Goal: Check status: Check status

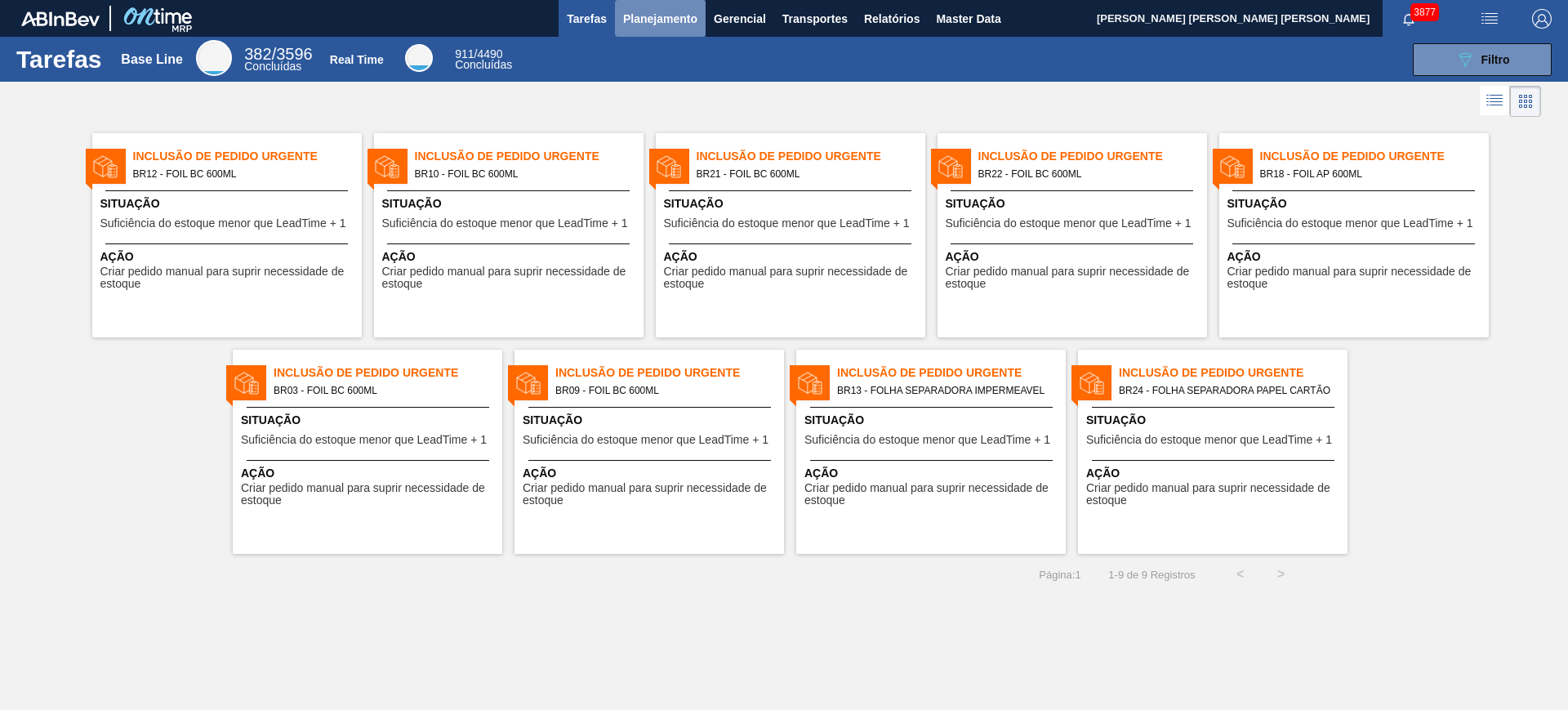
click at [660, 20] on span "Planejamento" at bounding box center [659, 19] width 74 height 20
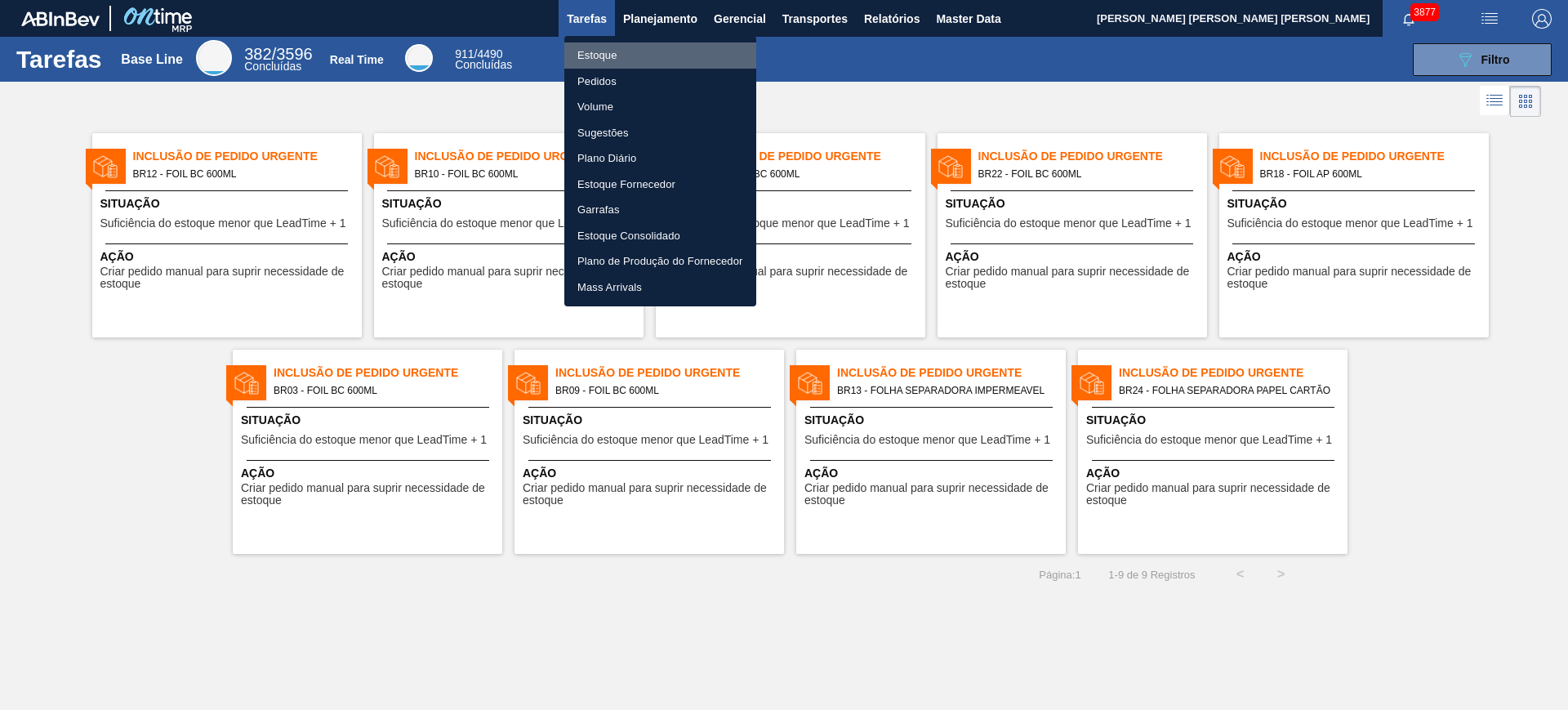
click at [656, 43] on li "Estoque" at bounding box center [660, 55] width 192 height 26
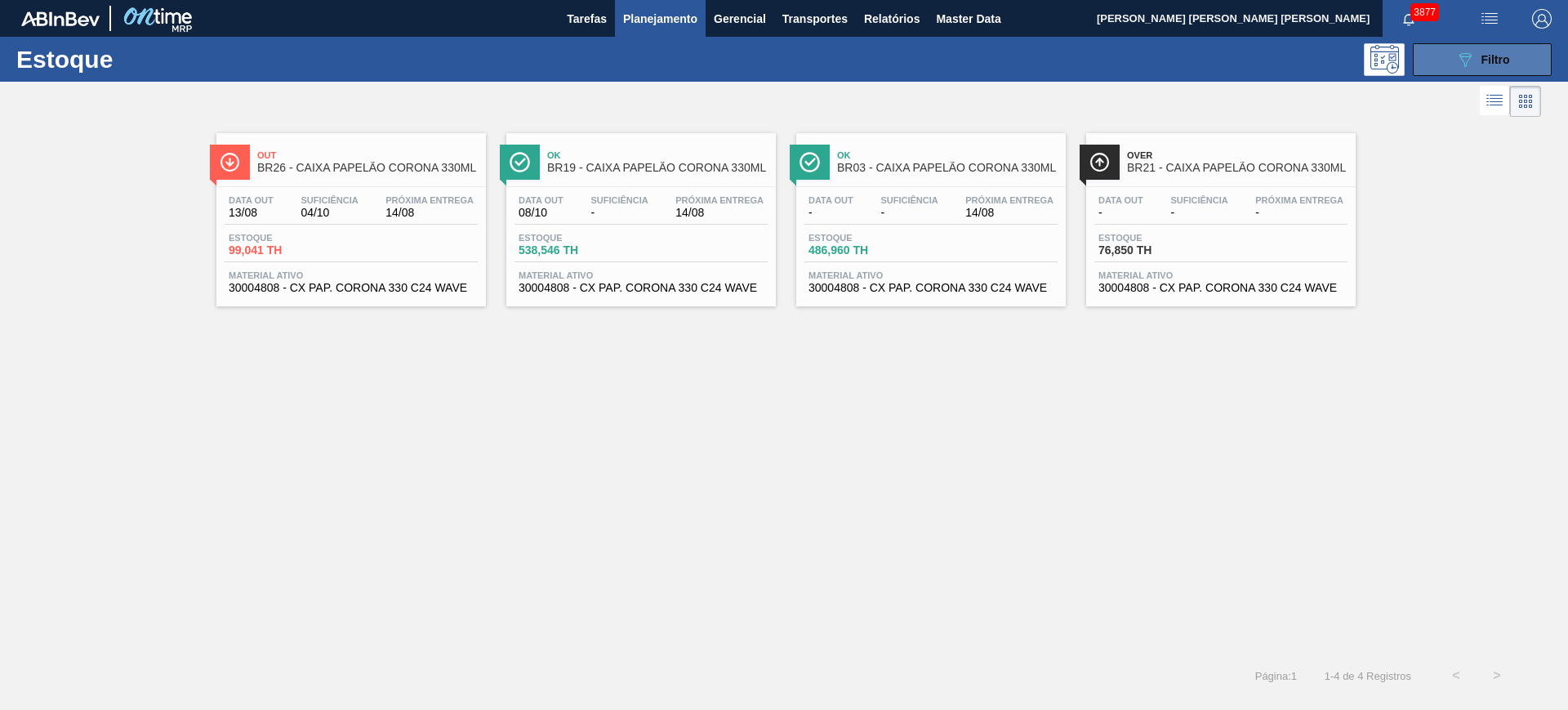
click at [1253, 60] on button "089F7B8B-B2A5-4AFE-B5C0-19BA573D28AC Filtro" at bounding box center [1481, 60] width 139 height 32
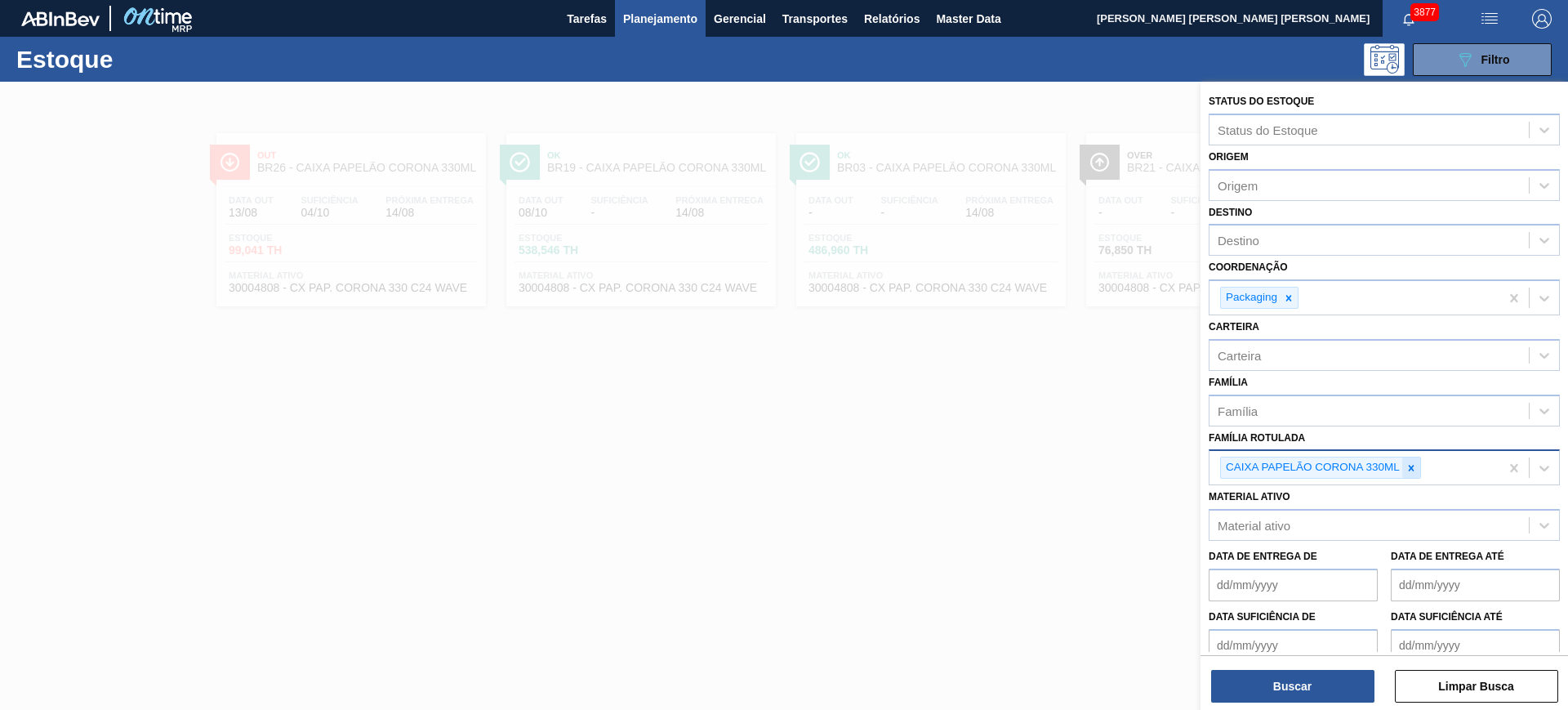
click at [1253, 467] on icon at bounding box center [1411, 467] width 6 height 6
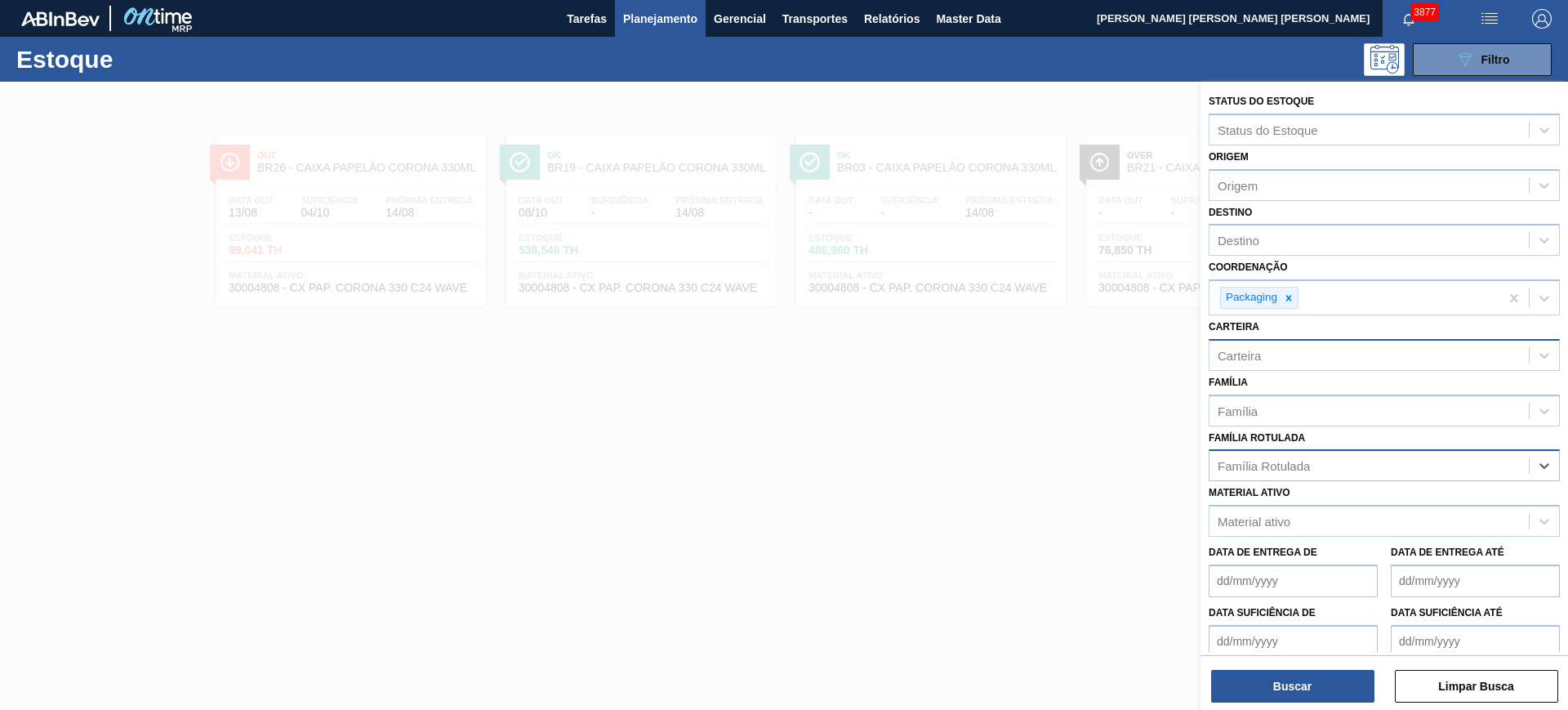
click at [1253, 364] on div "Carteira" at bounding box center [1368, 355] width 319 height 24
type input "folha se"
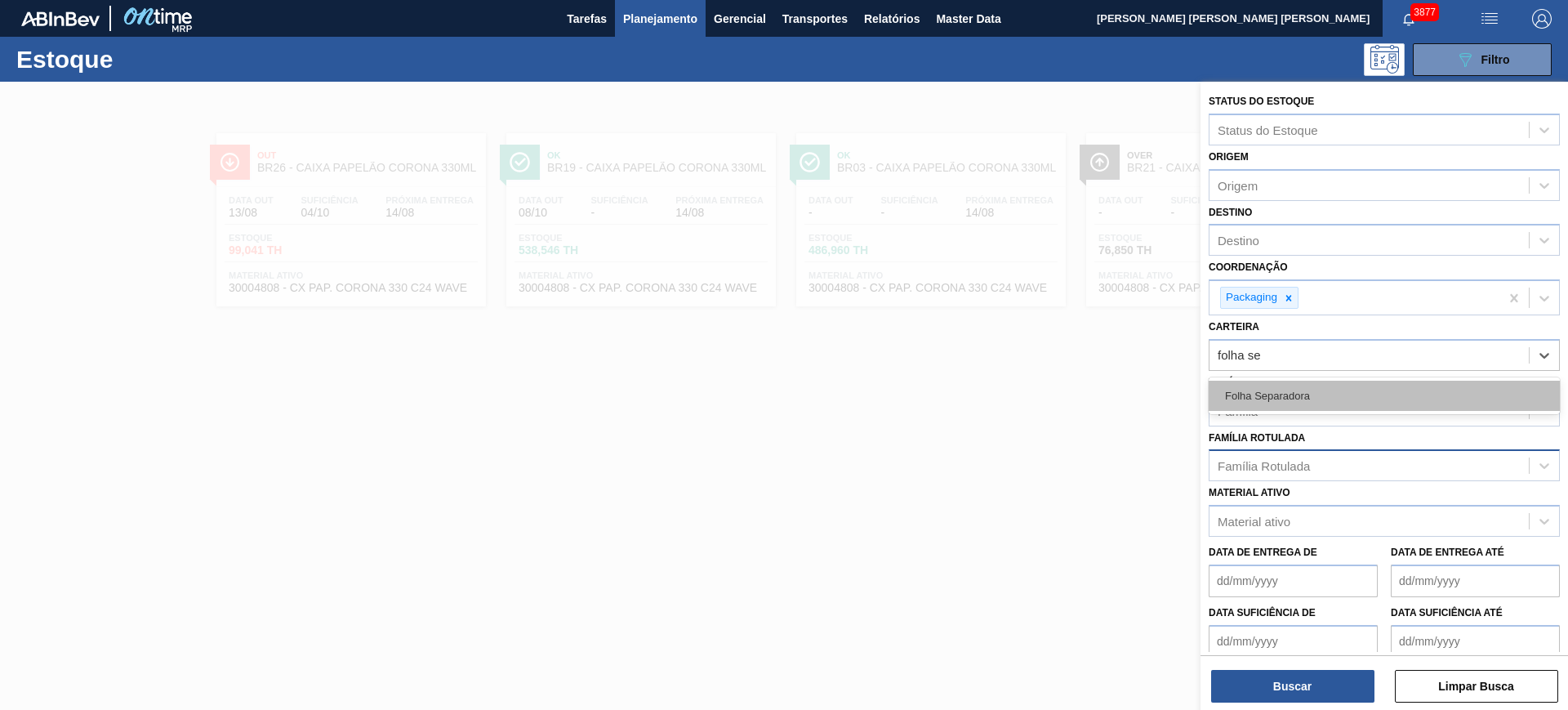
click at [1253, 396] on div "Folha Separadora" at bounding box center [1383, 396] width 351 height 31
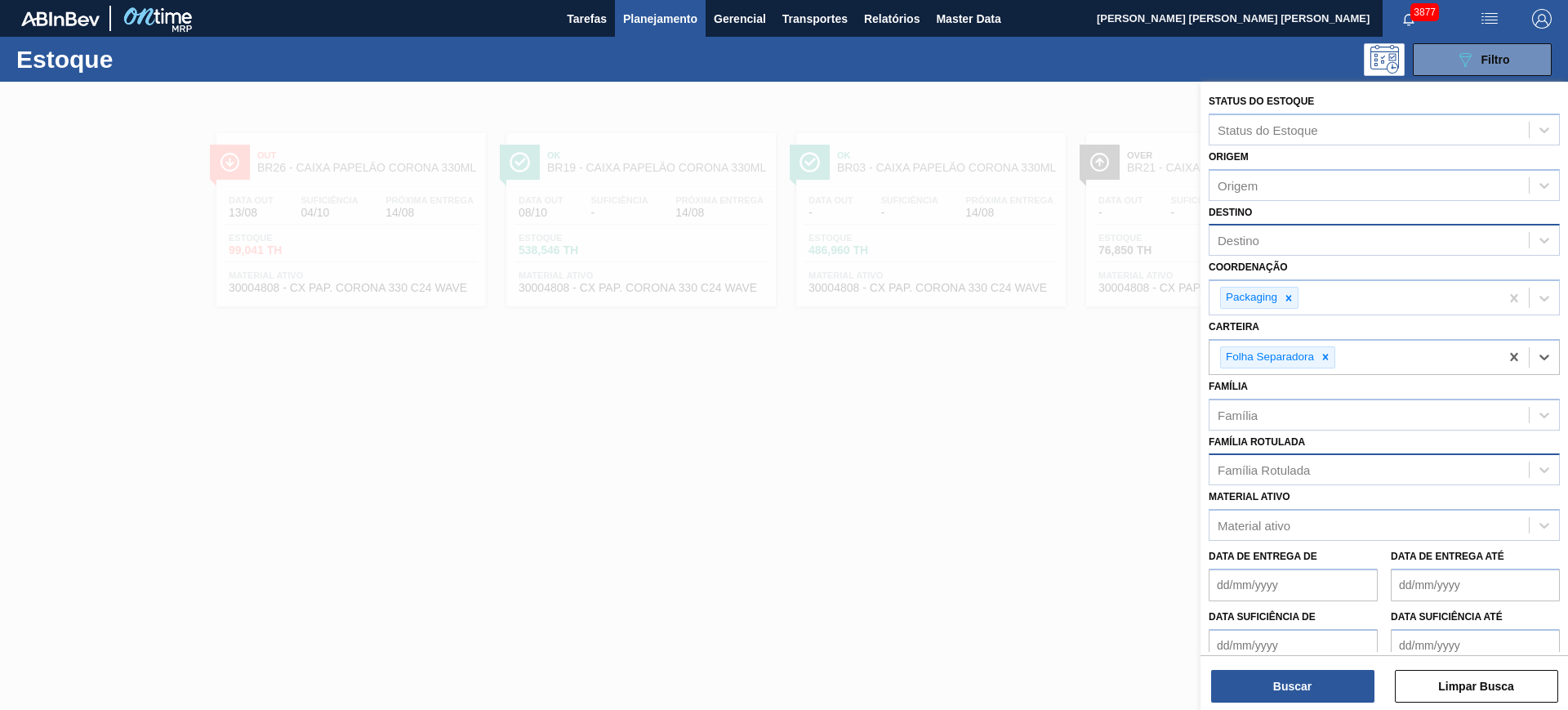
click at [1253, 226] on div "Destino" at bounding box center [1383, 239] width 351 height 31
type input "ponta g"
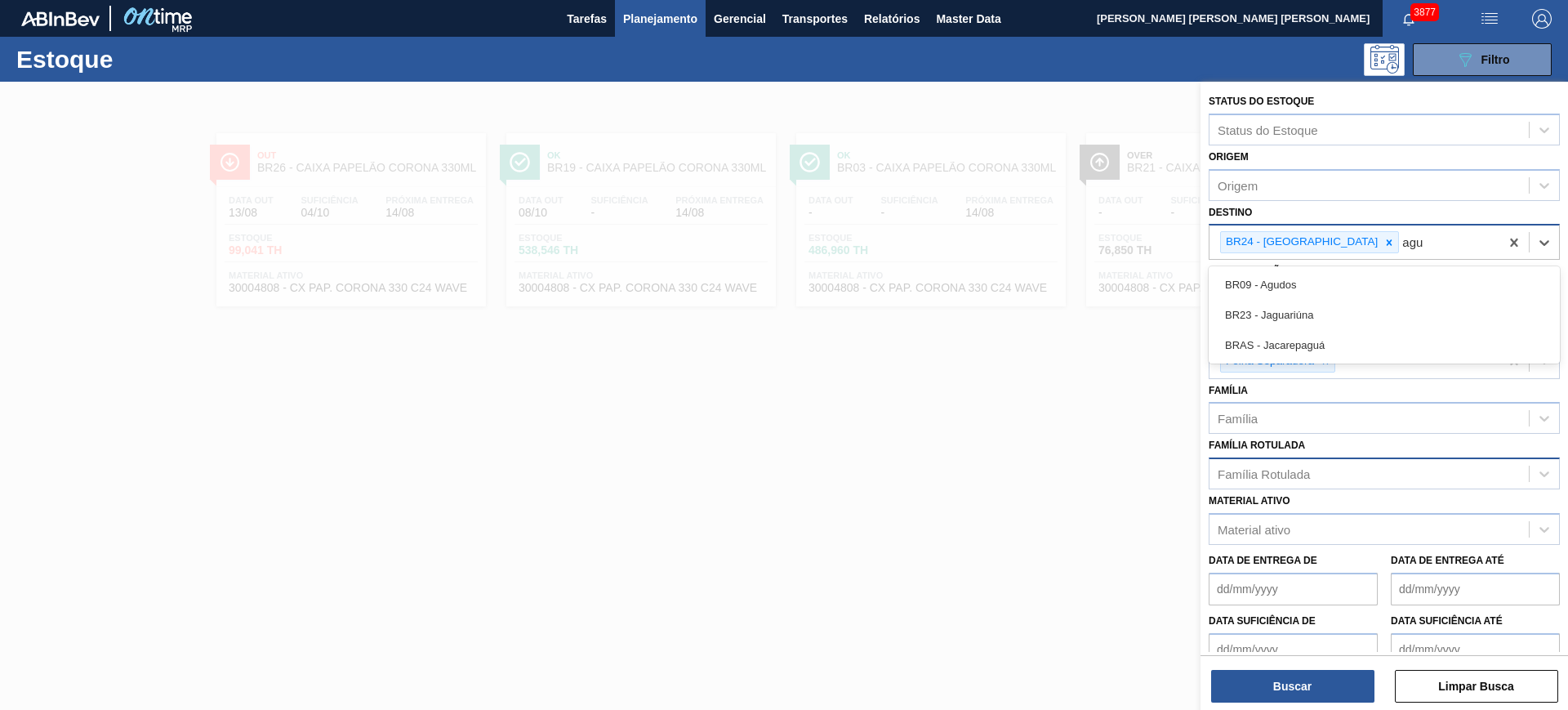
type input "agud"
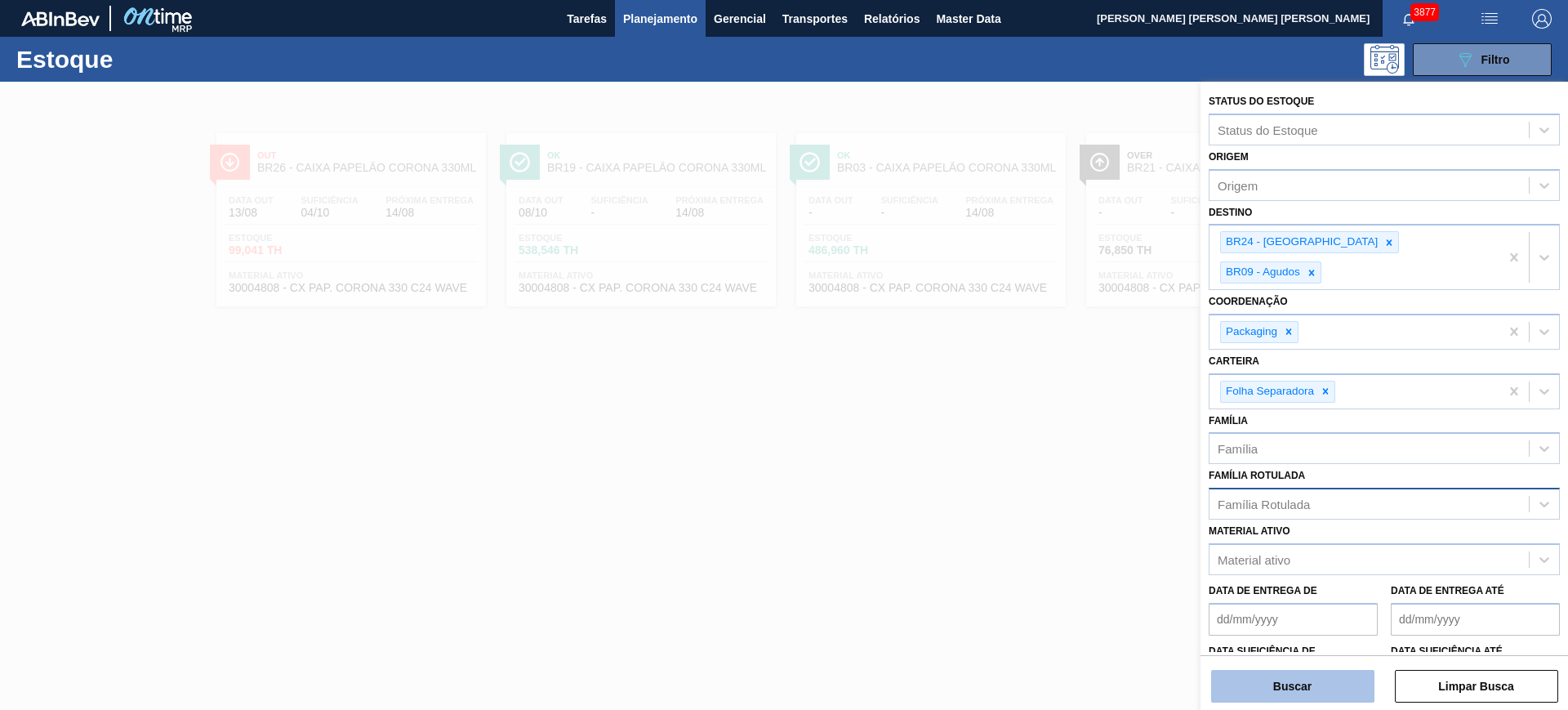
click at [1253, 567] on button "Buscar" at bounding box center [1292, 686] width 163 height 32
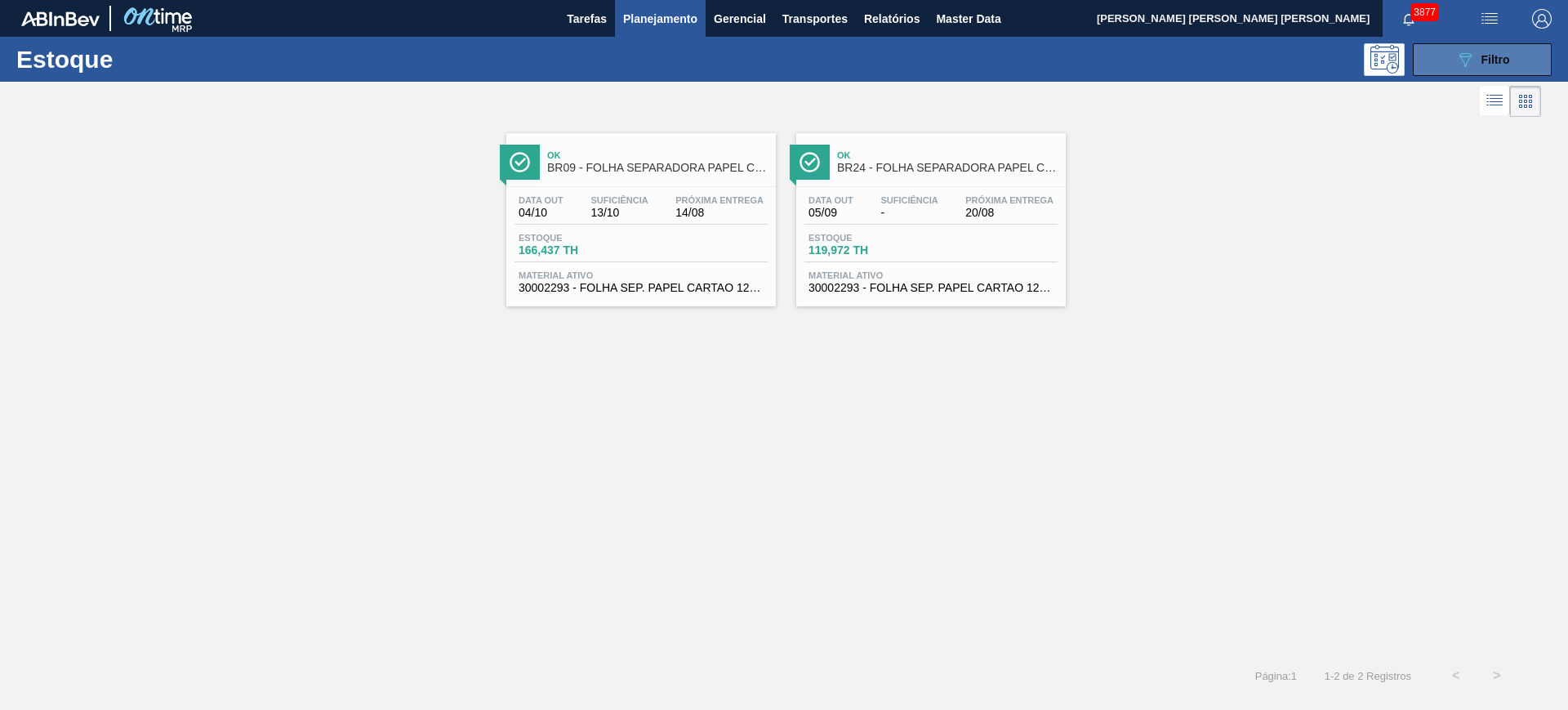
click at [1253, 66] on icon "089F7B8B-B2A5-4AFE-B5C0-19BA573D28AC" at bounding box center [1464, 60] width 20 height 20
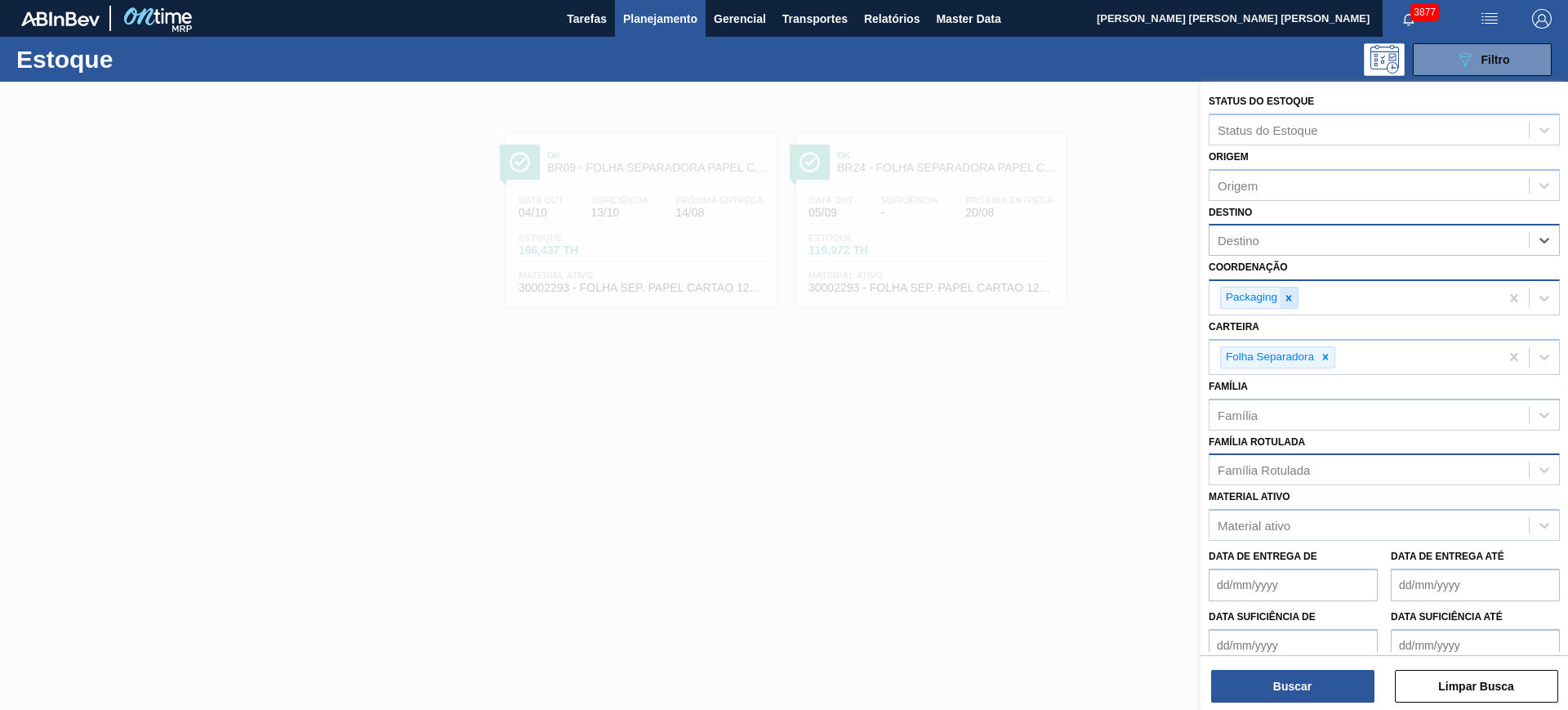
click at [1253, 306] on div at bounding box center [1288, 298] width 18 height 20
click at [1253, 467] on div "Família Rotulada" at bounding box center [1368, 467] width 319 height 24
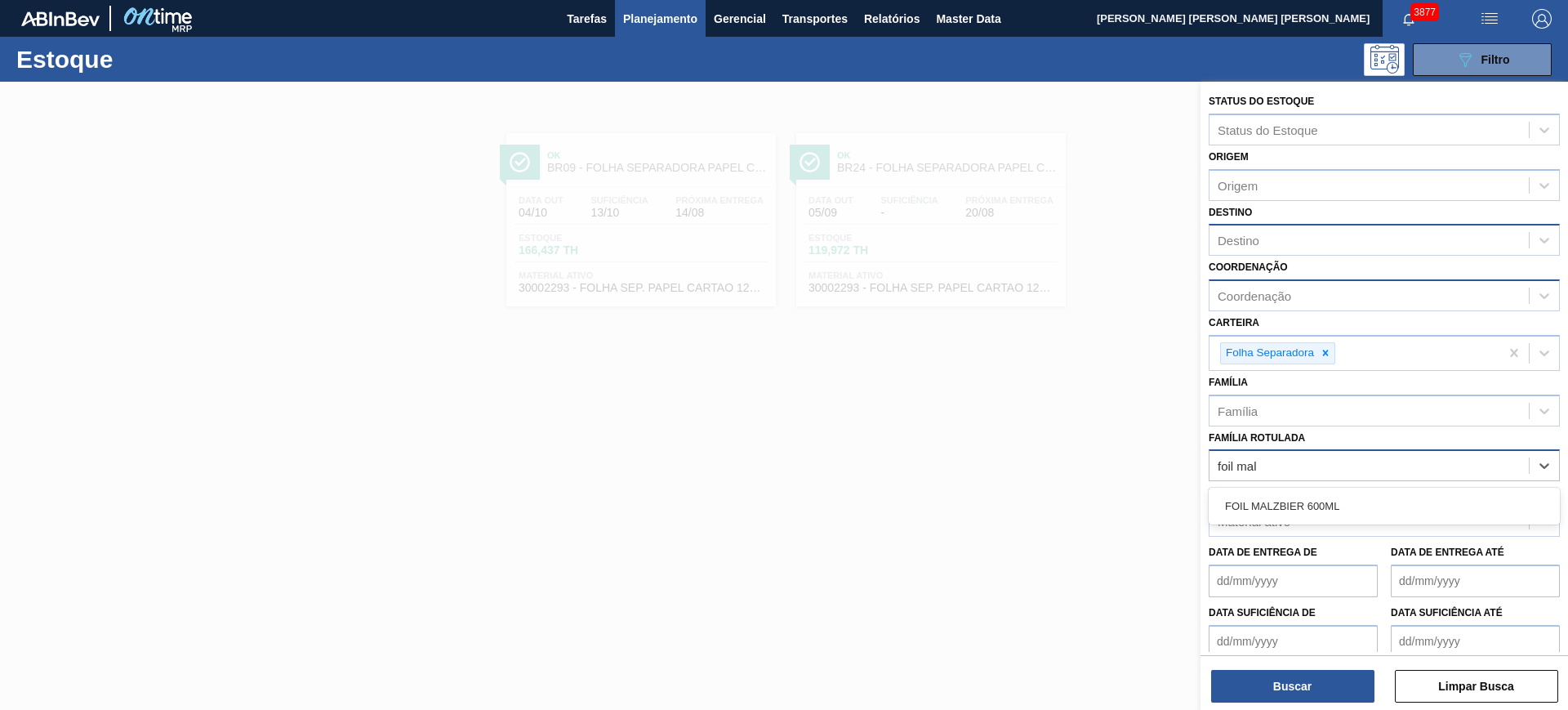
type Rotulada "foil malz"
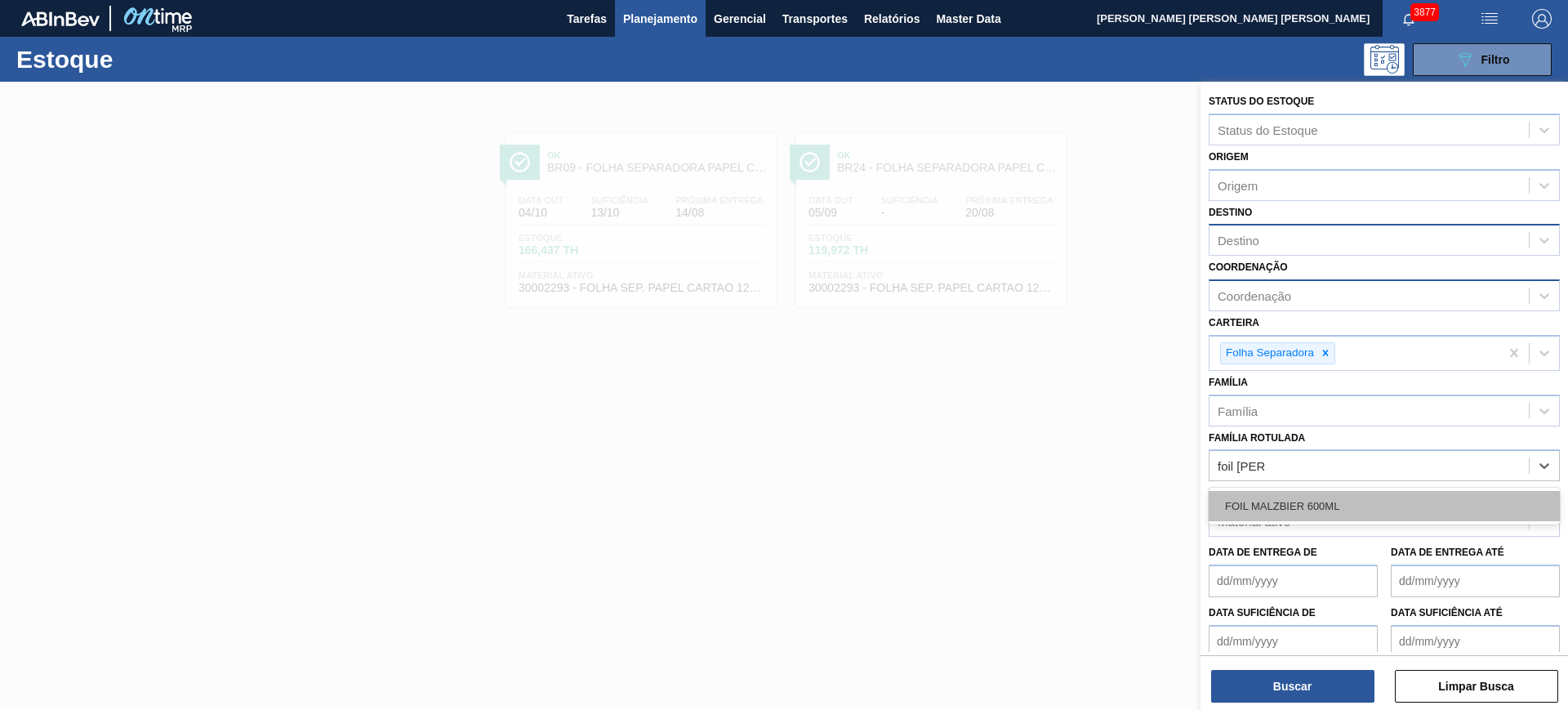
click at [1253, 513] on div "FOIL MALZBIER 600ML" at bounding box center [1383, 507] width 351 height 31
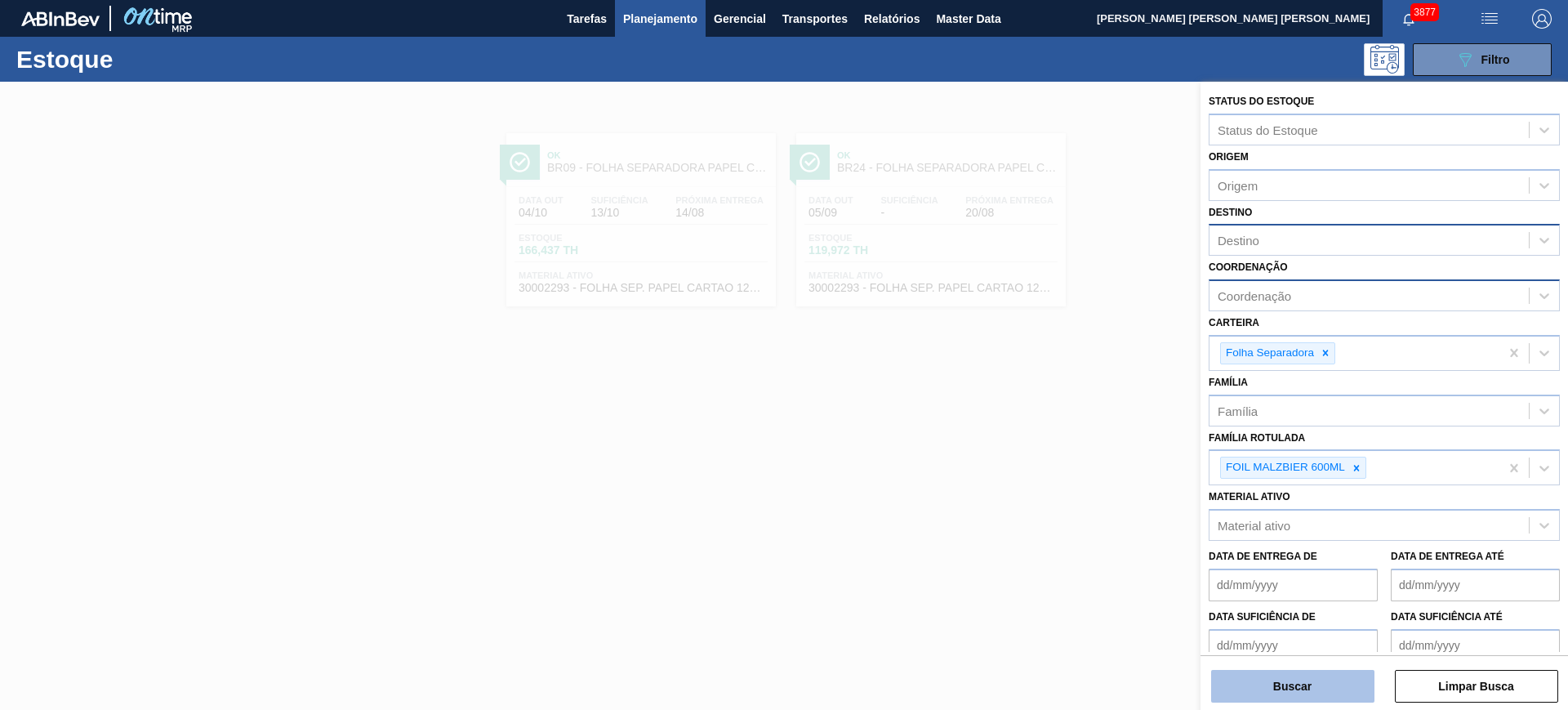
click at [1253, 567] on button "Buscar" at bounding box center [1292, 686] width 163 height 32
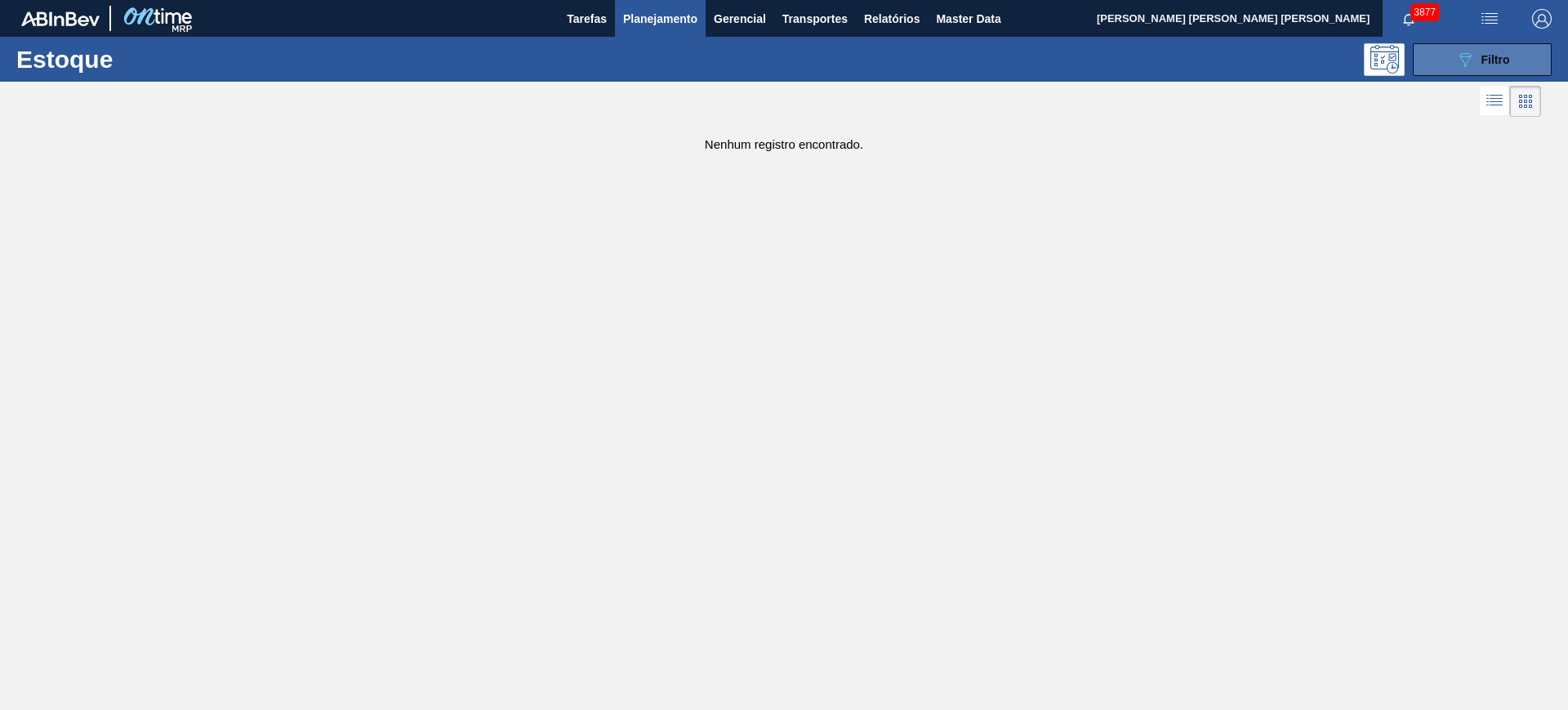
click at [1253, 62] on button "089F7B8B-B2A5-4AFE-B5C0-19BA573D28AC Filtro" at bounding box center [1481, 60] width 139 height 32
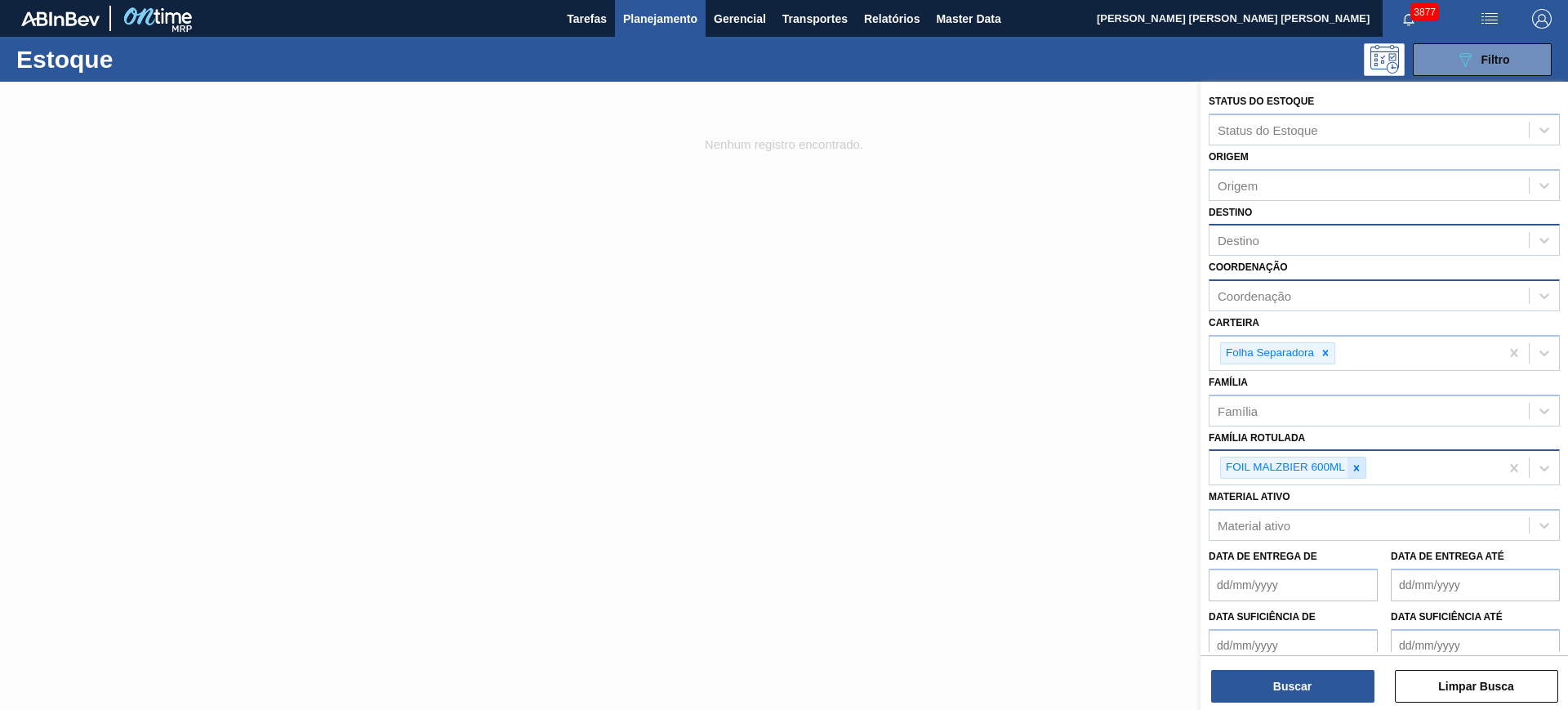
click at [1253, 469] on div at bounding box center [1356, 467] width 18 height 20
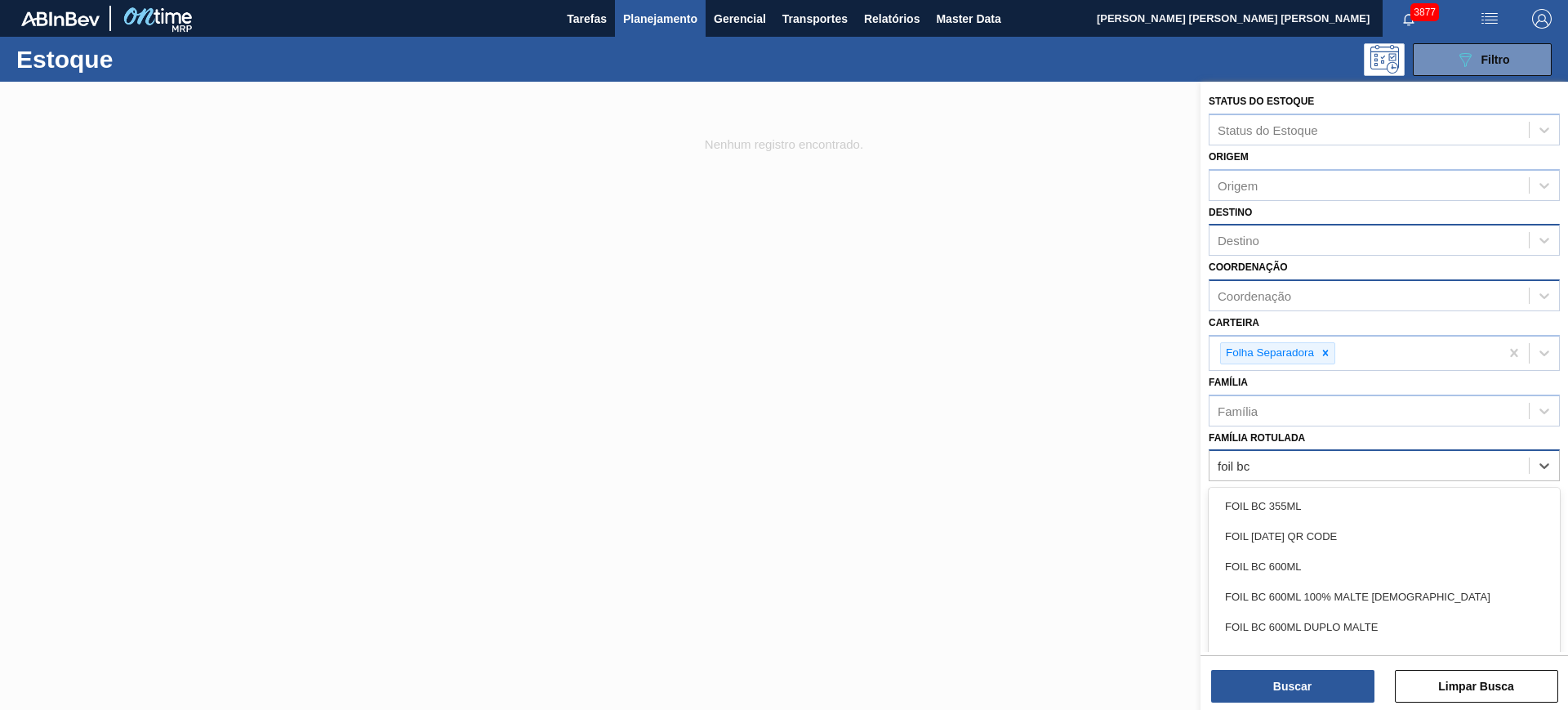
type Rotulada "foil bc m"
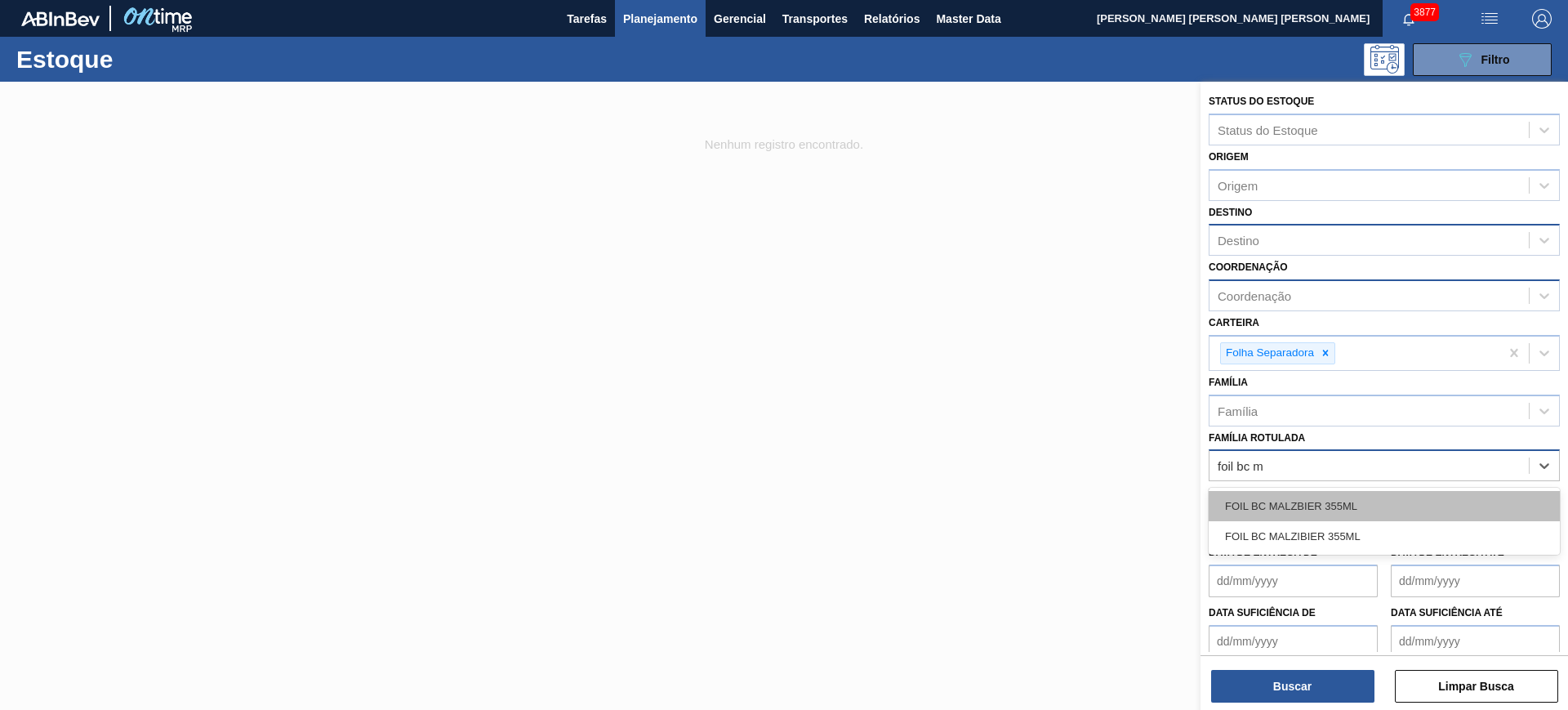
click at [1253, 515] on div "FOIL BC MALZBIER 355ML" at bounding box center [1383, 507] width 351 height 31
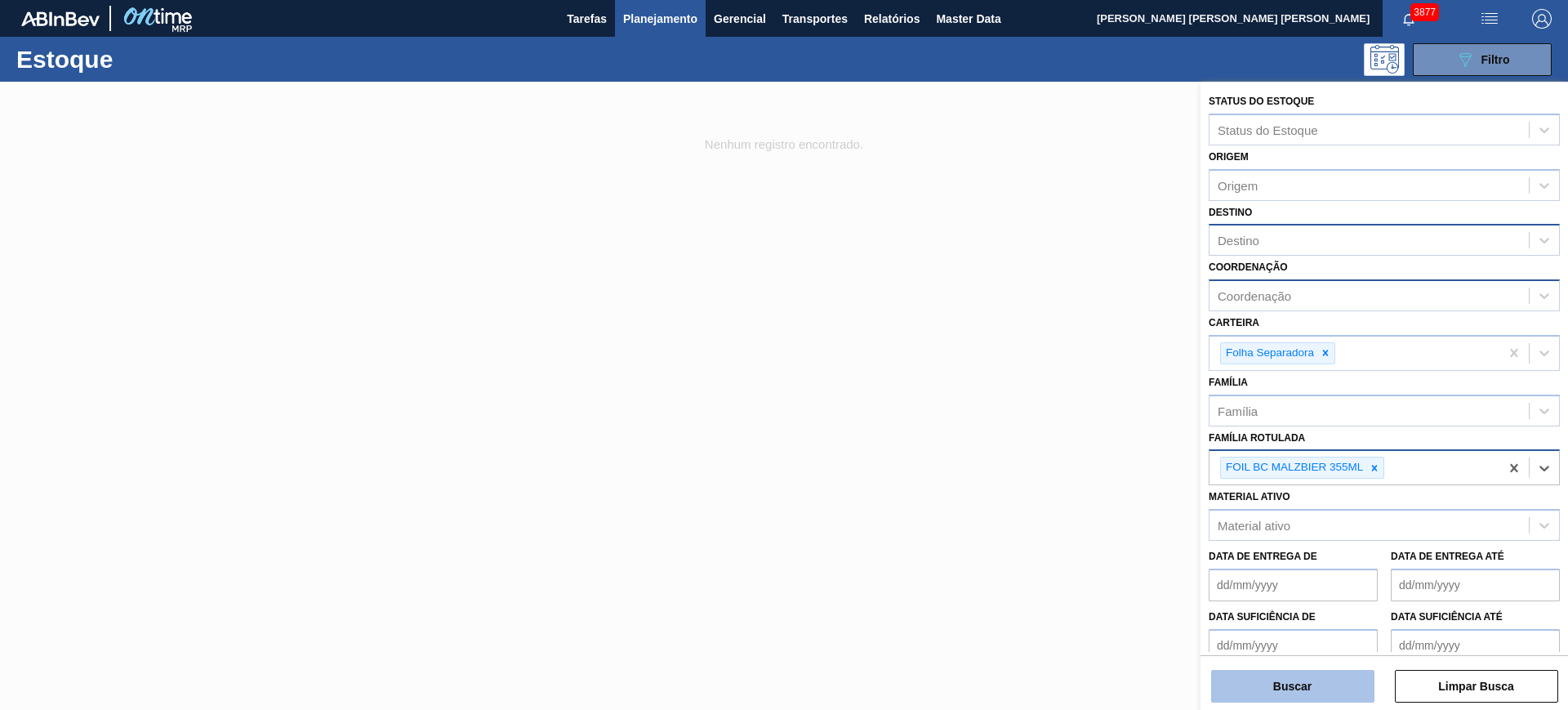
click at [1253, 567] on button "Buscar" at bounding box center [1292, 686] width 163 height 32
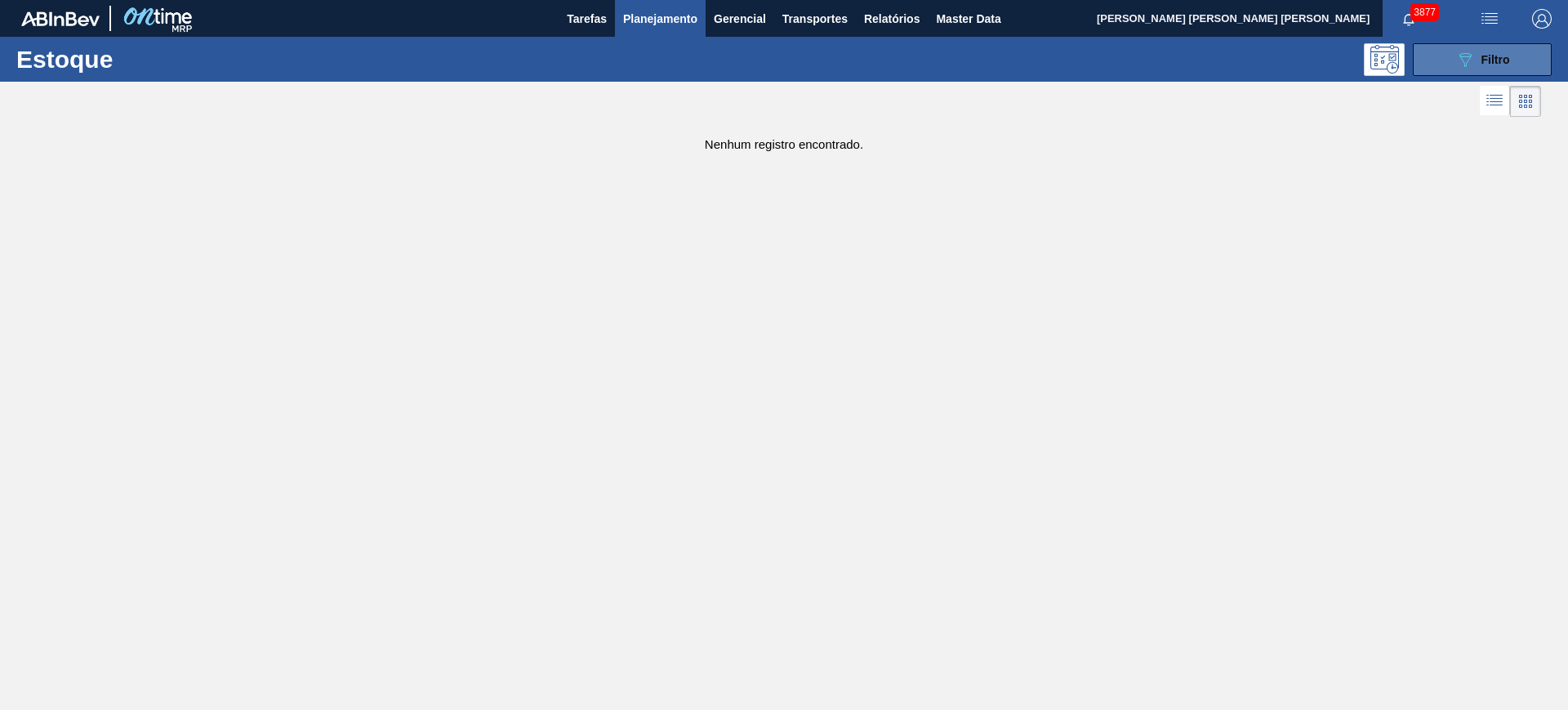
click at [1253, 60] on icon "089F7B8B-B2A5-4AFE-B5C0-19BA573D28AC" at bounding box center [1464, 60] width 20 height 20
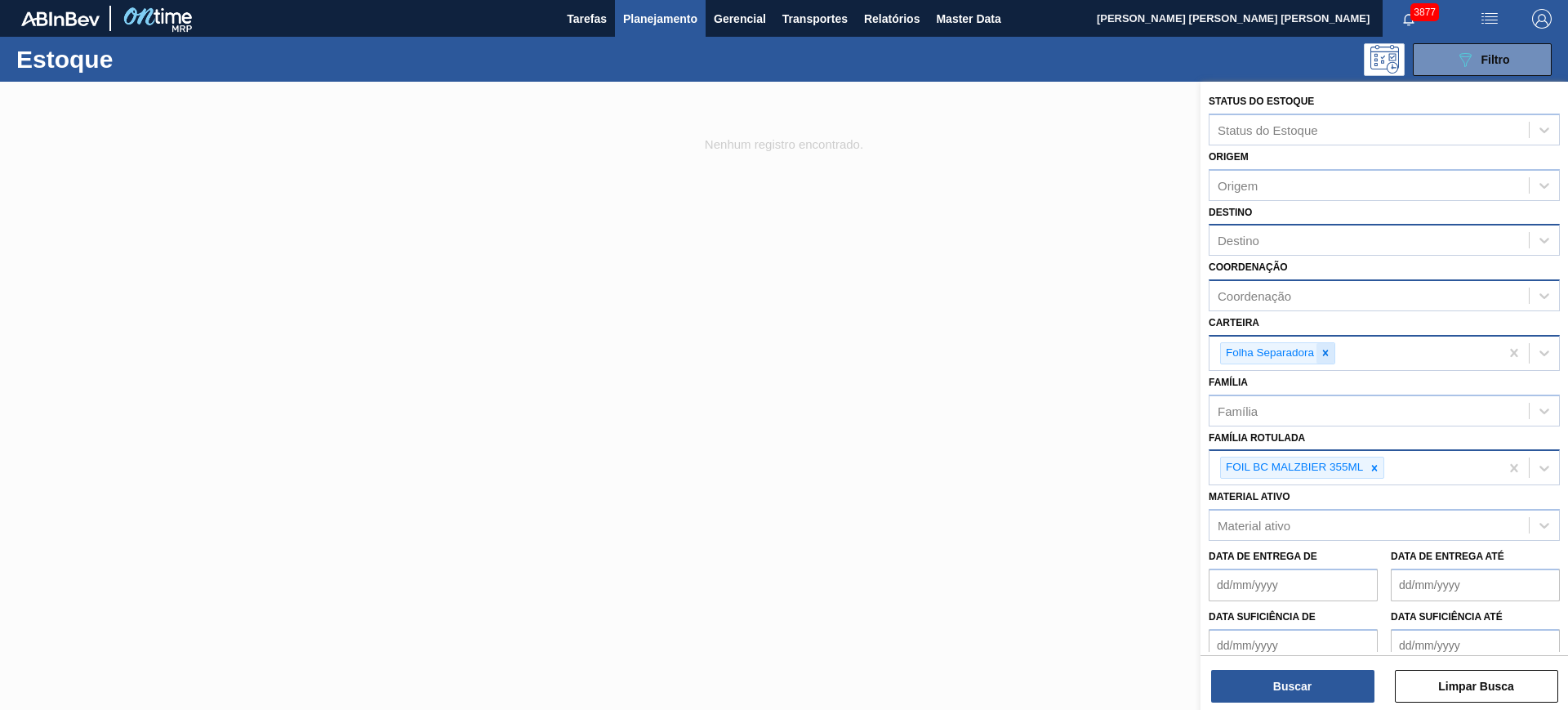
drag, startPoint x: 1326, startPoint y: 361, endPoint x: 1303, endPoint y: 312, distance: 54.1
click at [1253, 361] on div at bounding box center [1325, 353] width 18 height 20
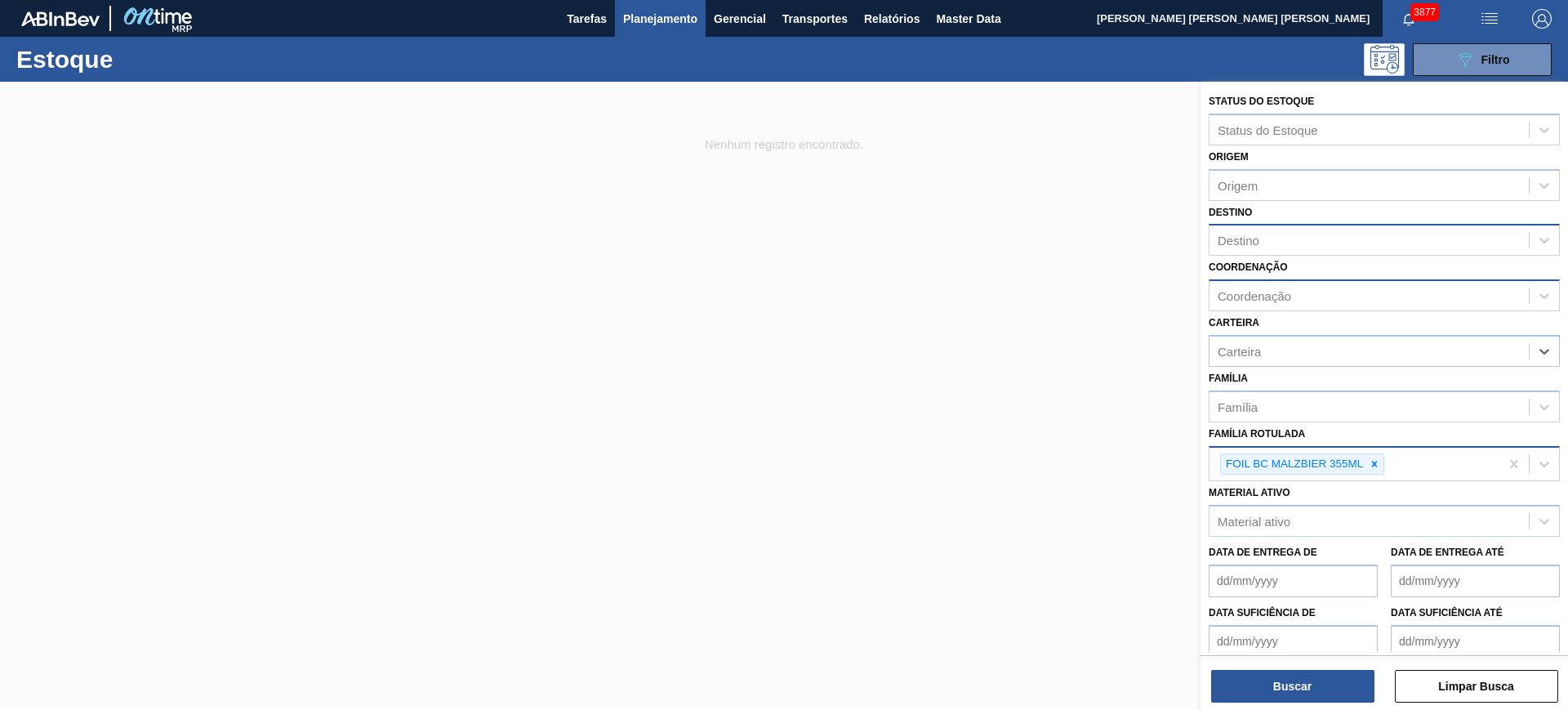
click at [1253, 308] on div "Coordenação" at bounding box center [1383, 295] width 351 height 31
type input "packag"
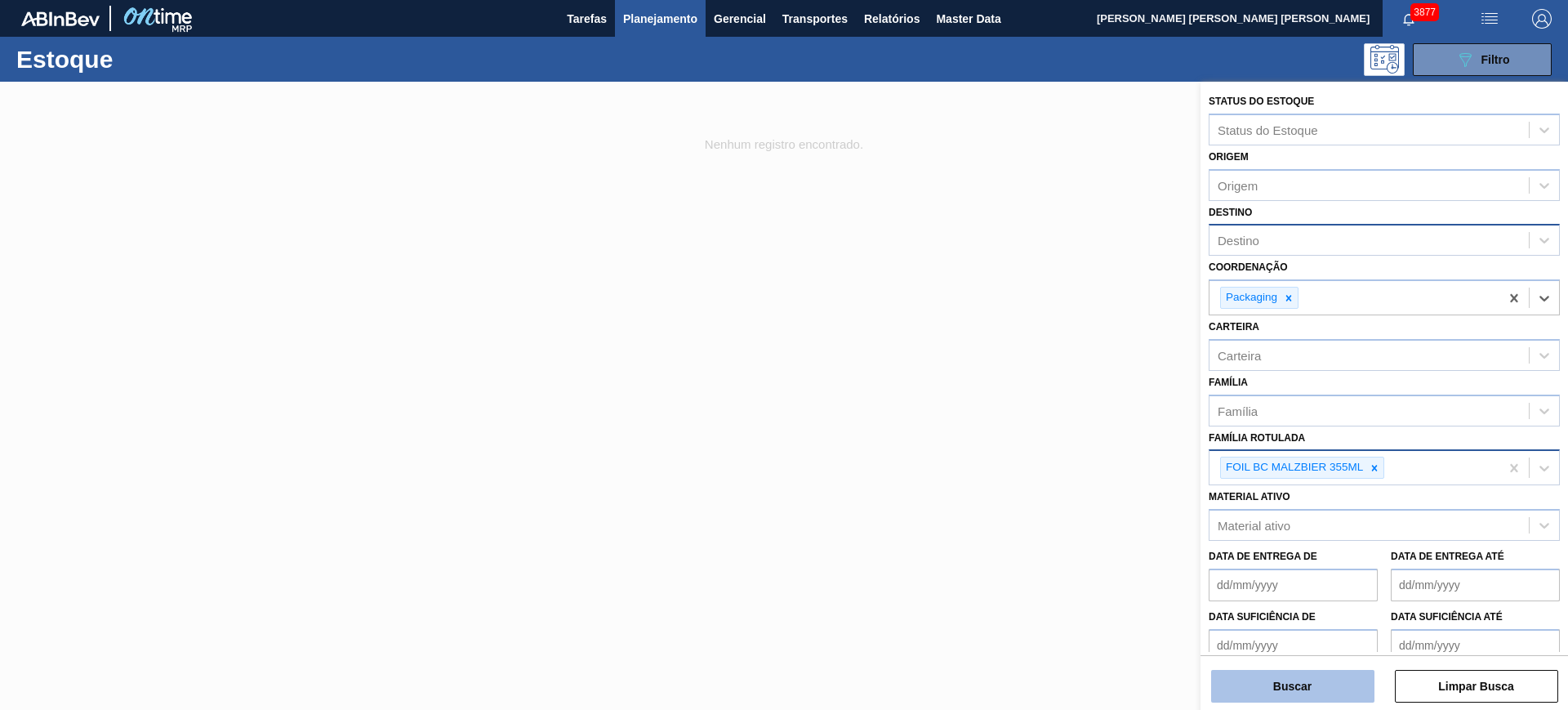
click at [1253, 567] on button "Buscar" at bounding box center [1292, 686] width 163 height 32
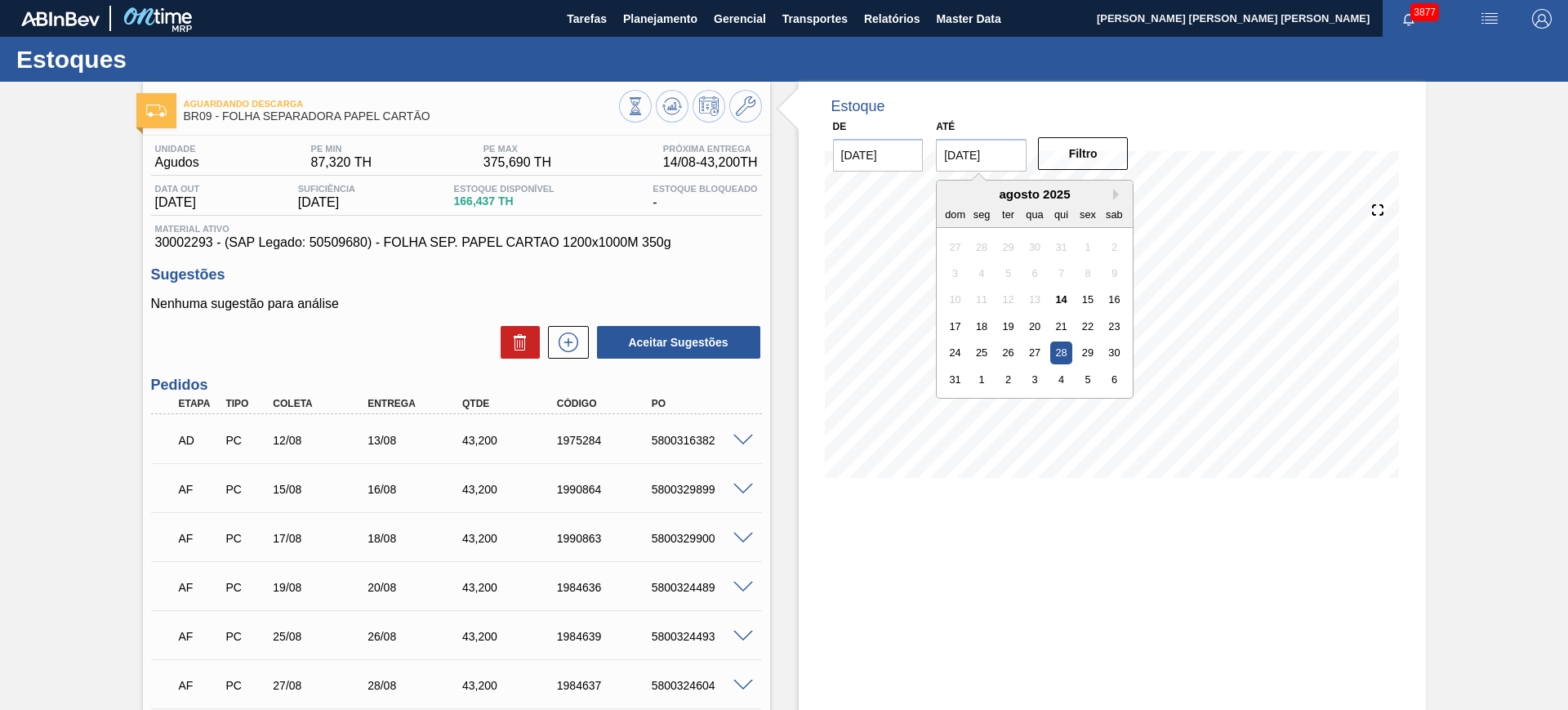
click at [989, 157] on input "28/08/2025" at bounding box center [981, 155] width 91 height 32
click at [1113, 197] on button "Next Month" at bounding box center [1118, 194] width 11 height 11
click at [1112, 355] on div "1" at bounding box center [1115, 352] width 22 height 22
type input "01/11/2025"
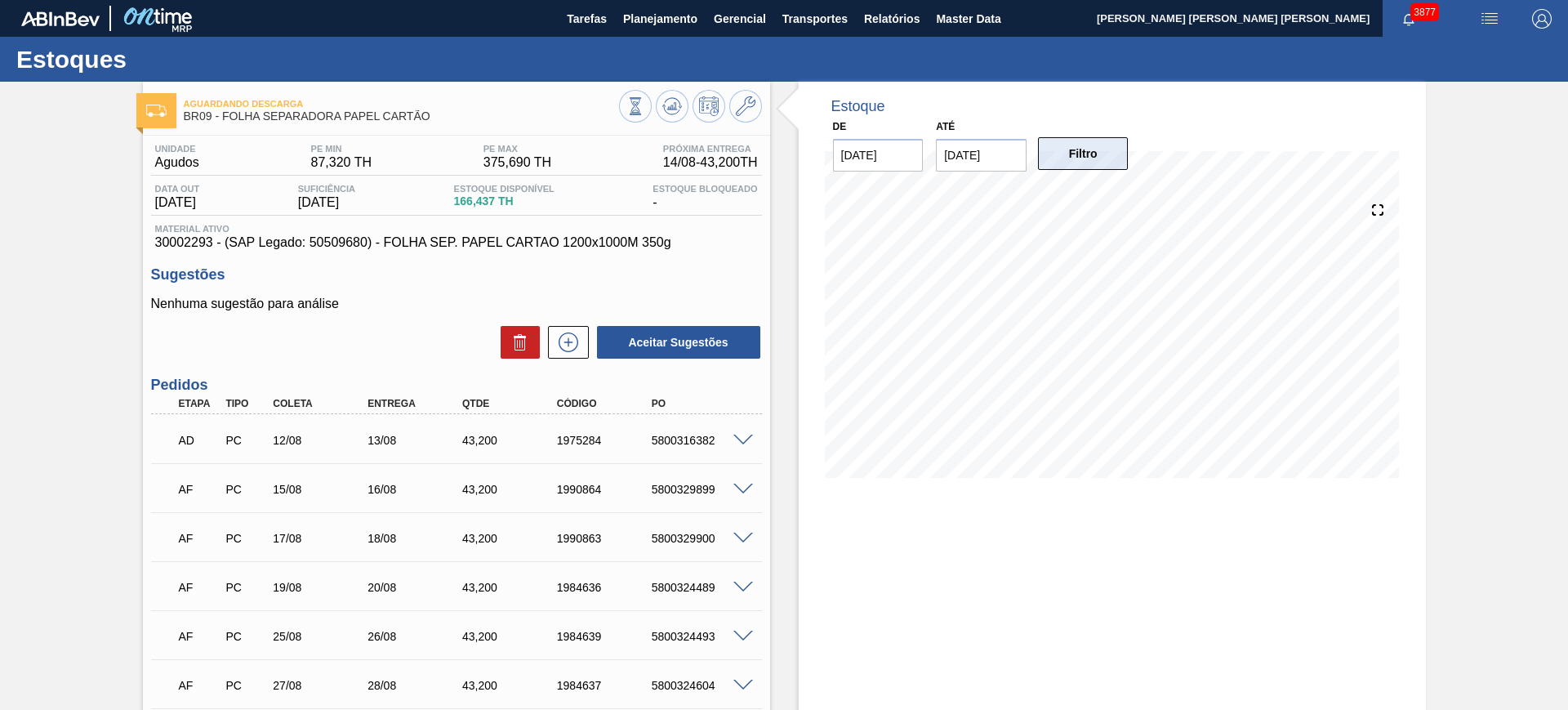
click at [1109, 163] on button "Filtro" at bounding box center [1083, 153] width 91 height 32
click at [644, 101] on icon at bounding box center [635, 106] width 18 height 18
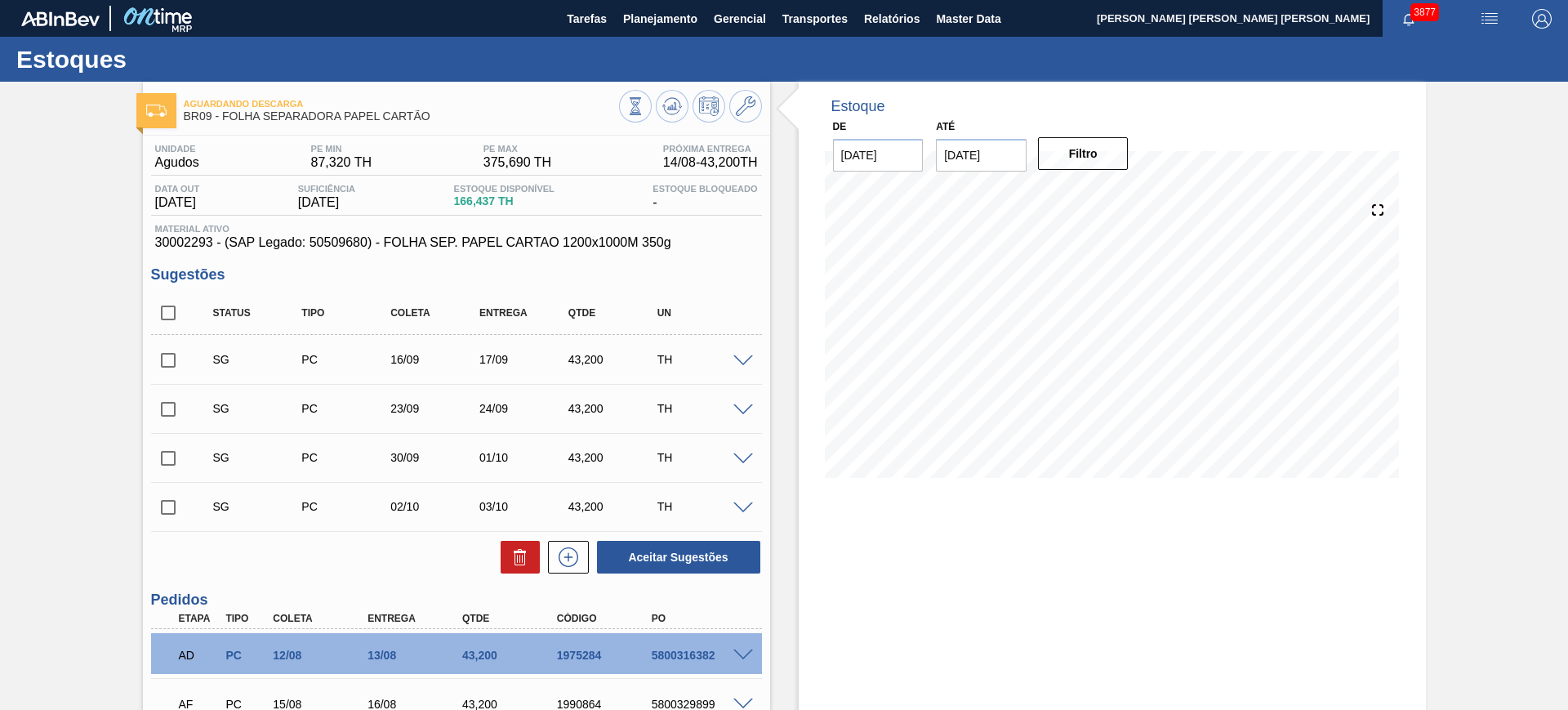
click at [160, 315] on input "checkbox" at bounding box center [168, 312] width 34 height 34
checkbox input "true"
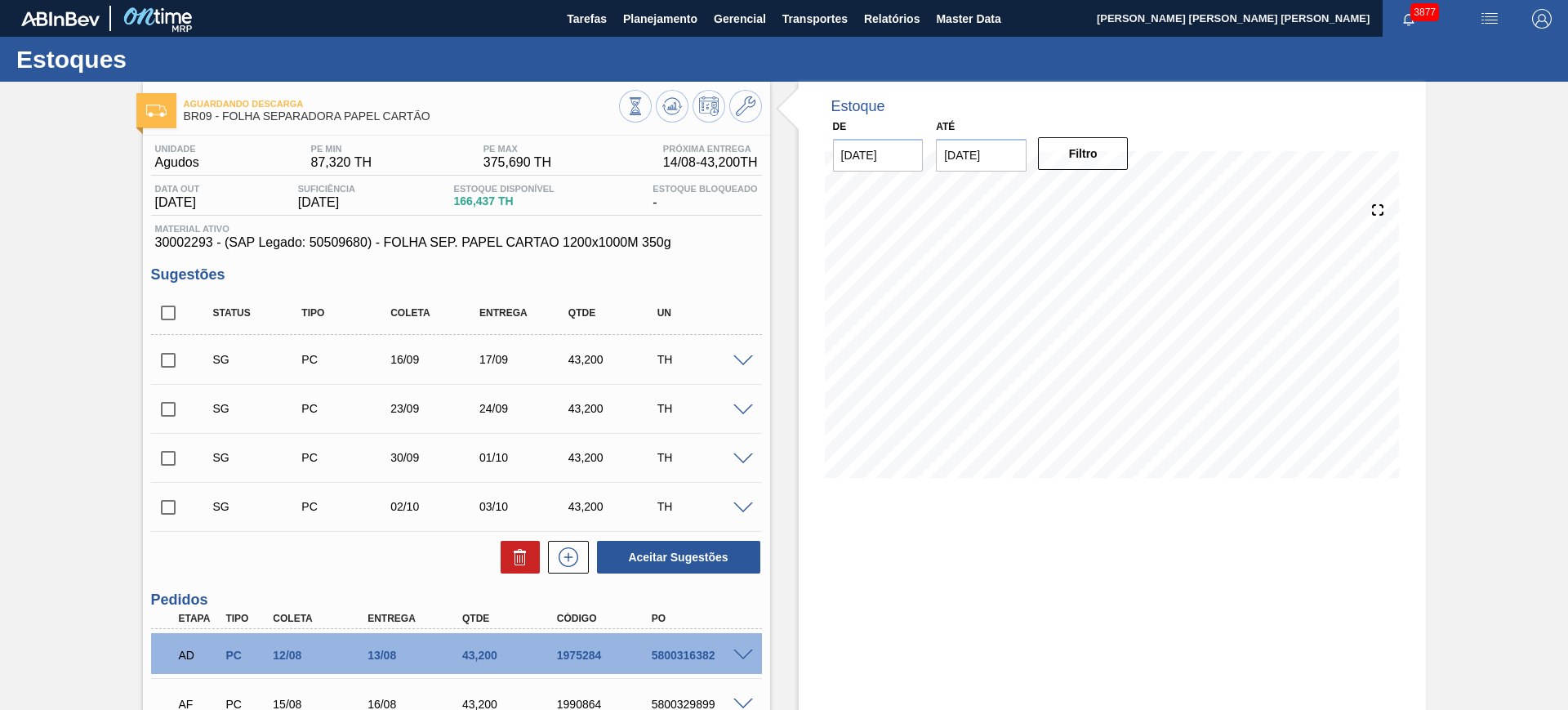
checkbox input "true"
click at [636, 558] on button "Aceitar Sugestões" at bounding box center [679, 557] width 163 height 32
checkbox input "false"
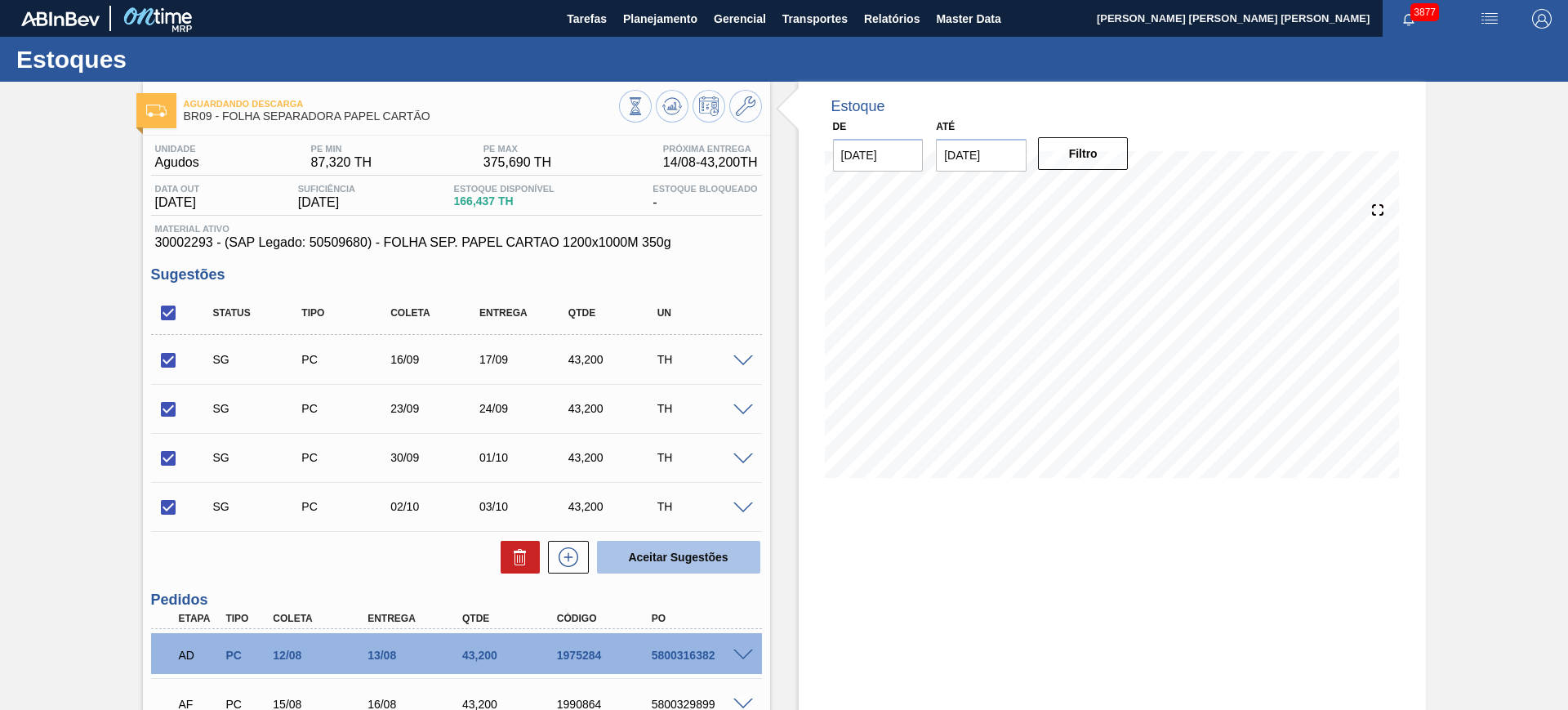
checkbox input "false"
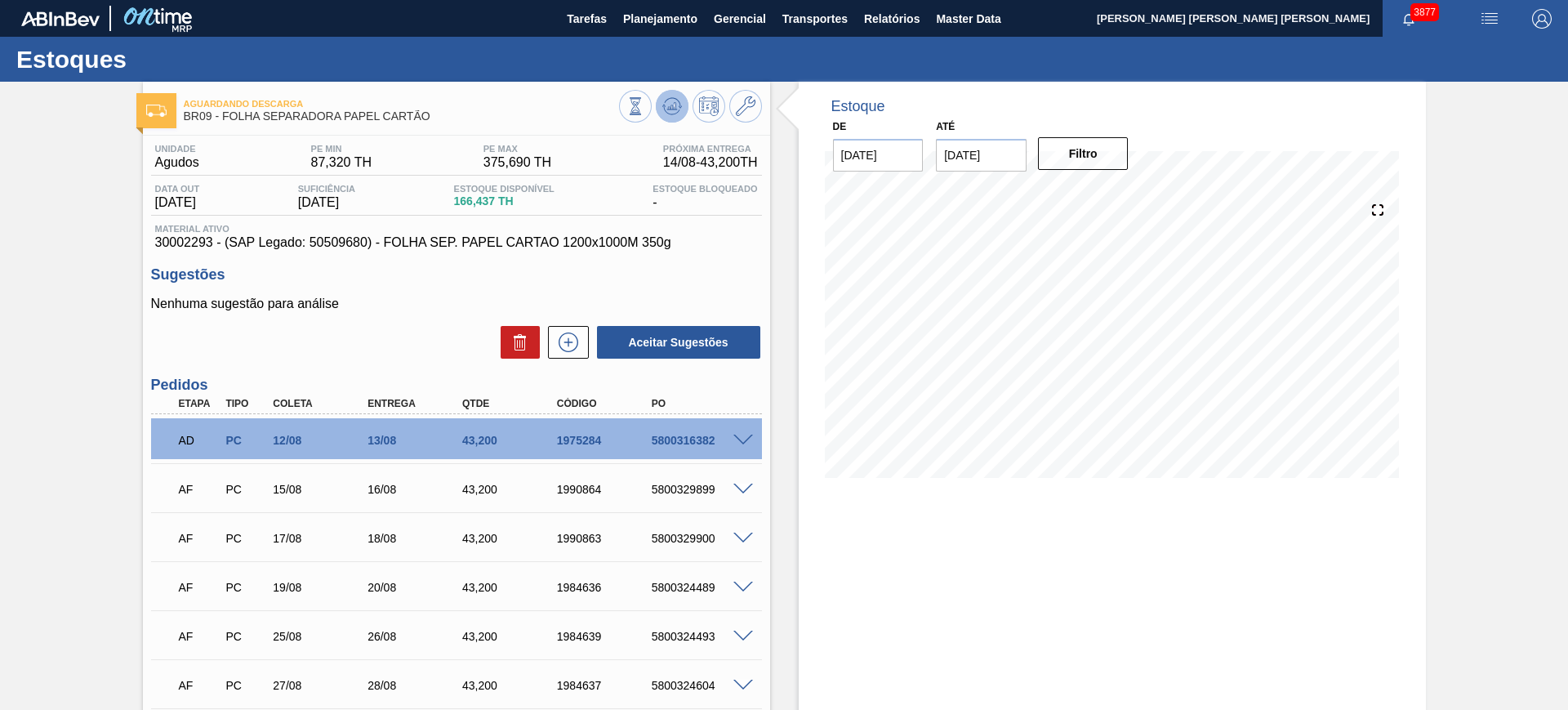
click at [644, 104] on icon at bounding box center [635, 106] width 18 height 18
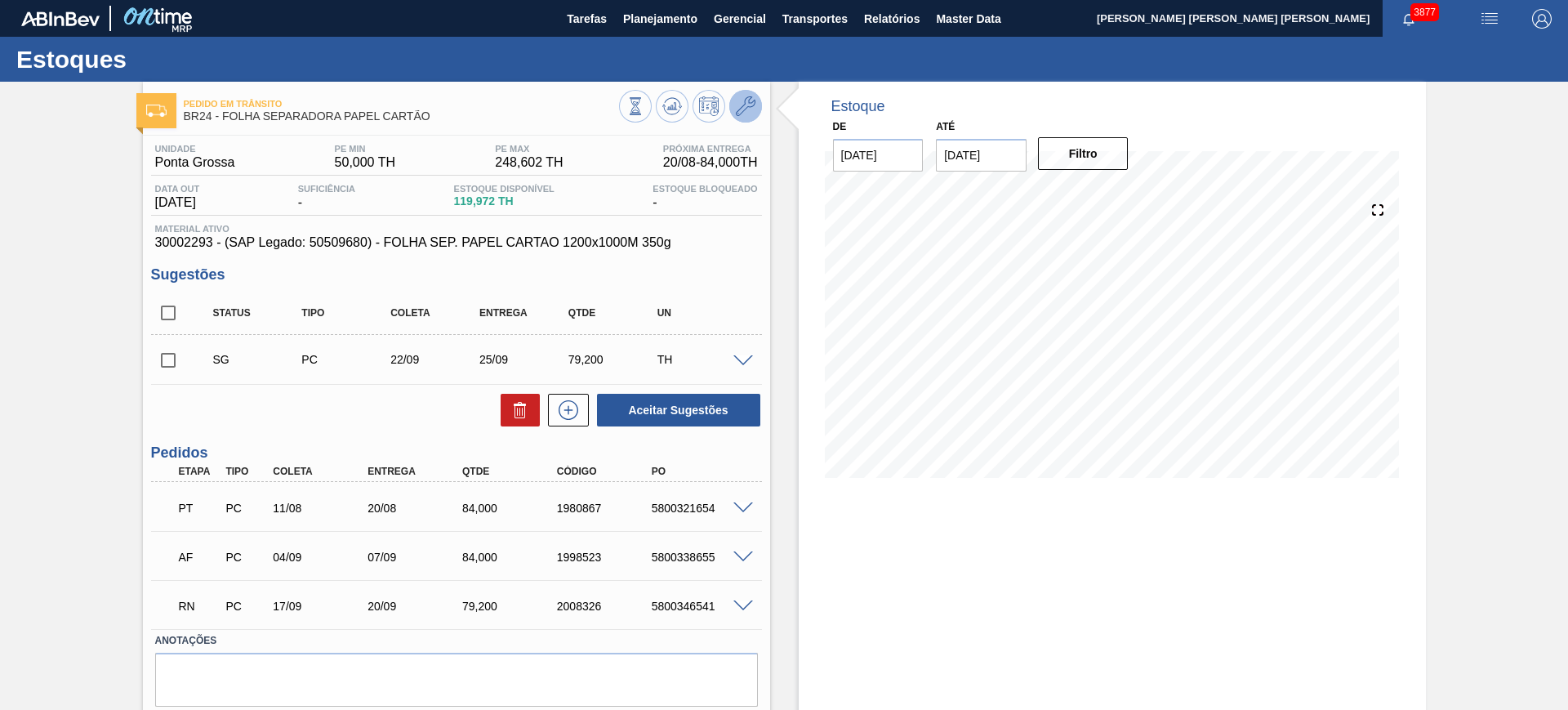
click at [732, 98] on button at bounding box center [745, 106] width 32 height 32
click at [1000, 150] on input "[DATE]" at bounding box center [981, 155] width 91 height 32
click at [1111, 192] on div "novembro 2025" at bounding box center [1035, 194] width 196 height 14
click at [1119, 189] on button "Next Month" at bounding box center [1118, 194] width 11 height 11
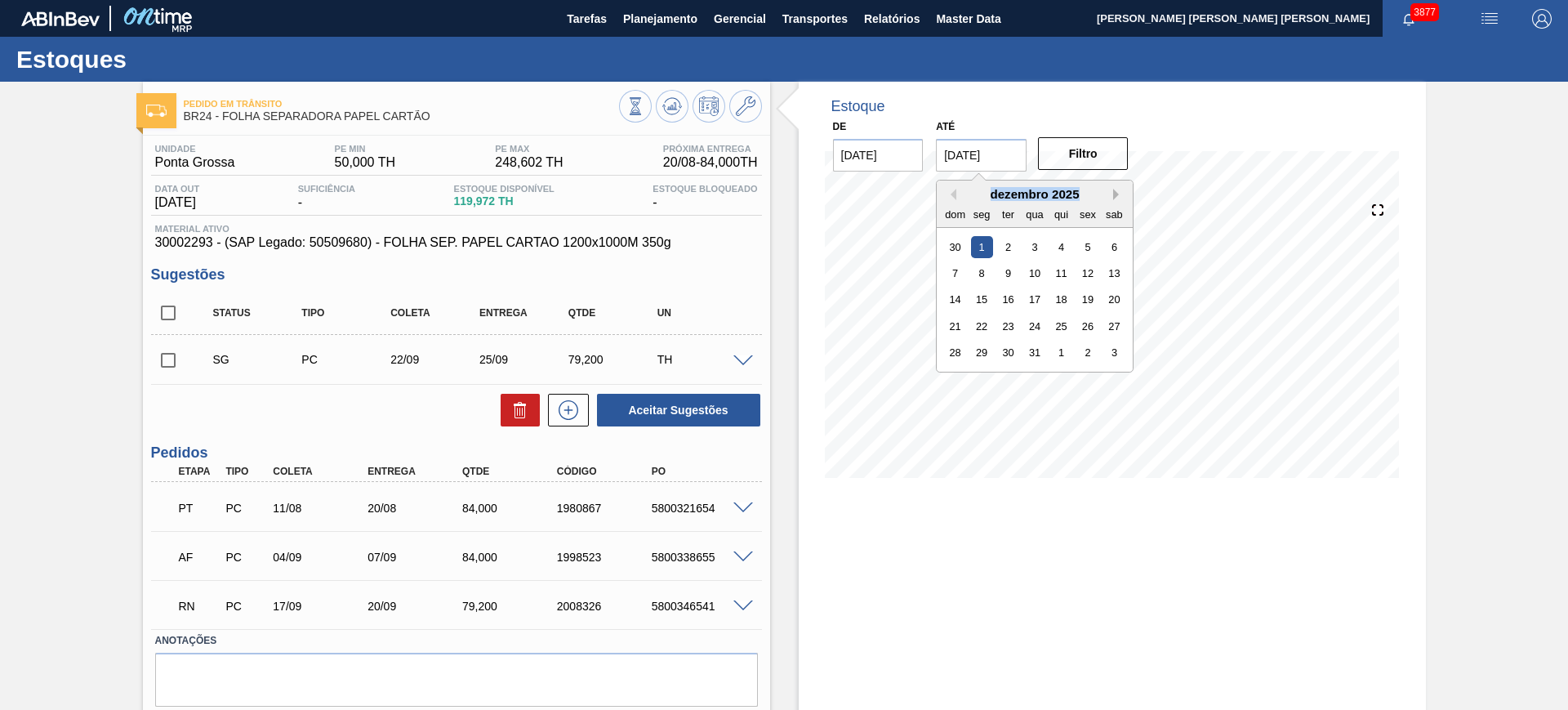
click at [1119, 189] on button "Next Month" at bounding box center [1118, 194] width 11 height 11
click at [956, 196] on div "janeiro 2026" at bounding box center [1035, 194] width 196 height 14
click at [944, 192] on button "Previous Month" at bounding box center [949, 194] width 11 height 11
click at [1109, 355] on div "3" at bounding box center [1115, 352] width 22 height 22
type input "[DATE]"
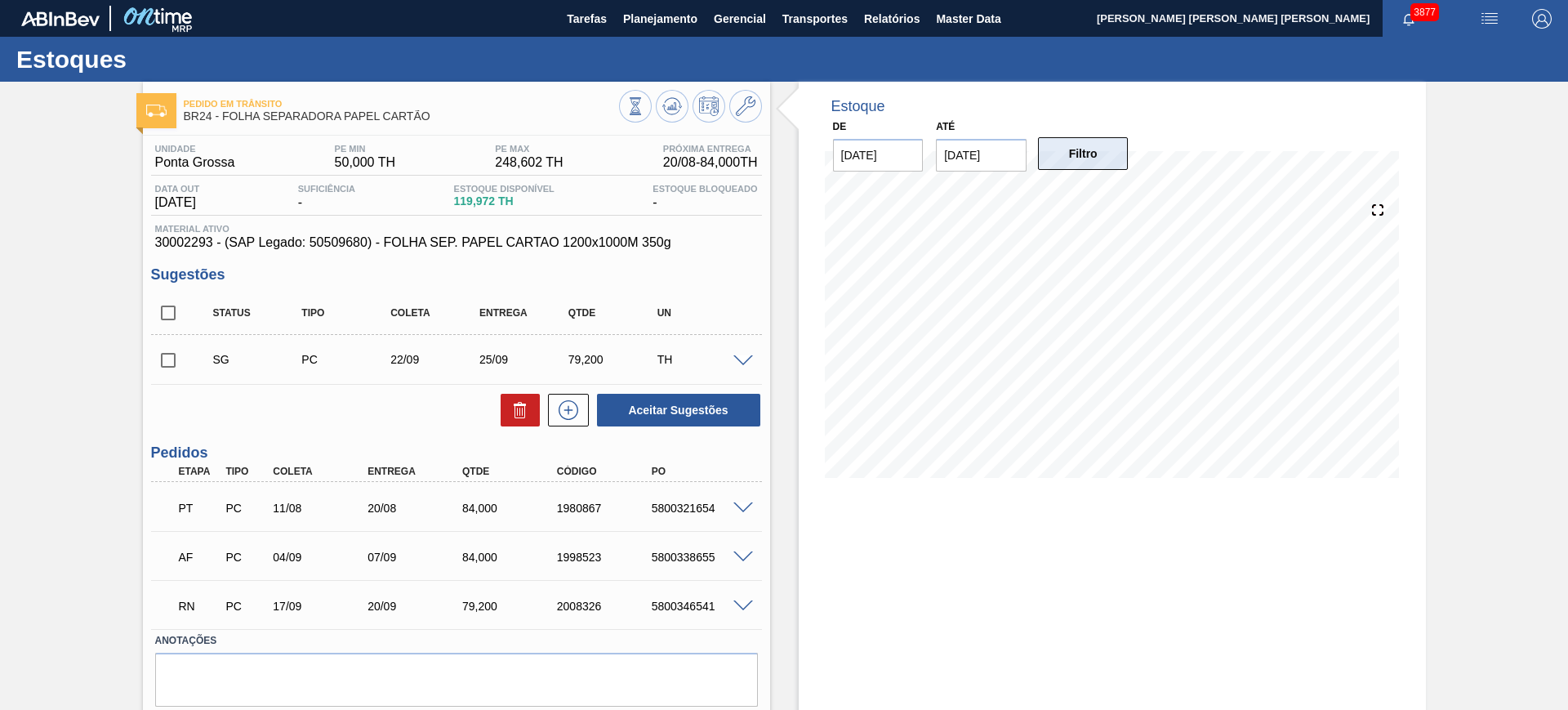
click at [1059, 139] on button "Filtro" at bounding box center [1083, 153] width 91 height 32
click at [644, 101] on icon at bounding box center [635, 106] width 18 height 18
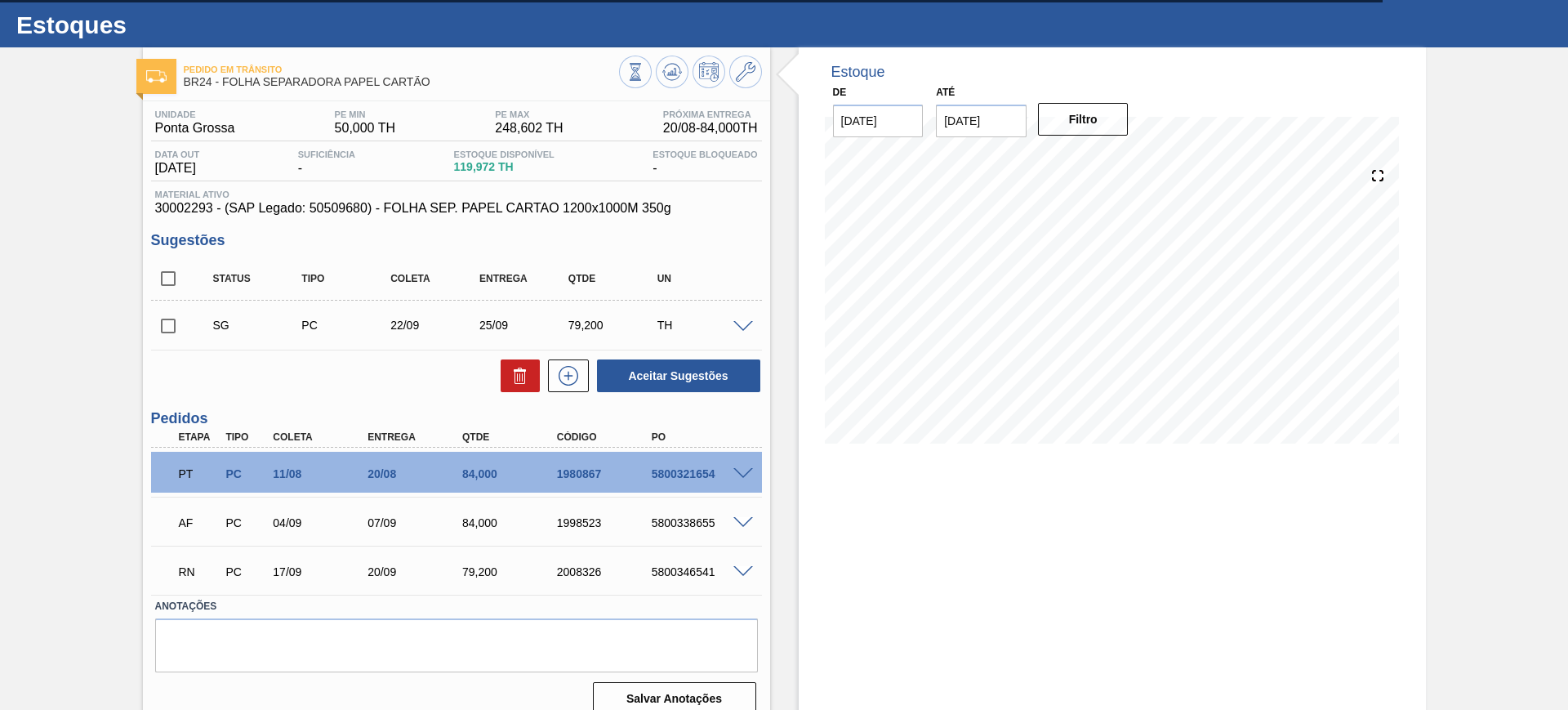
scroll to position [53, 0]
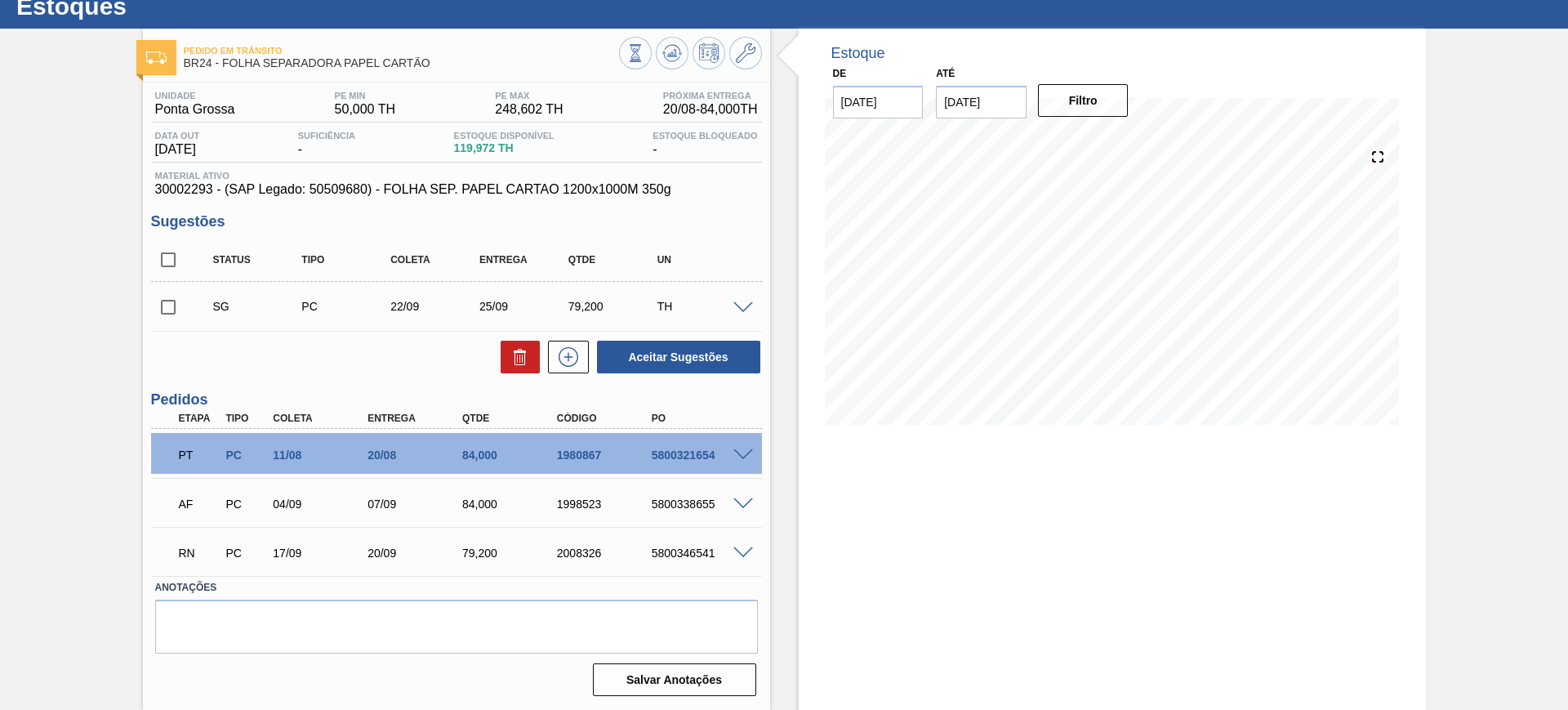
click at [741, 551] on span at bounding box center [743, 553] width 20 height 12
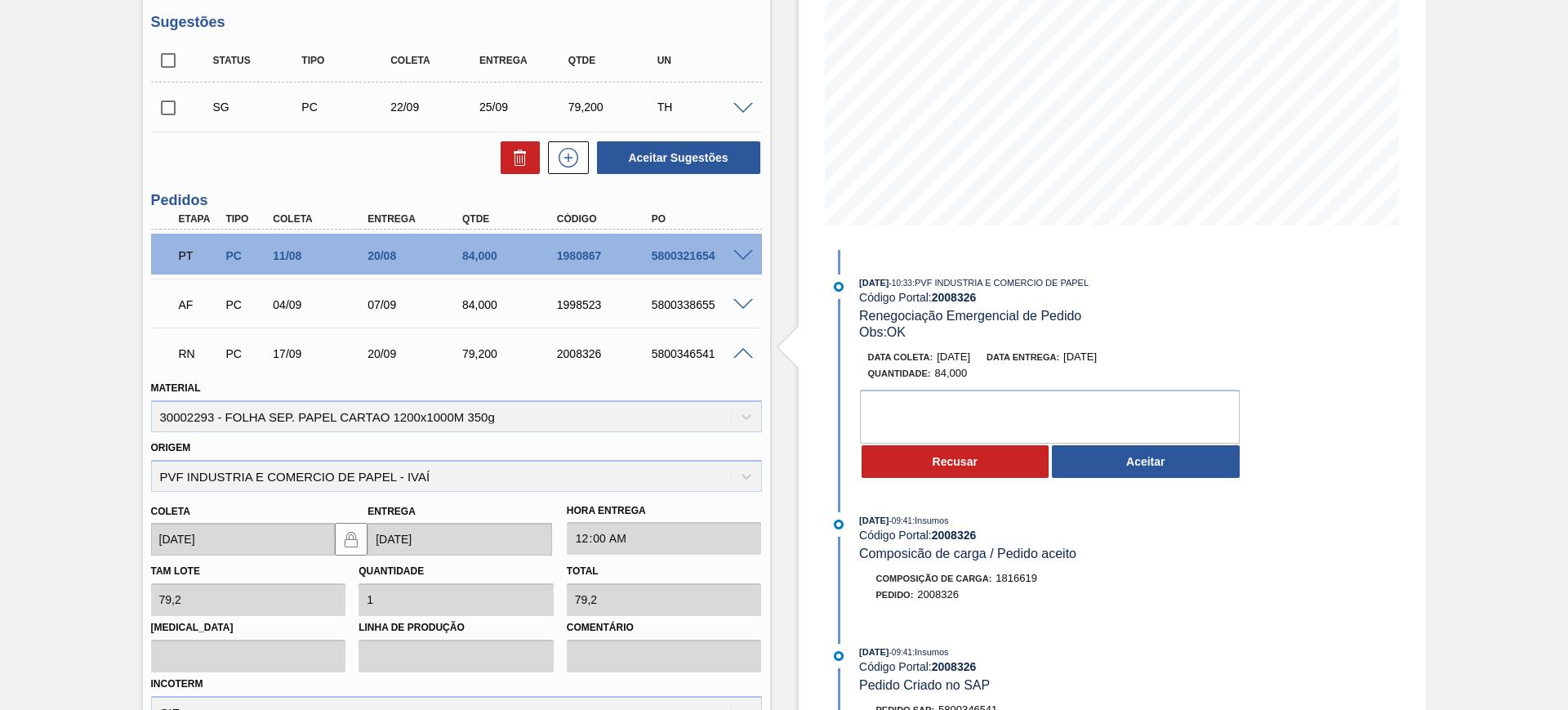
scroll to position [257, 0]
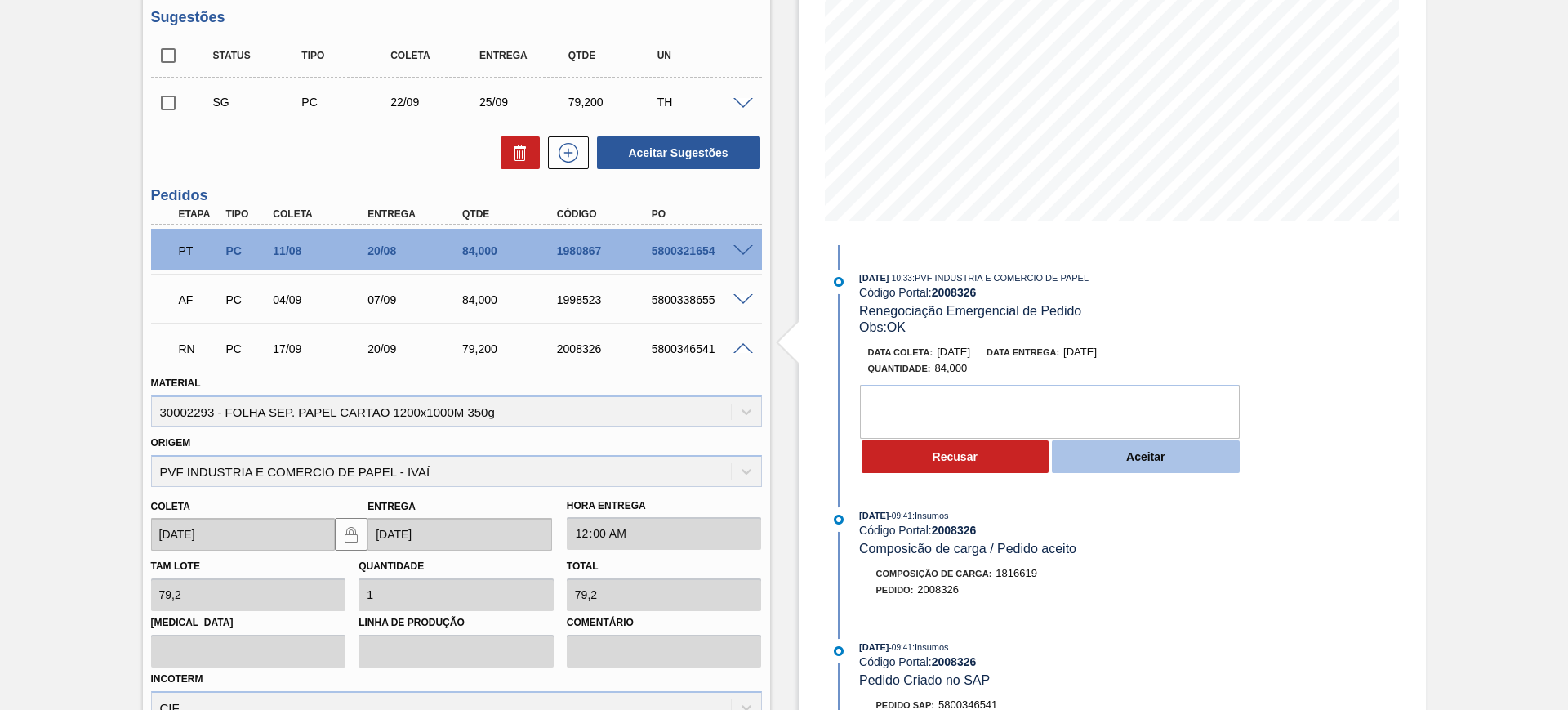
click at [1119, 467] on button "Aceitar" at bounding box center [1145, 456] width 188 height 32
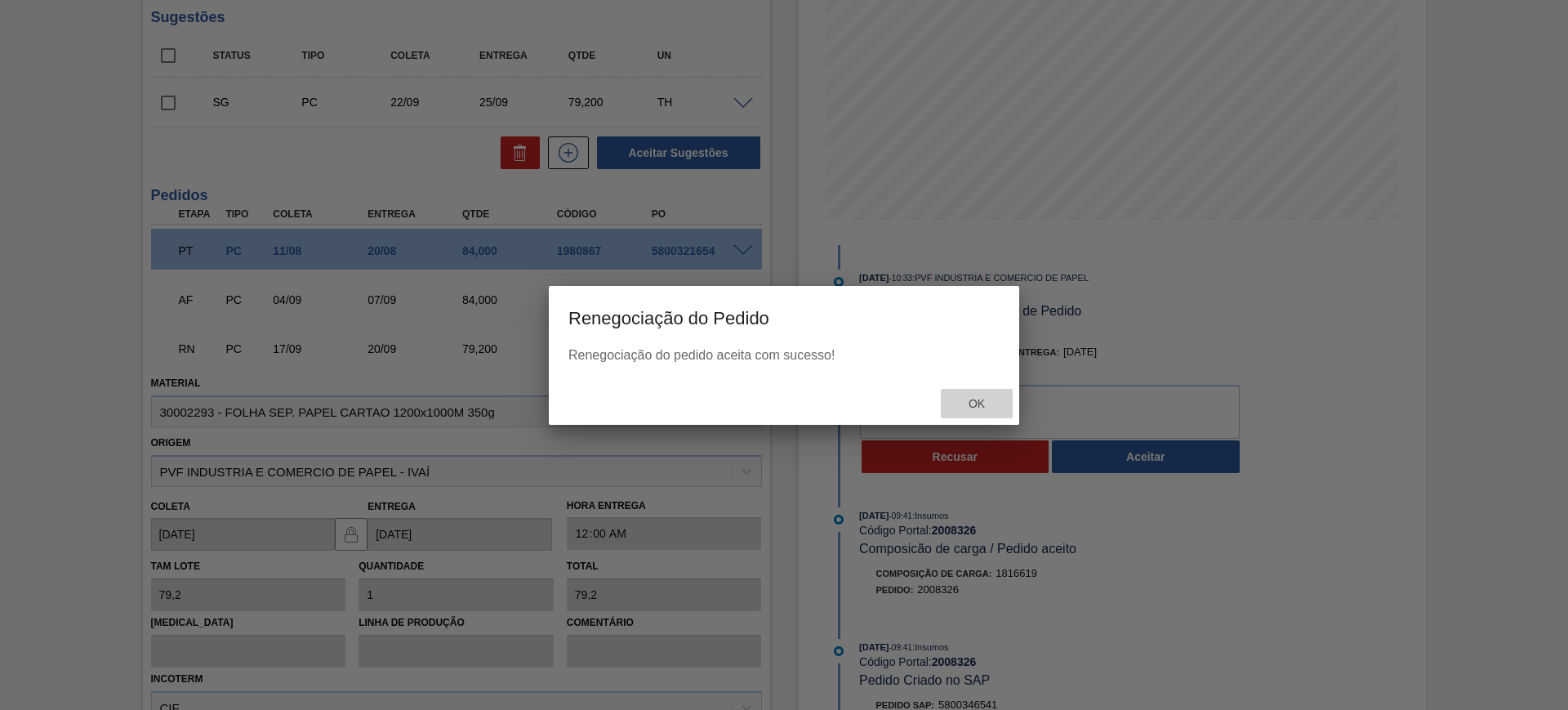
click at [975, 412] on div "Ok" at bounding box center [977, 404] width 71 height 31
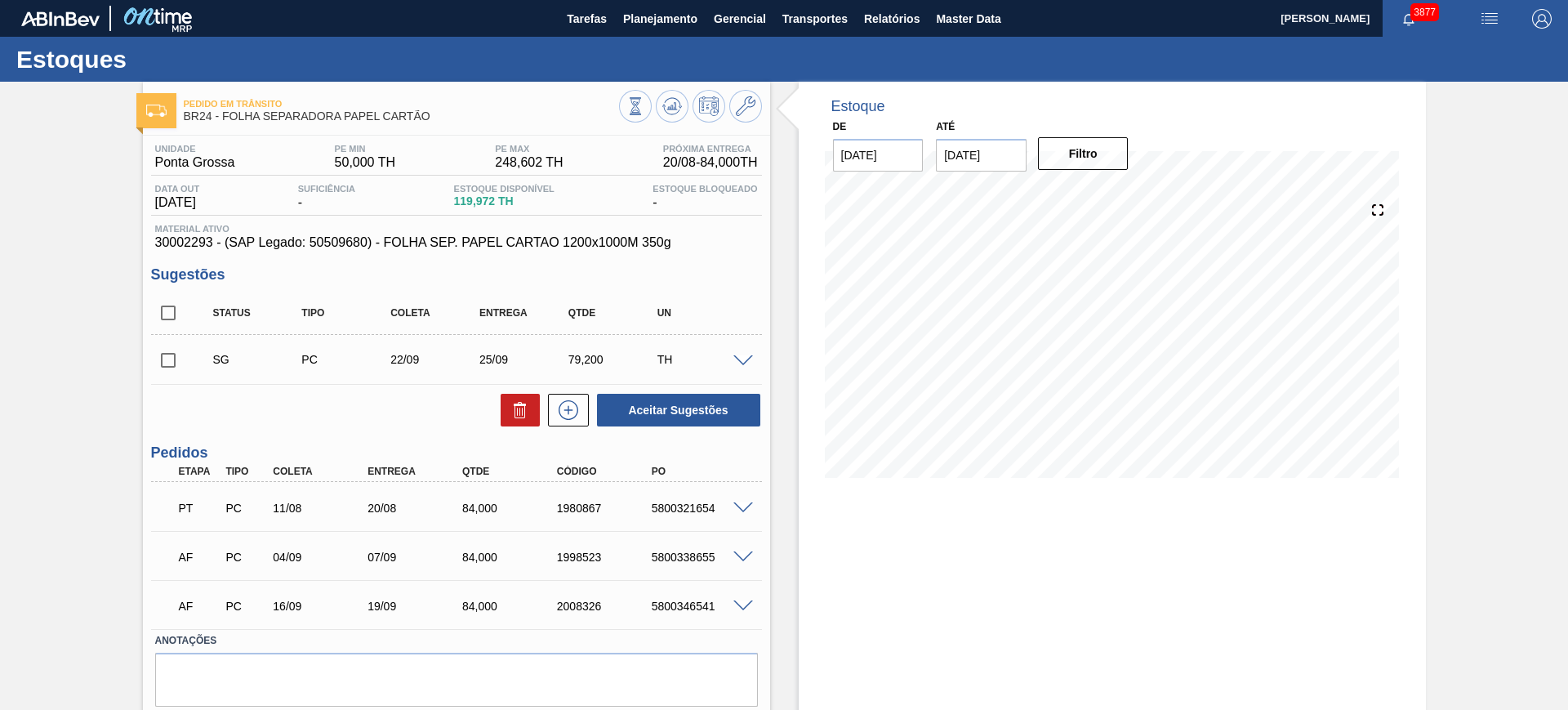
click at [742, 557] on span at bounding box center [743, 558] width 20 height 12
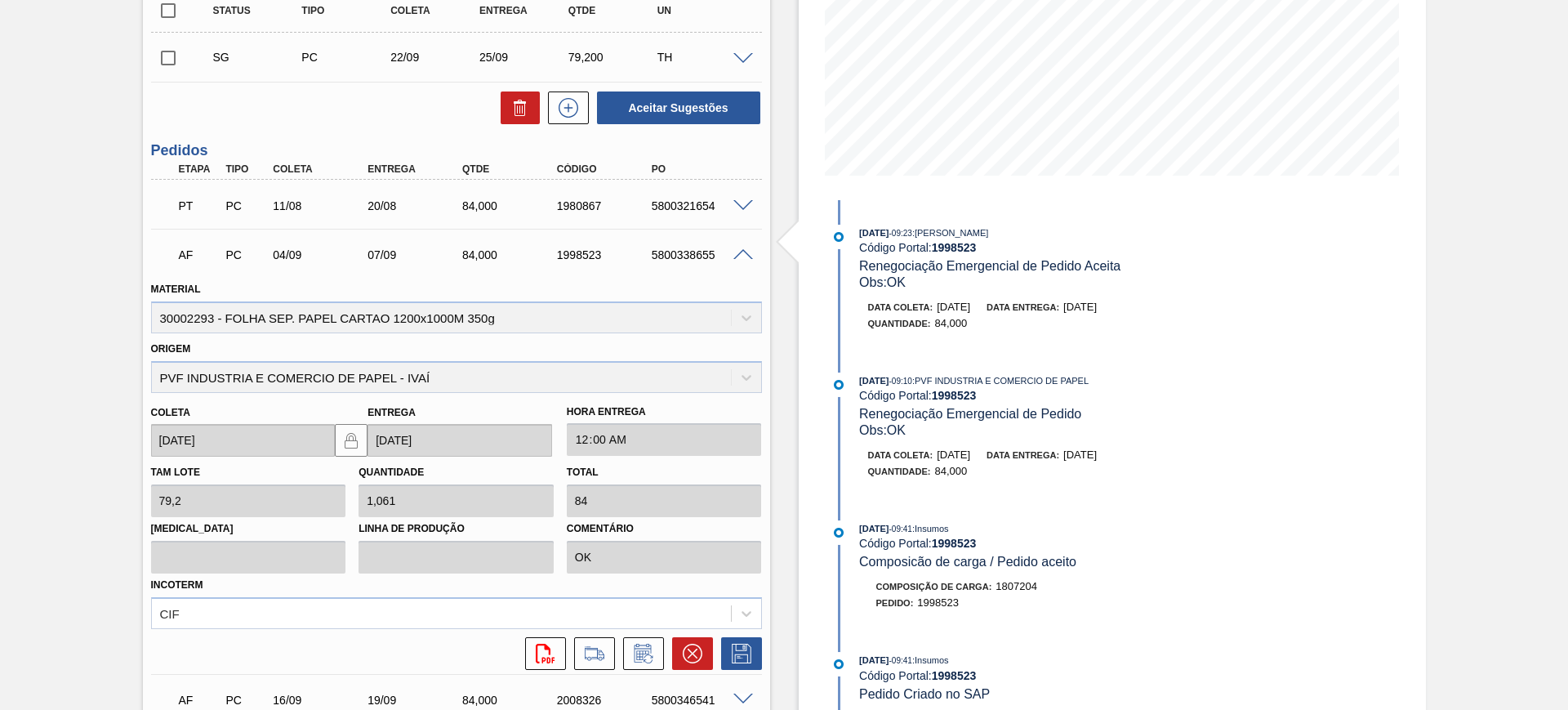
scroll to position [306, 0]
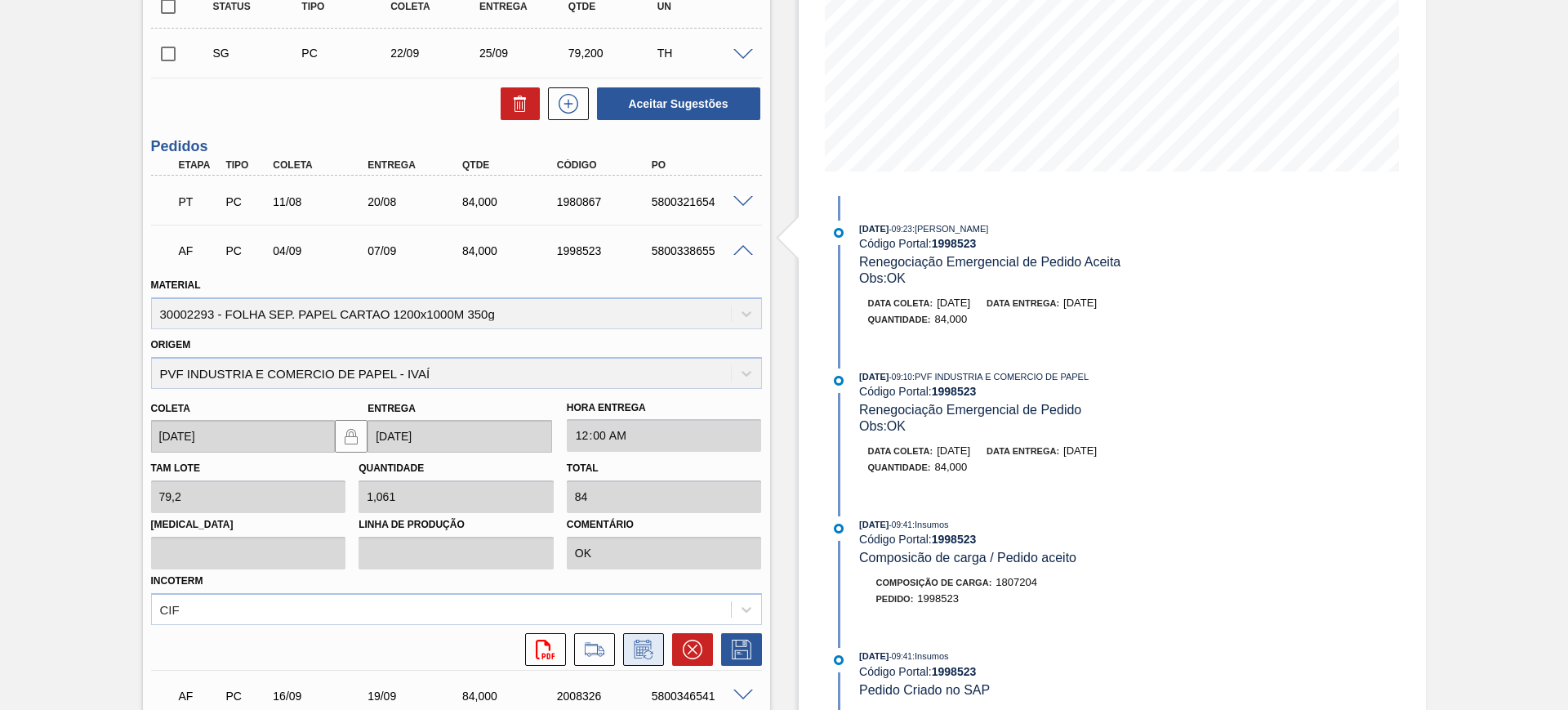
click at [649, 650] on icon at bounding box center [643, 649] width 26 height 20
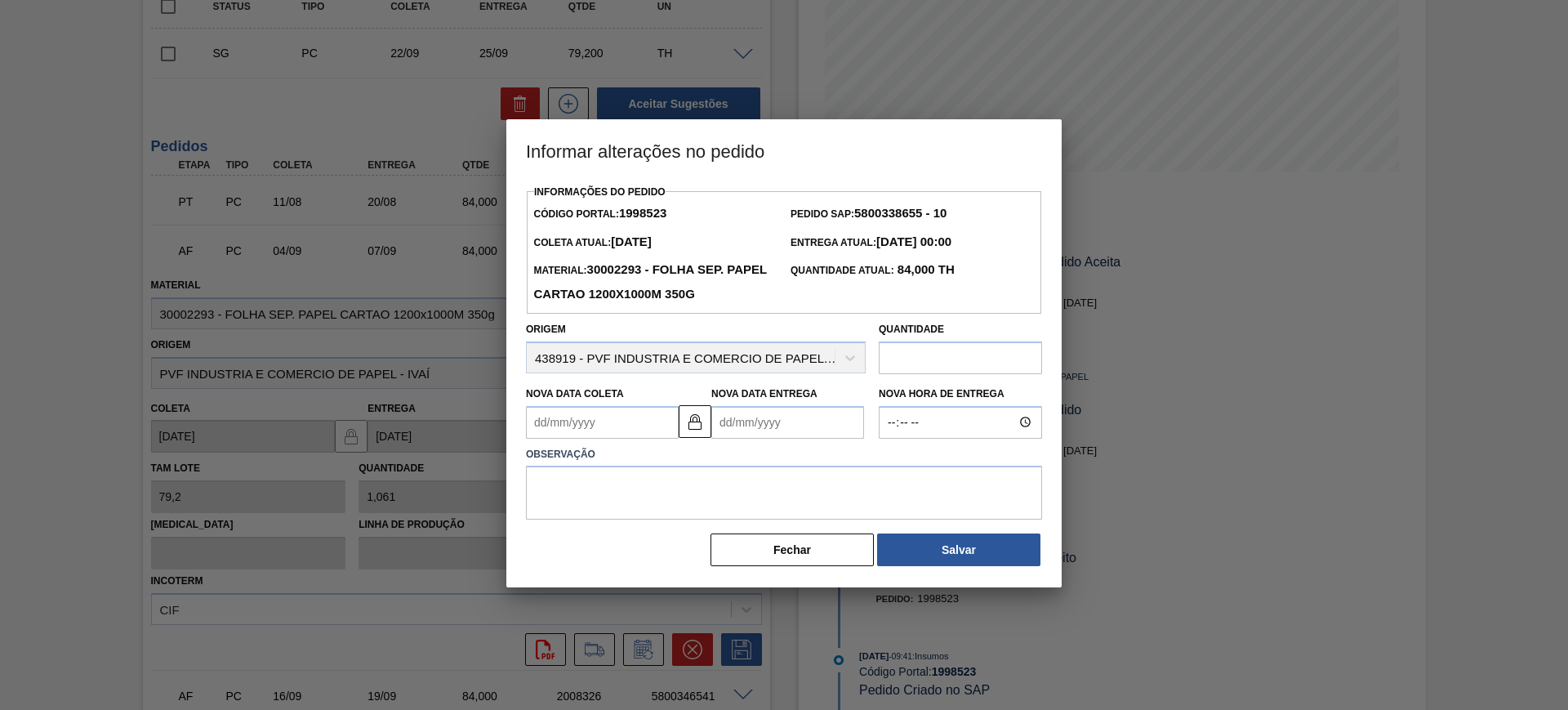
click at [755, 446] on label "Observação" at bounding box center [784, 455] width 516 height 24
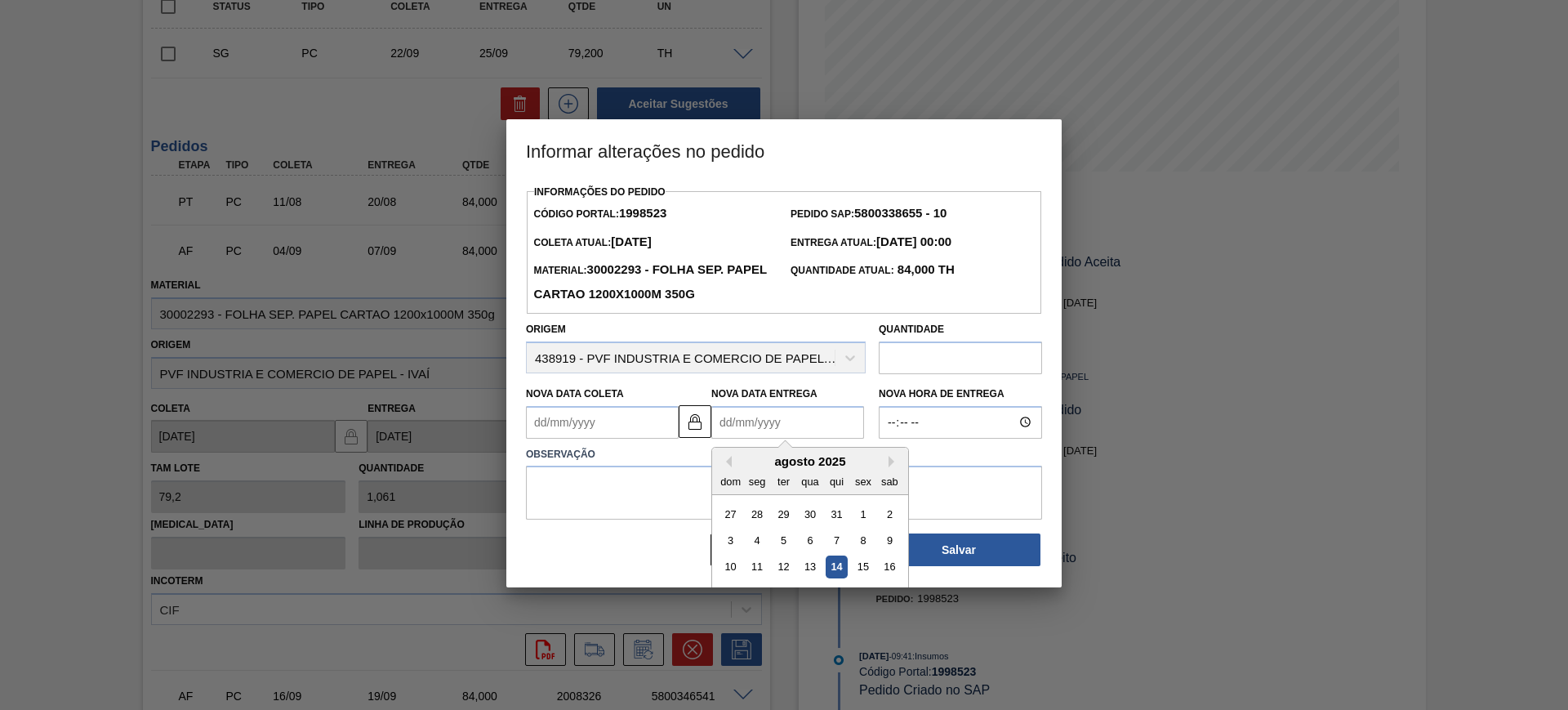
click at [757, 429] on Entrega "Nova Data Entrega" at bounding box center [787, 422] width 152 height 32
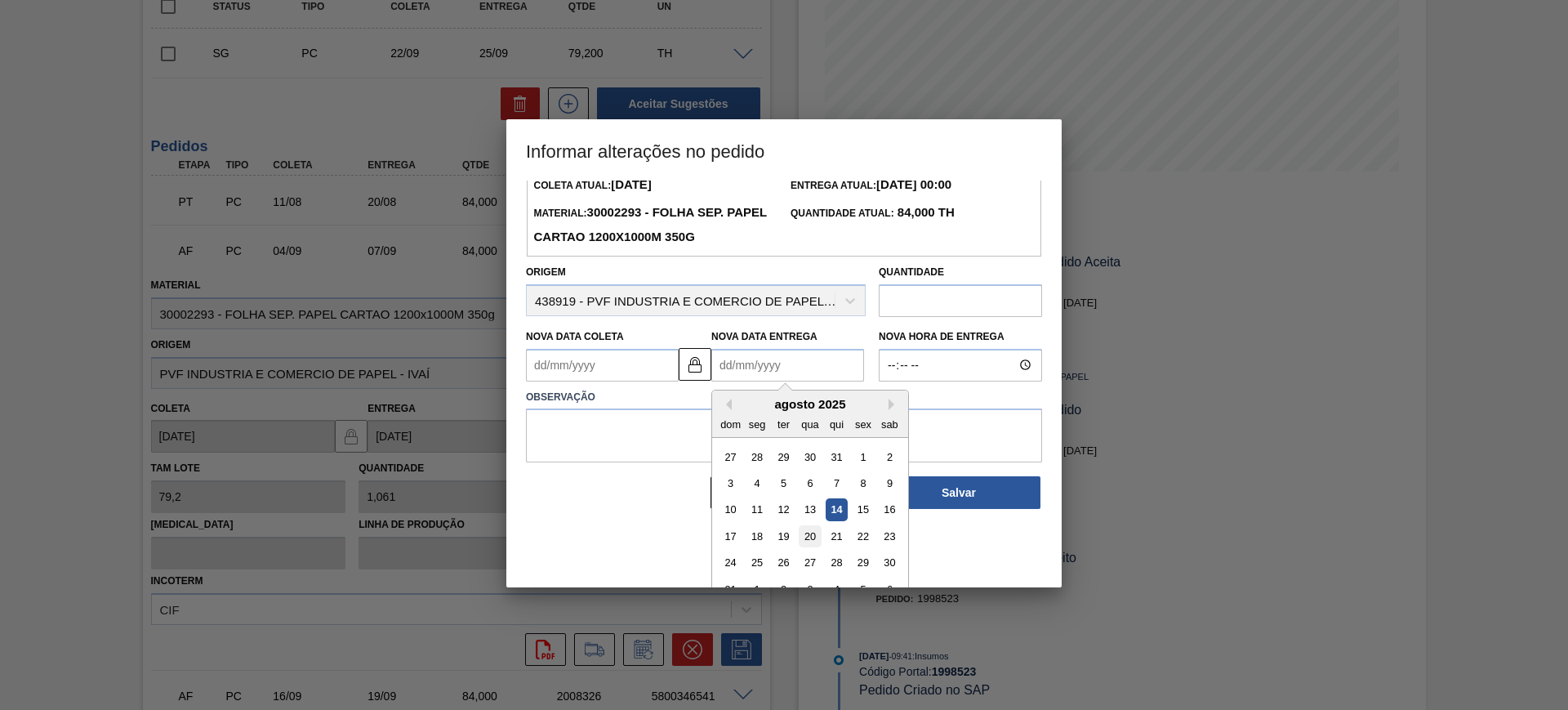
scroll to position [82, 0]
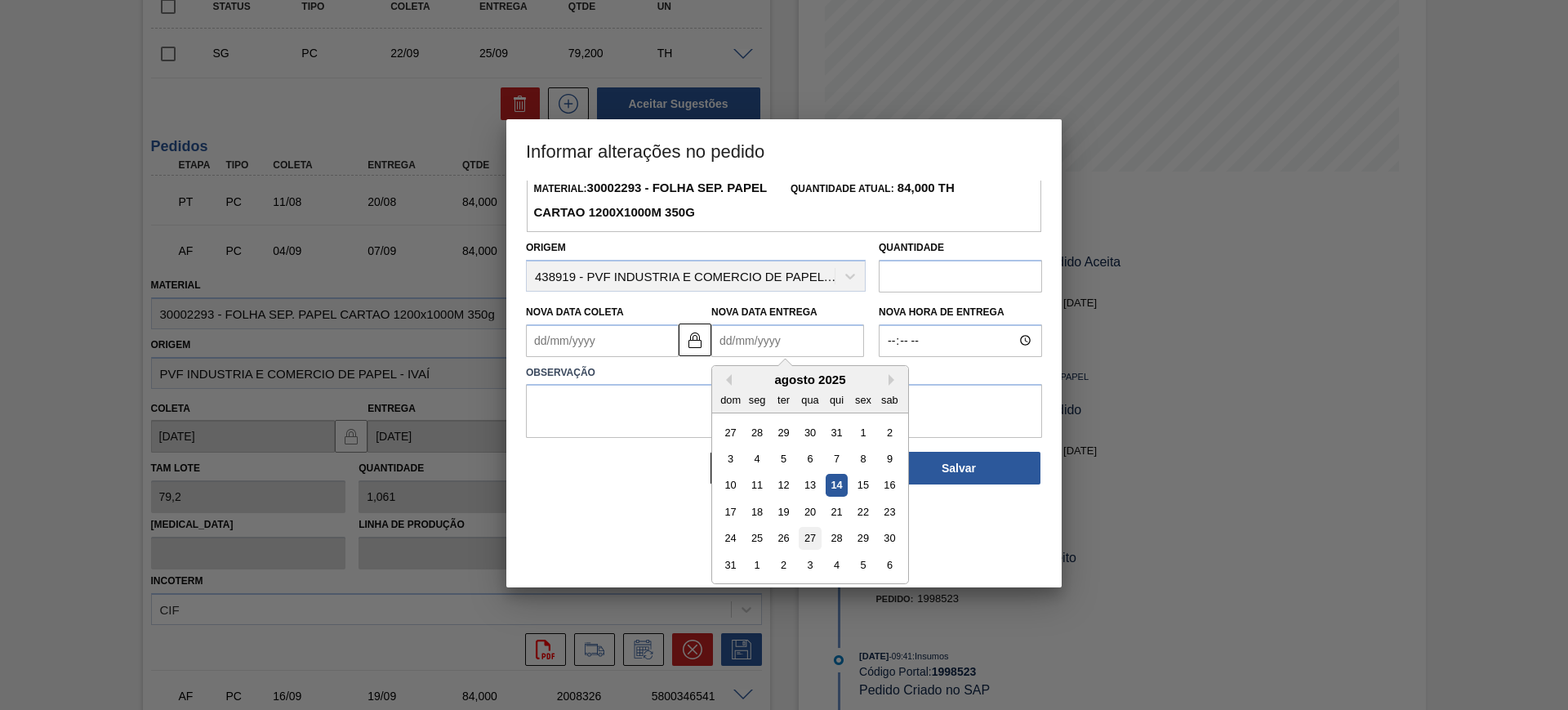
click at [811, 541] on div "27" at bounding box center [810, 538] width 22 height 22
type Coleta "24/08/2025"
type Entrega "27/08/2025"
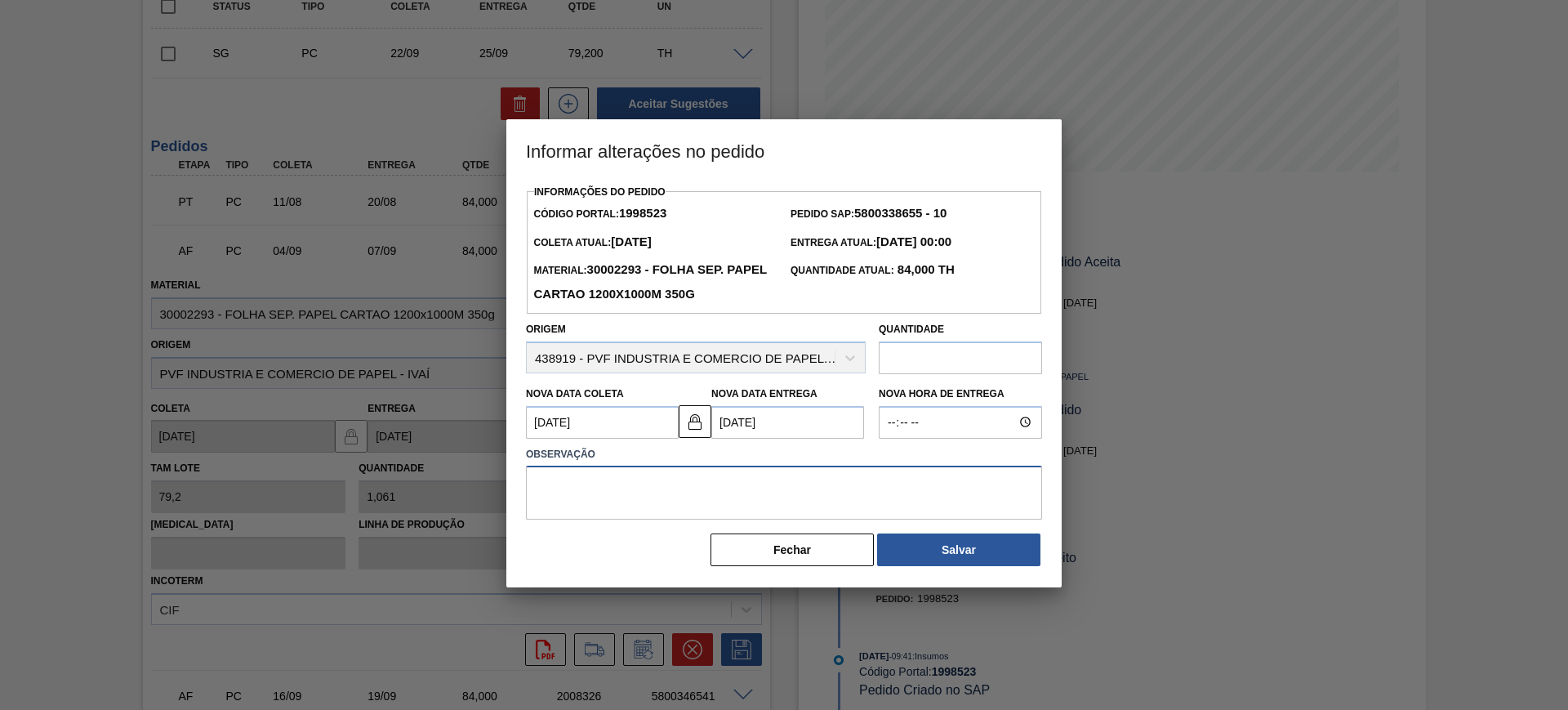
click at [756, 507] on textarea at bounding box center [784, 492] width 516 height 54
type textarea "AJUSTE DATA"
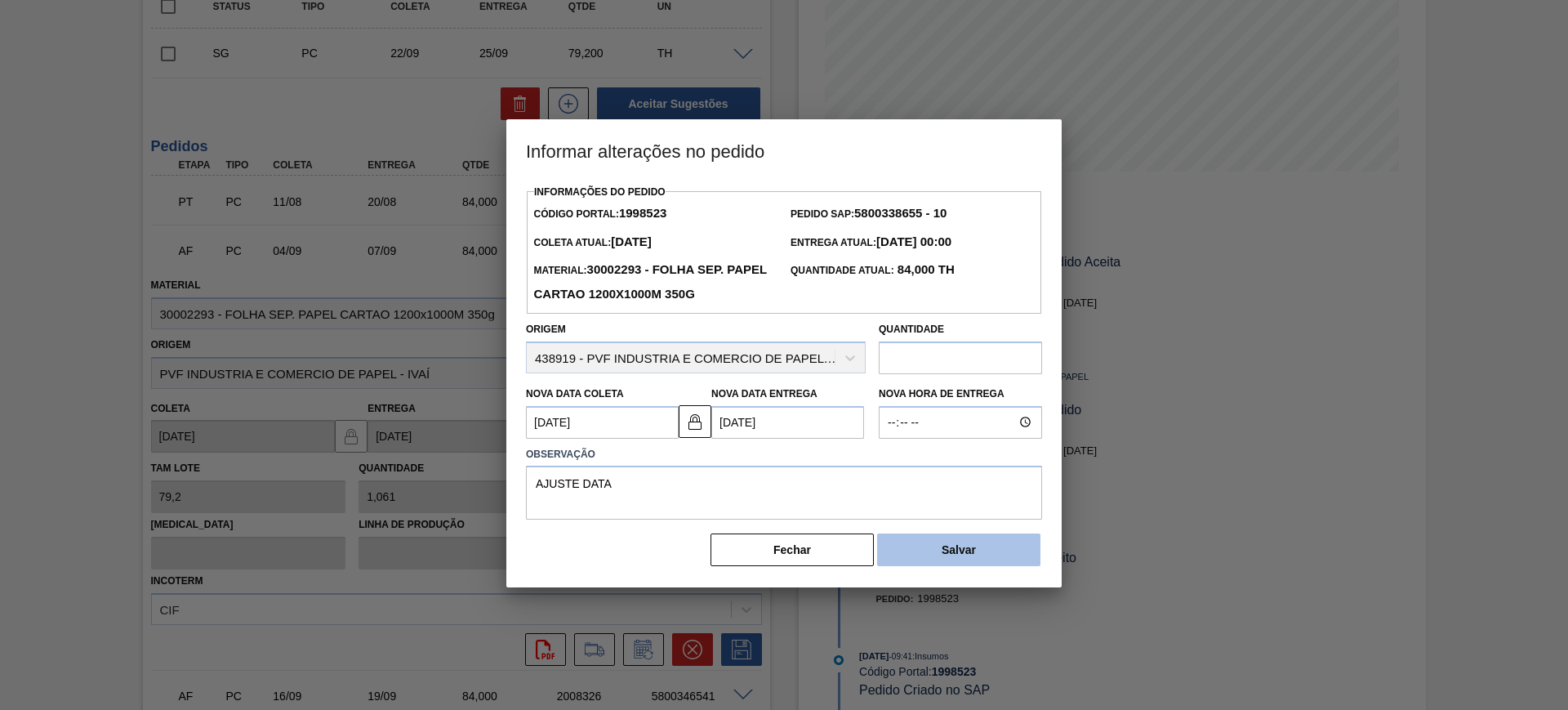
click at [921, 547] on button "Salvar" at bounding box center [959, 550] width 163 height 32
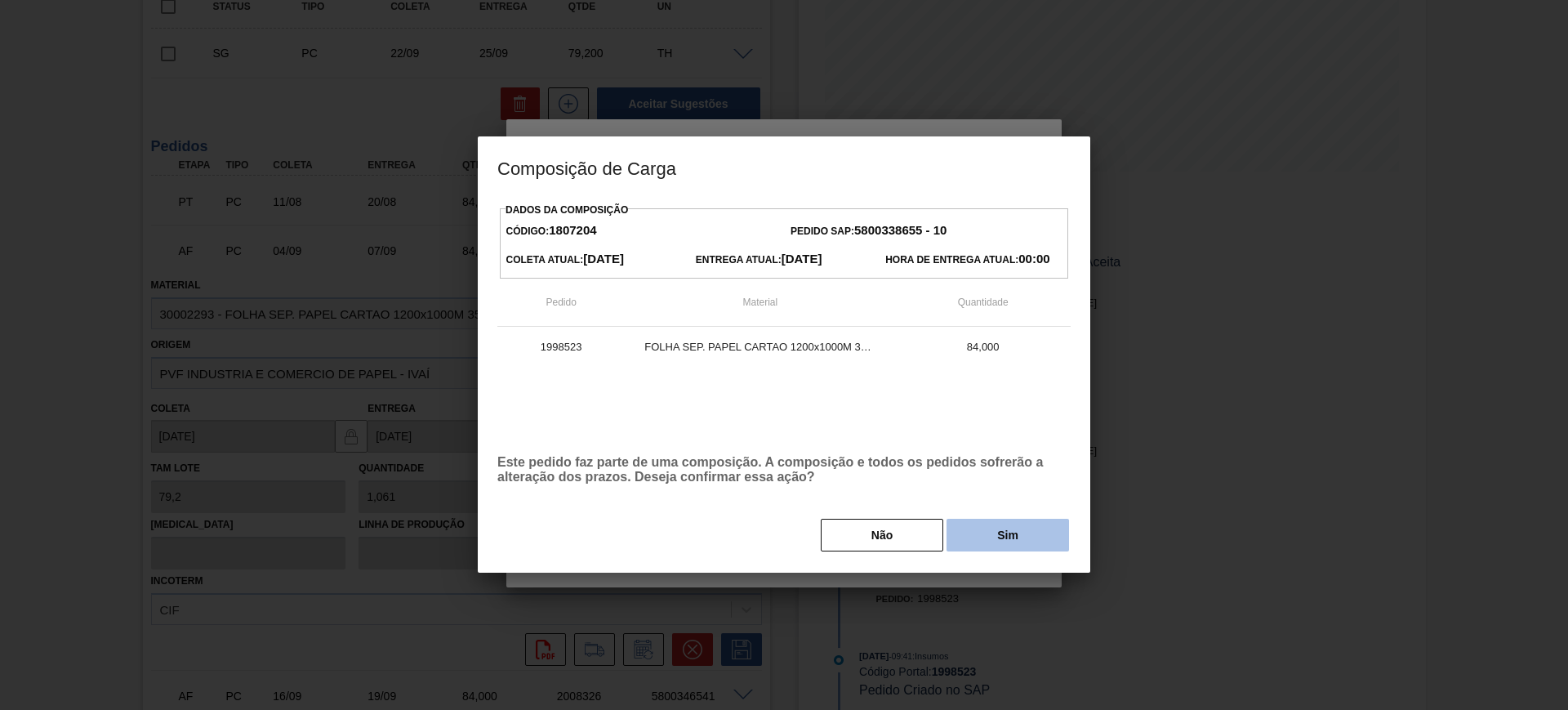
click at [966, 528] on button "Sim" at bounding box center [1007, 535] width 123 height 32
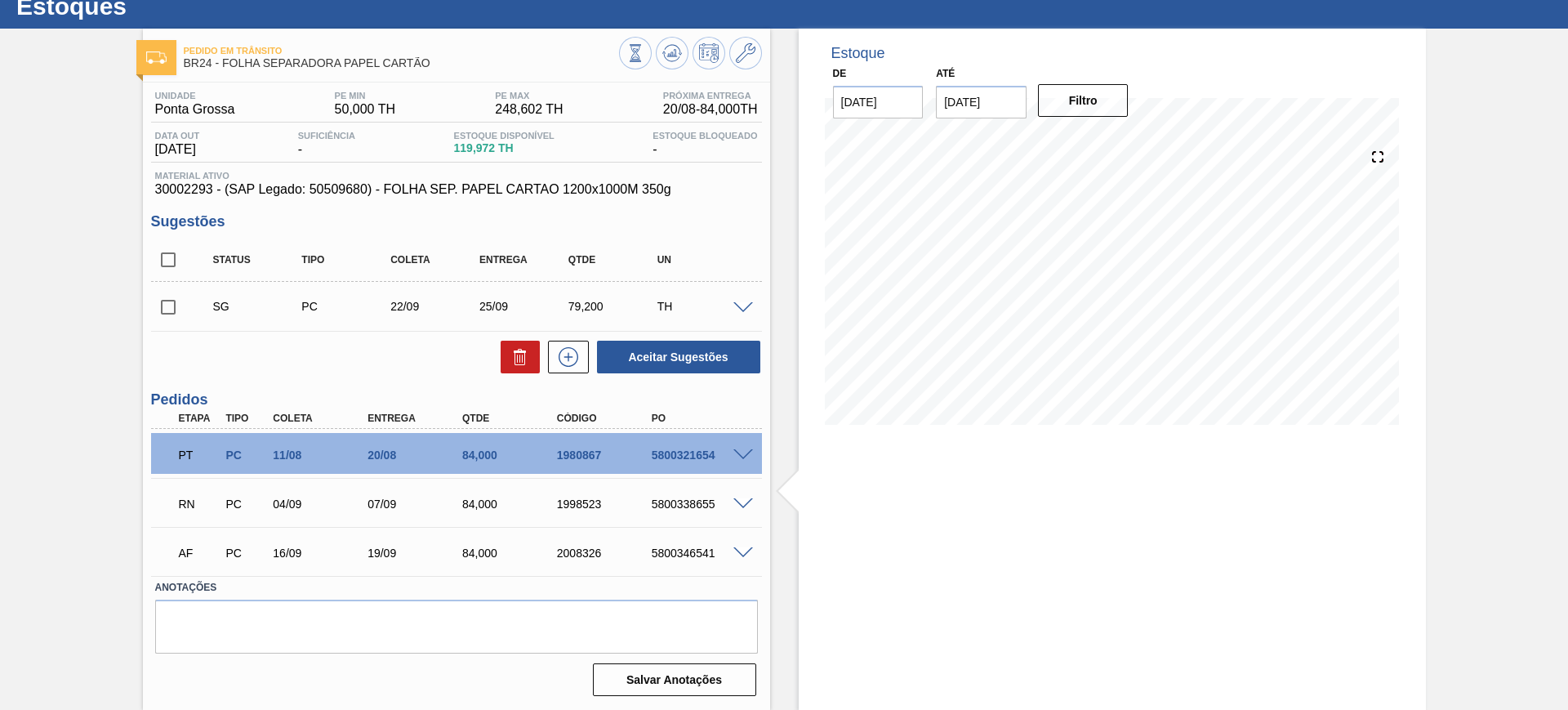
scroll to position [53, 0]
click at [735, 550] on span at bounding box center [743, 553] width 20 height 12
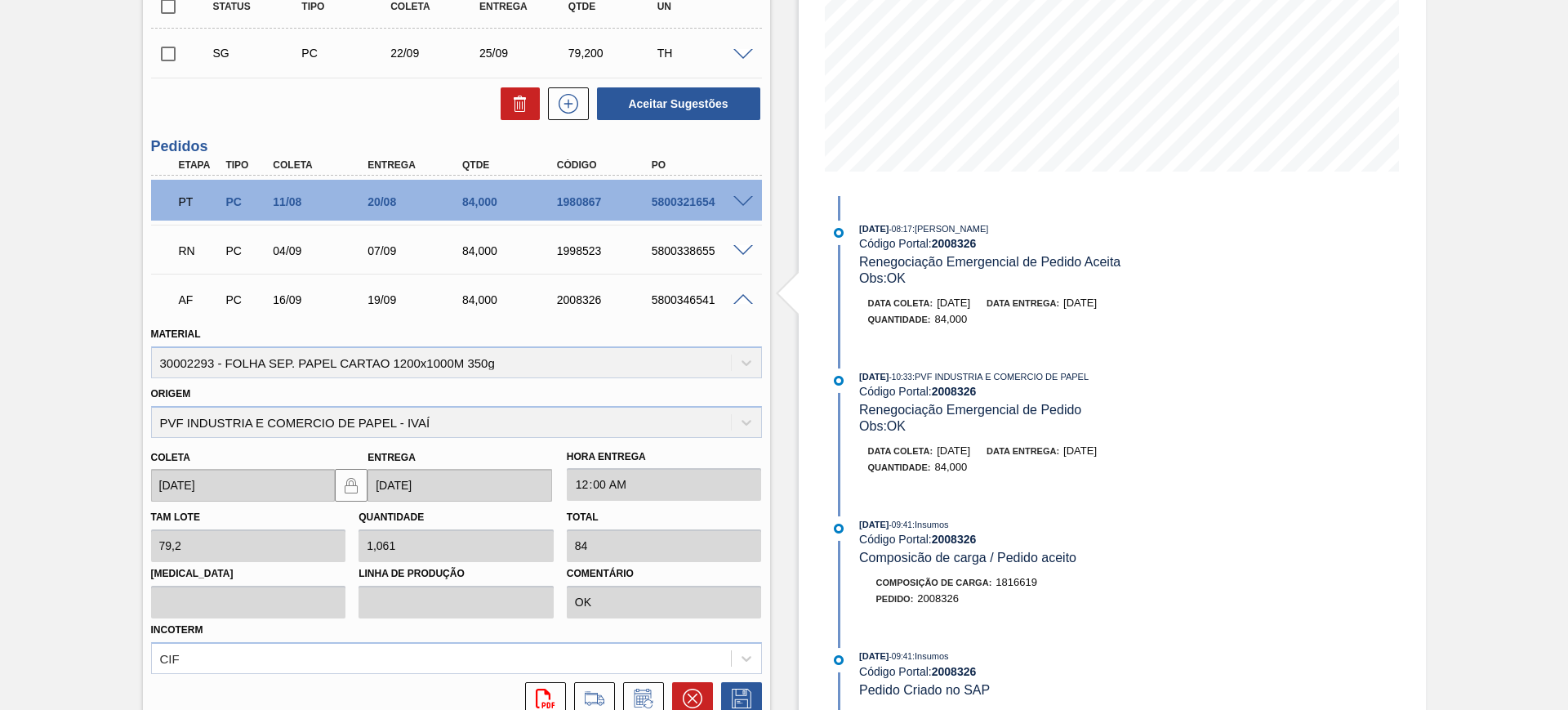
scroll to position [449, 0]
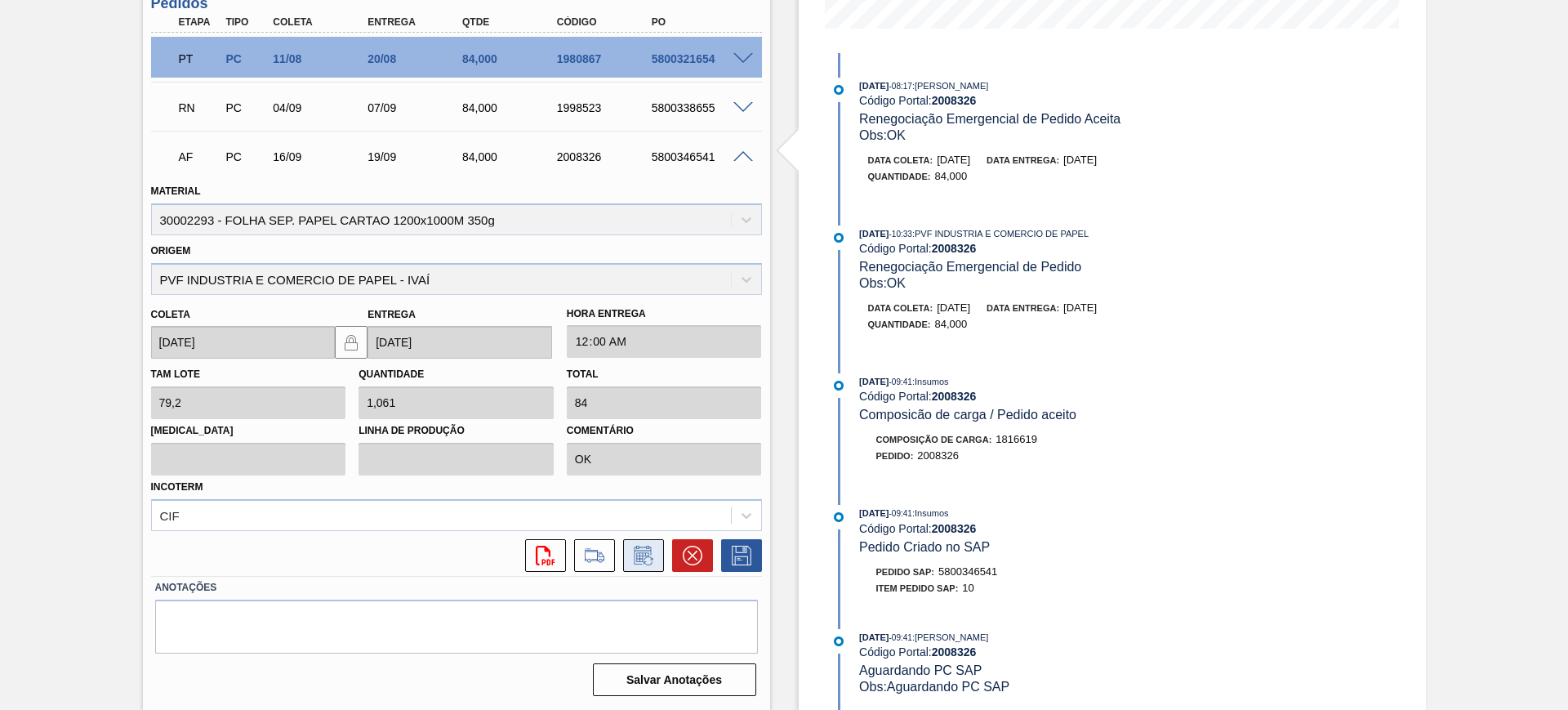
click at [647, 553] on icon at bounding box center [643, 555] width 26 height 20
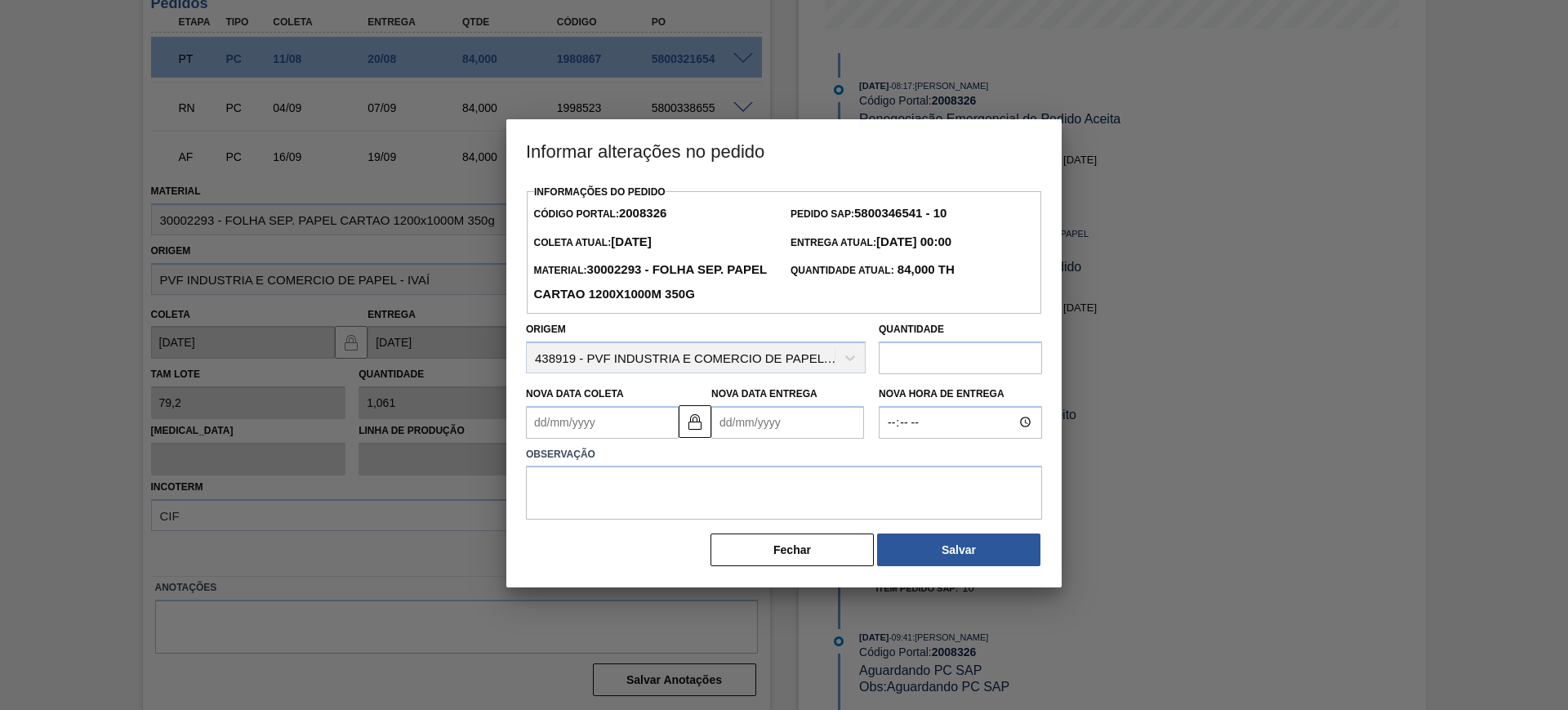
click at [748, 425] on Entrega "Nova Data Entrega" at bounding box center [787, 422] width 152 height 32
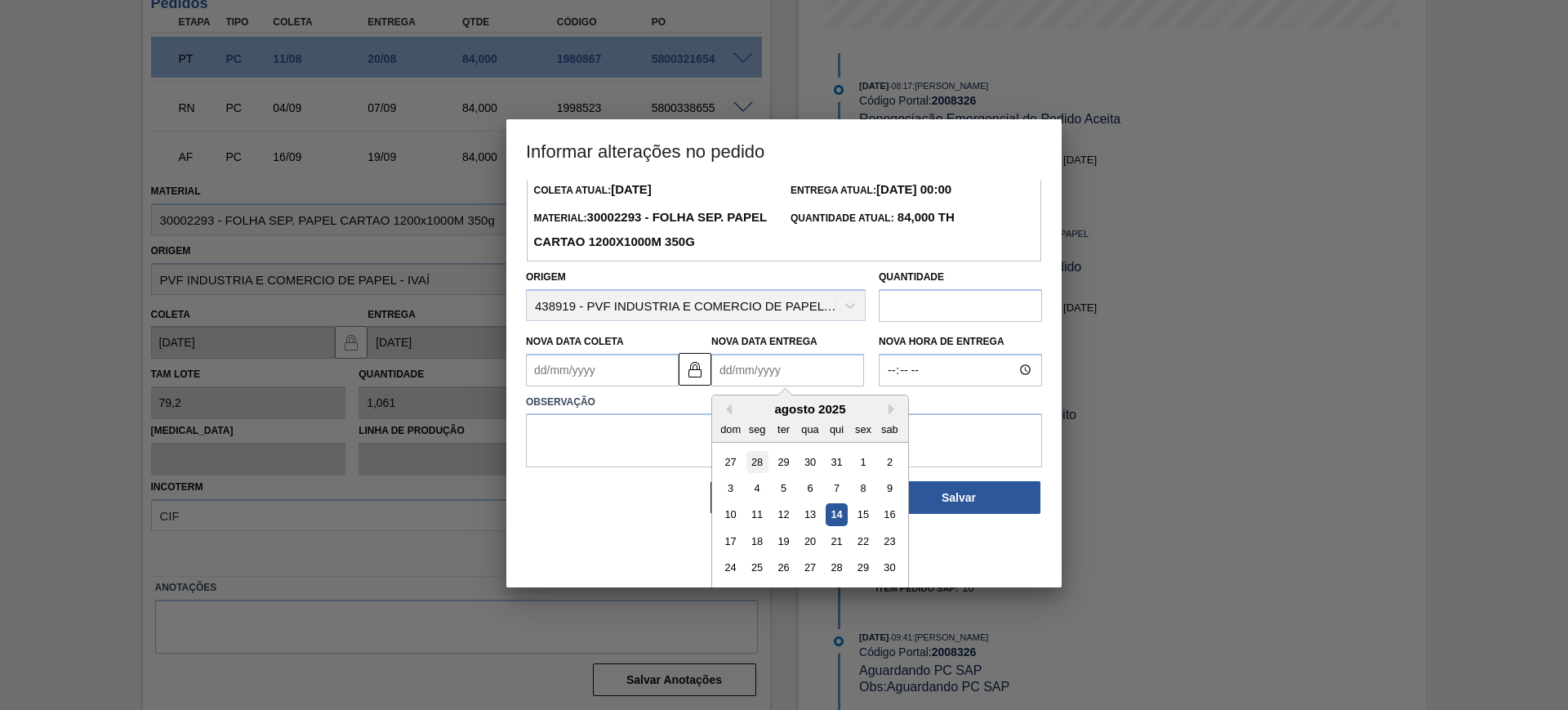
scroll to position [82, 0]
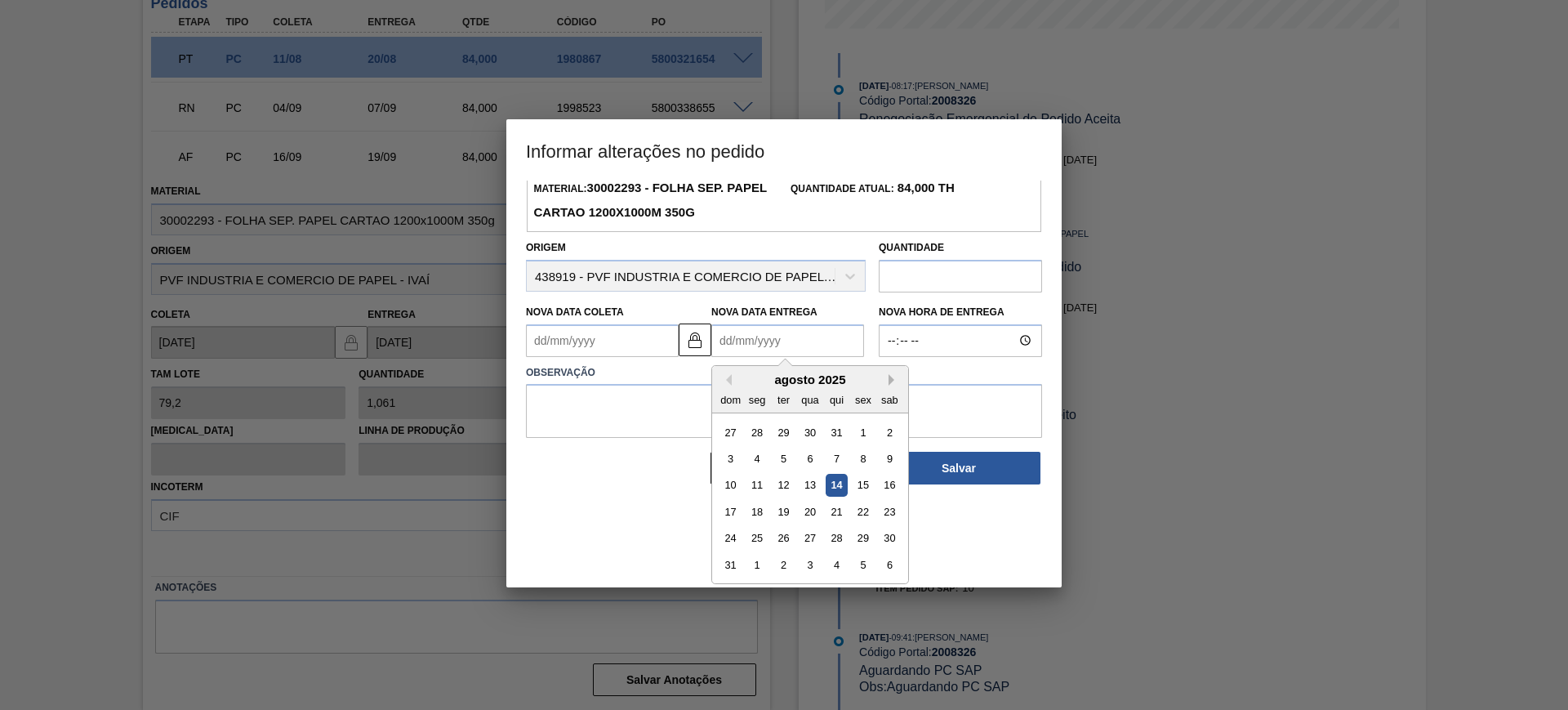
click at [892, 386] on button "Next Month" at bounding box center [893, 380] width 11 height 11
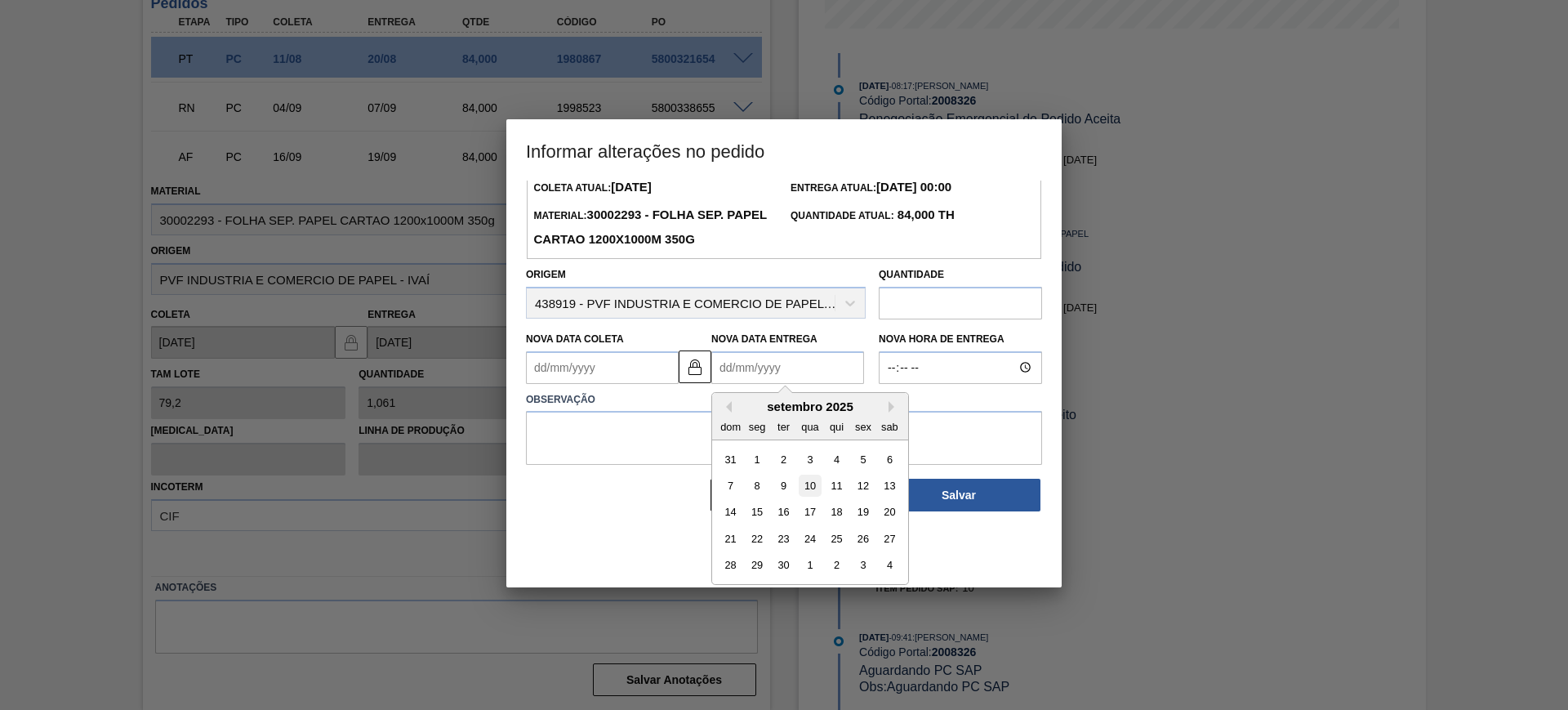
click at [818, 485] on div "10" at bounding box center [810, 486] width 22 height 22
type Coleta "07/09/2025"
type Entrega "10/09/2025"
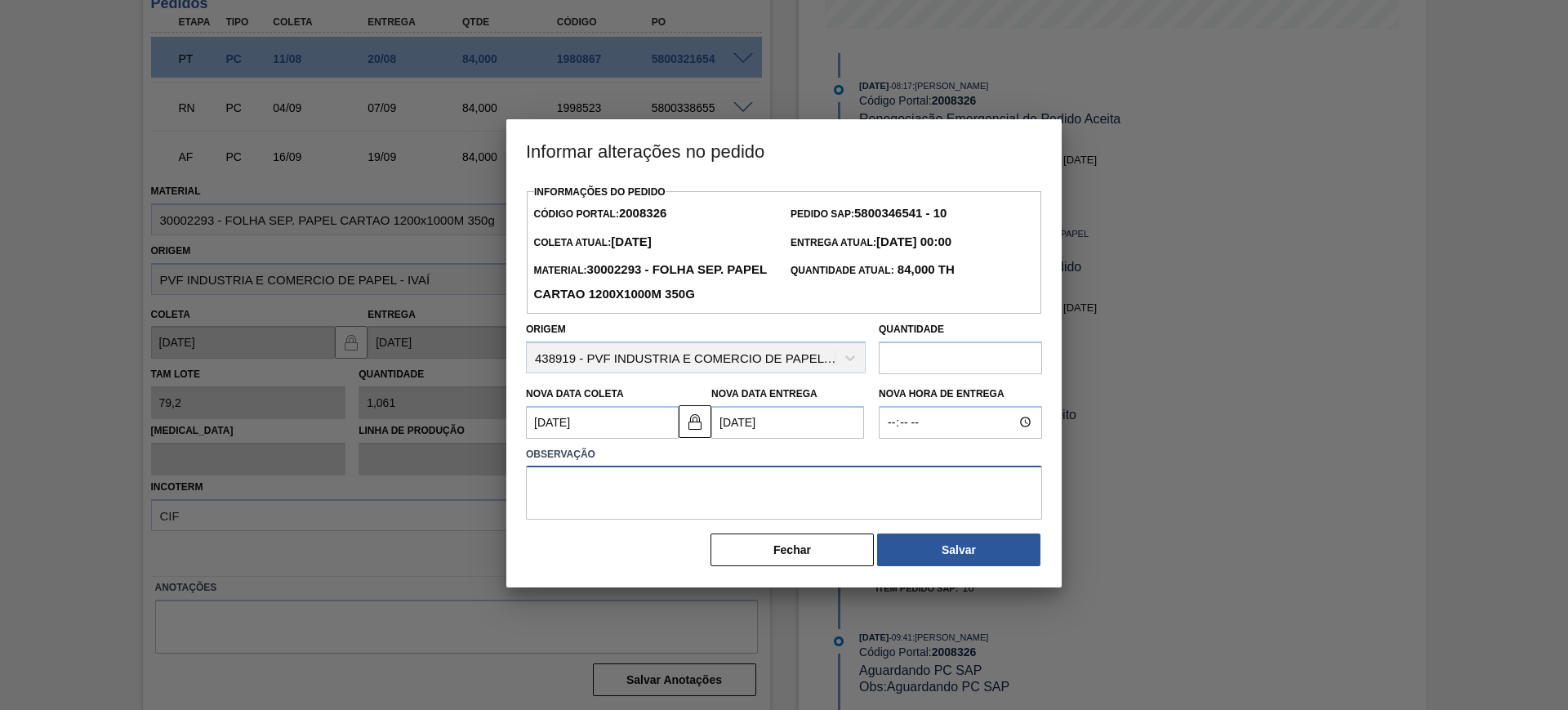
click at [801, 484] on textarea at bounding box center [784, 492] width 516 height 54
type textarea "AJUSTE DATA"
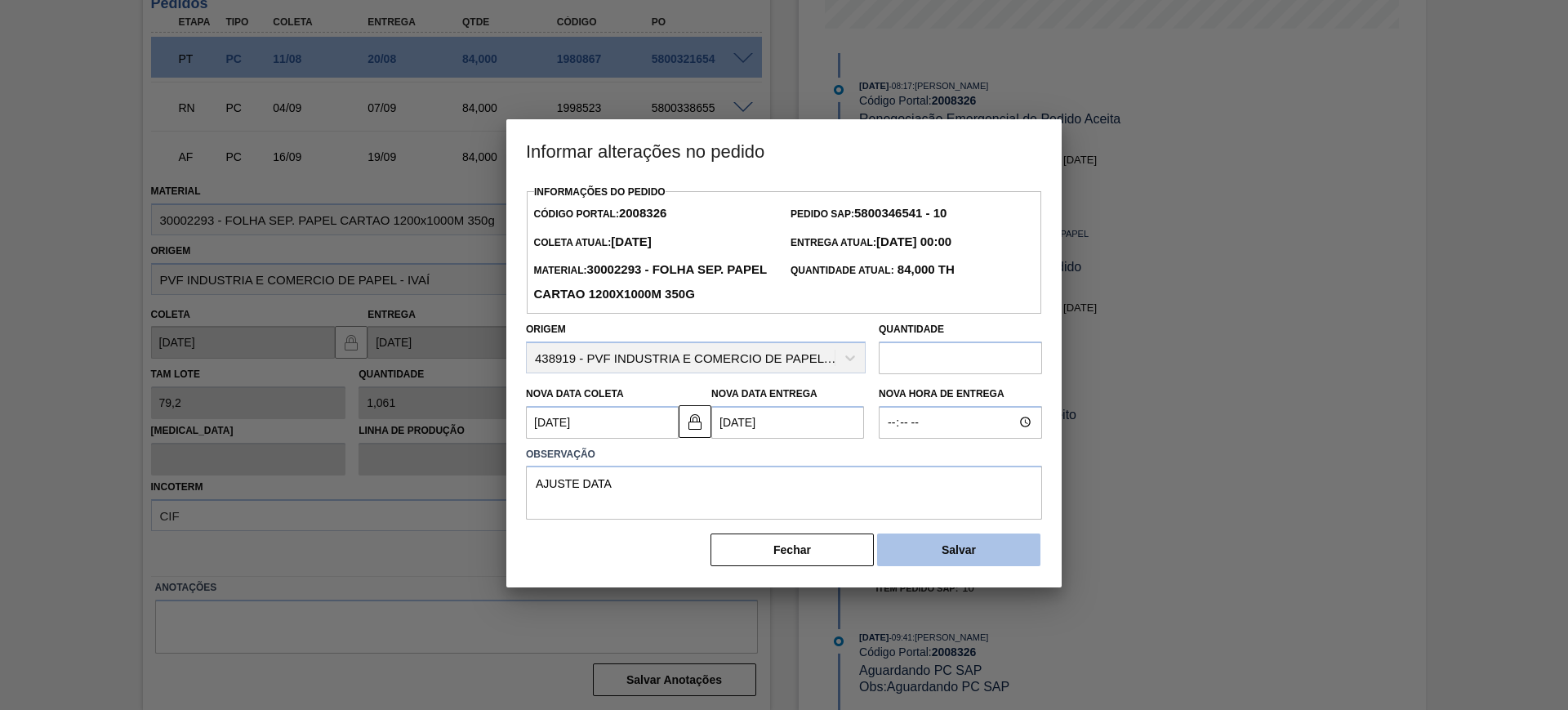
drag, startPoint x: 946, startPoint y: 577, endPoint x: 944, endPoint y: 565, distance: 12.2
click at [944, 573] on div "Informações do Pedido Código Portal: 2008326 Pedido SAP: 5800346541 - 10 Coleta…" at bounding box center [784, 384] width 556 height 407
click at [943, 565] on button "Salvar" at bounding box center [959, 550] width 163 height 32
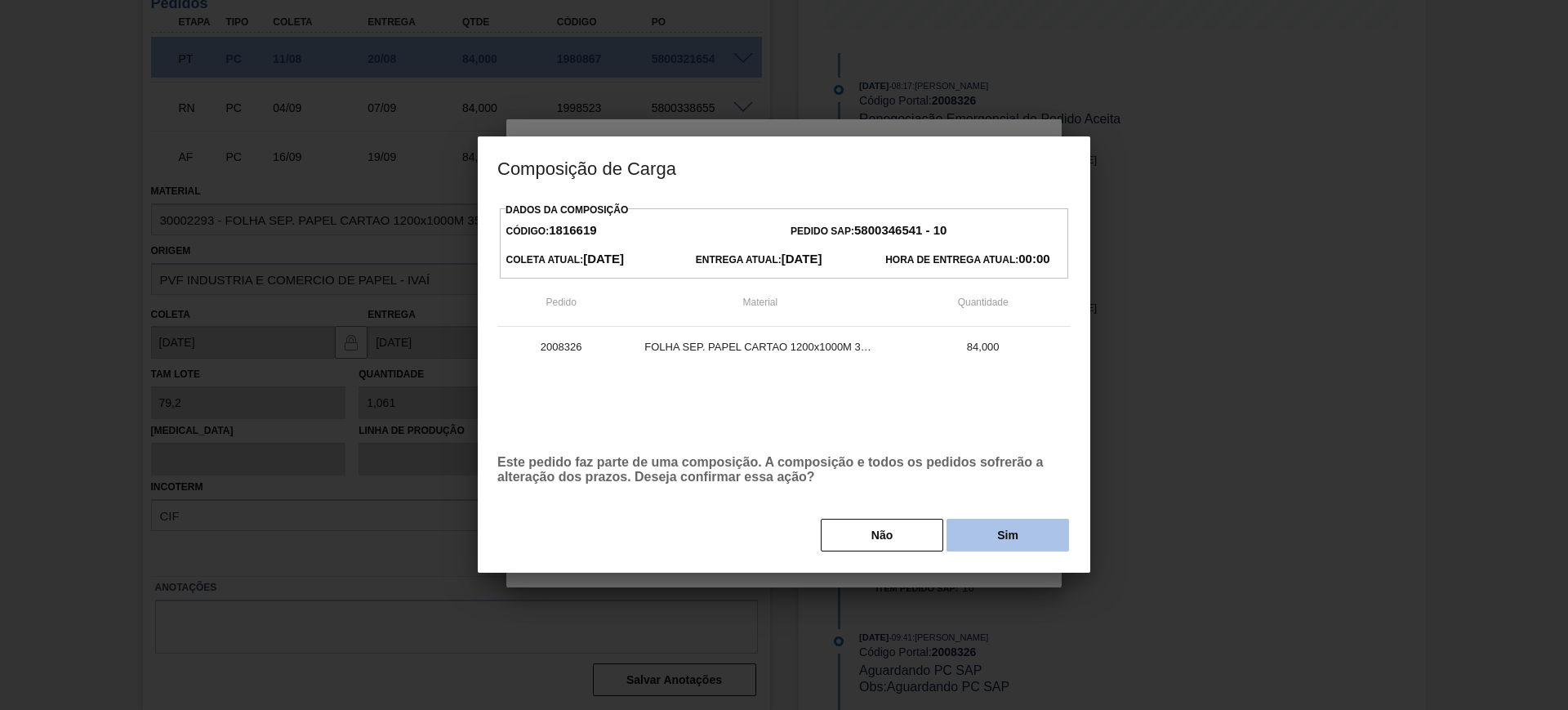
click at [985, 541] on button "Sim" at bounding box center [1007, 535] width 123 height 32
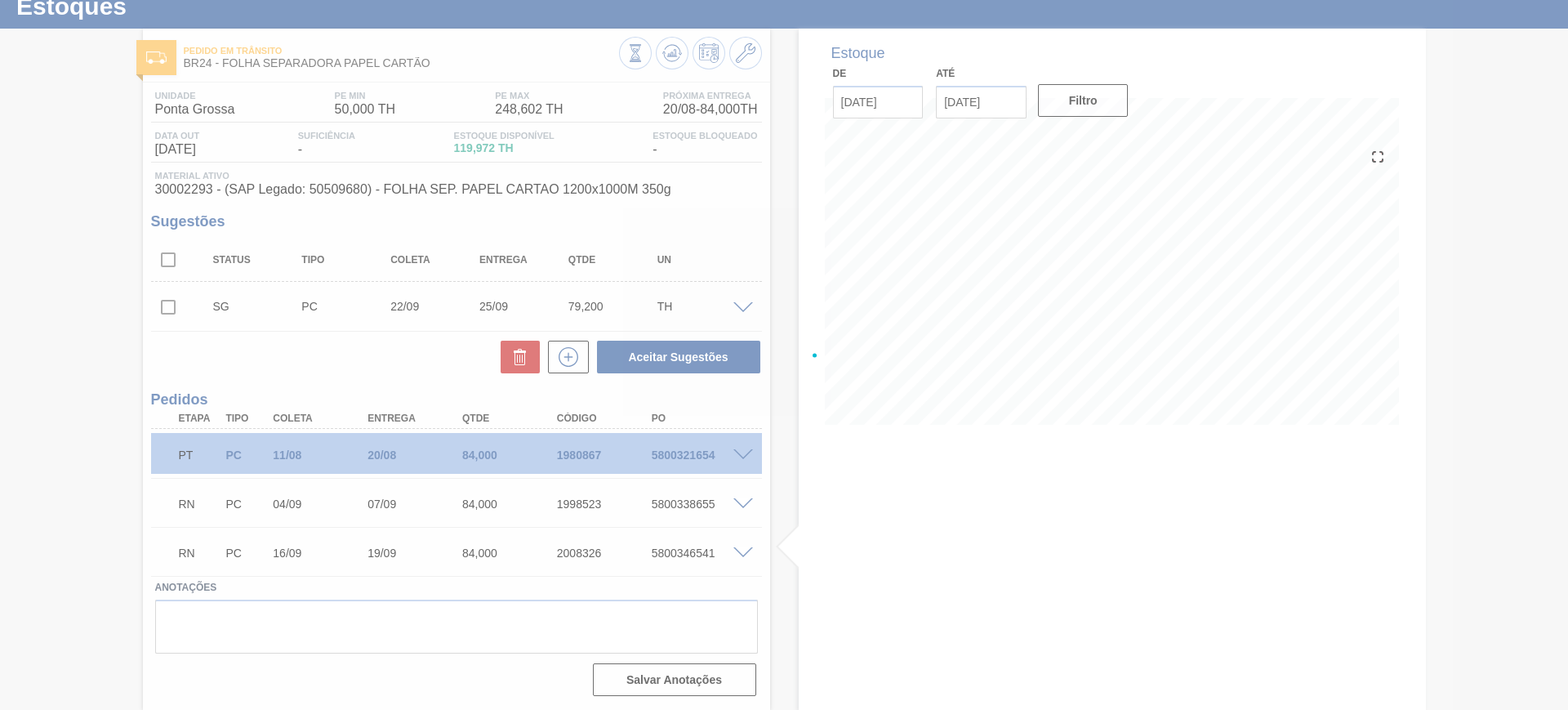
scroll to position [53, 0]
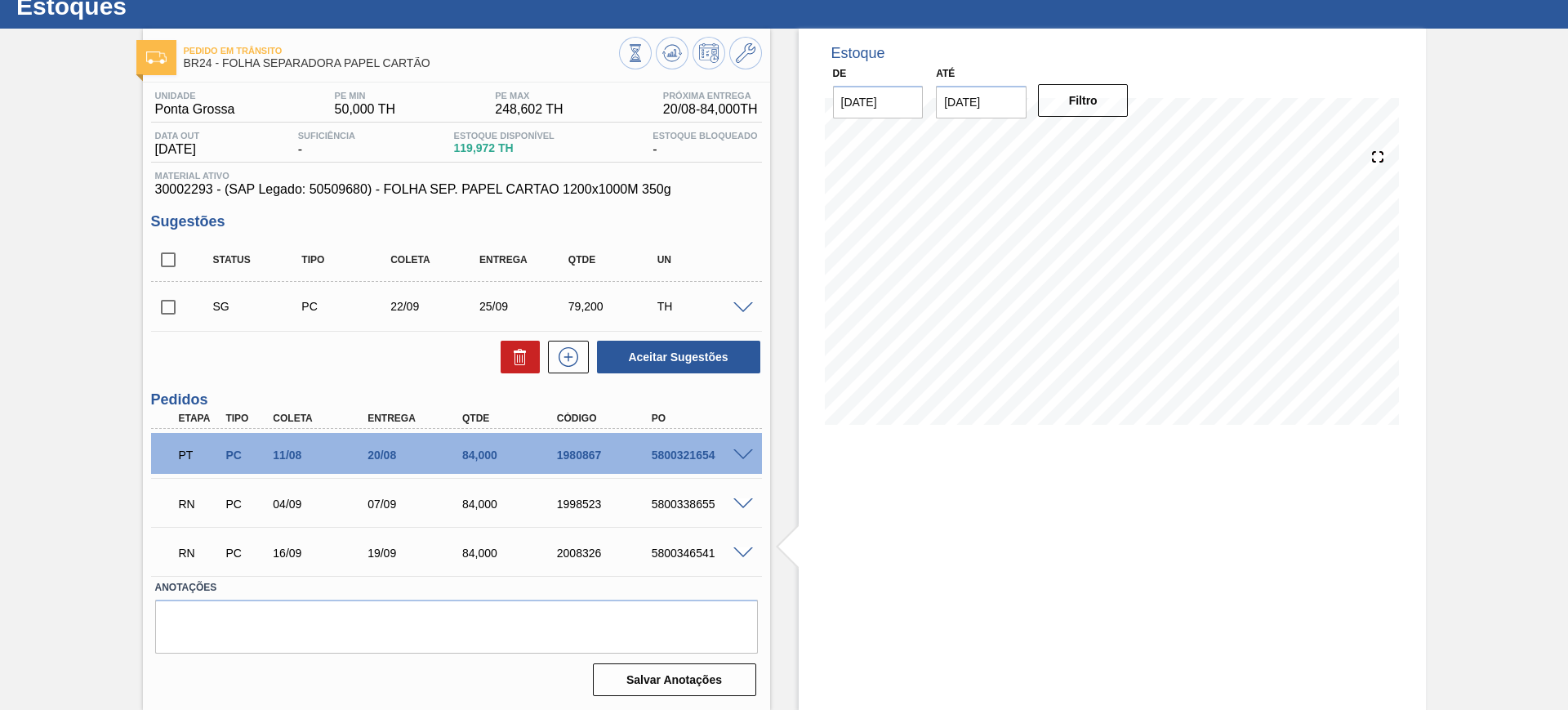
click at [1137, 537] on div "Estoque De 14/08/2025 Até 03/01/2026 Filtro 11/09 Projeção de Estoque 81.061 Ne…" at bounding box center [1112, 369] width 627 height 681
click at [670, 64] on button at bounding box center [672, 53] width 32 height 32
click at [738, 503] on span at bounding box center [743, 504] width 20 height 12
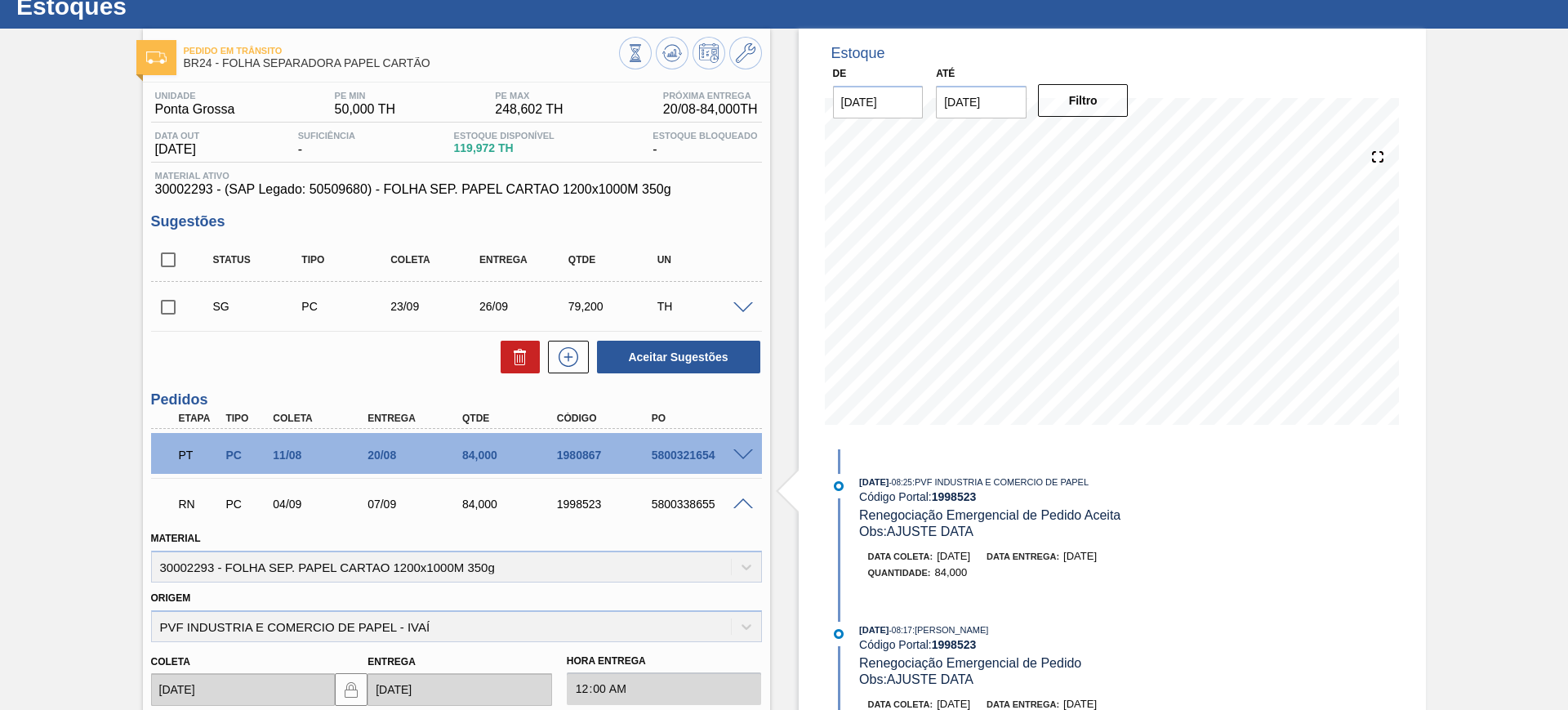
click at [739, 503] on span at bounding box center [743, 504] width 20 height 12
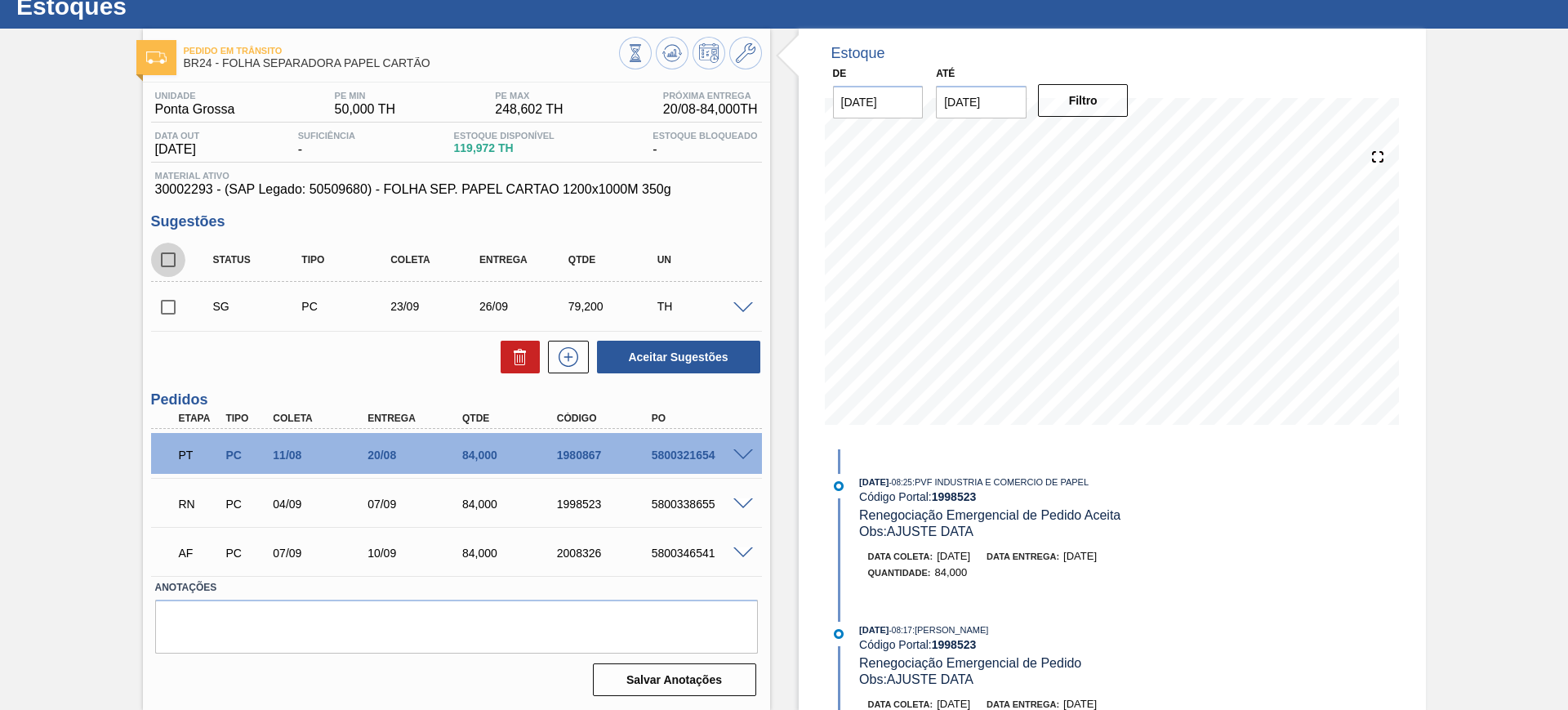
click at [166, 268] on input "checkbox" at bounding box center [168, 260] width 34 height 34
checkbox input "true"
click at [702, 344] on button "Aceitar Sugestões" at bounding box center [679, 357] width 163 height 32
checkbox input "false"
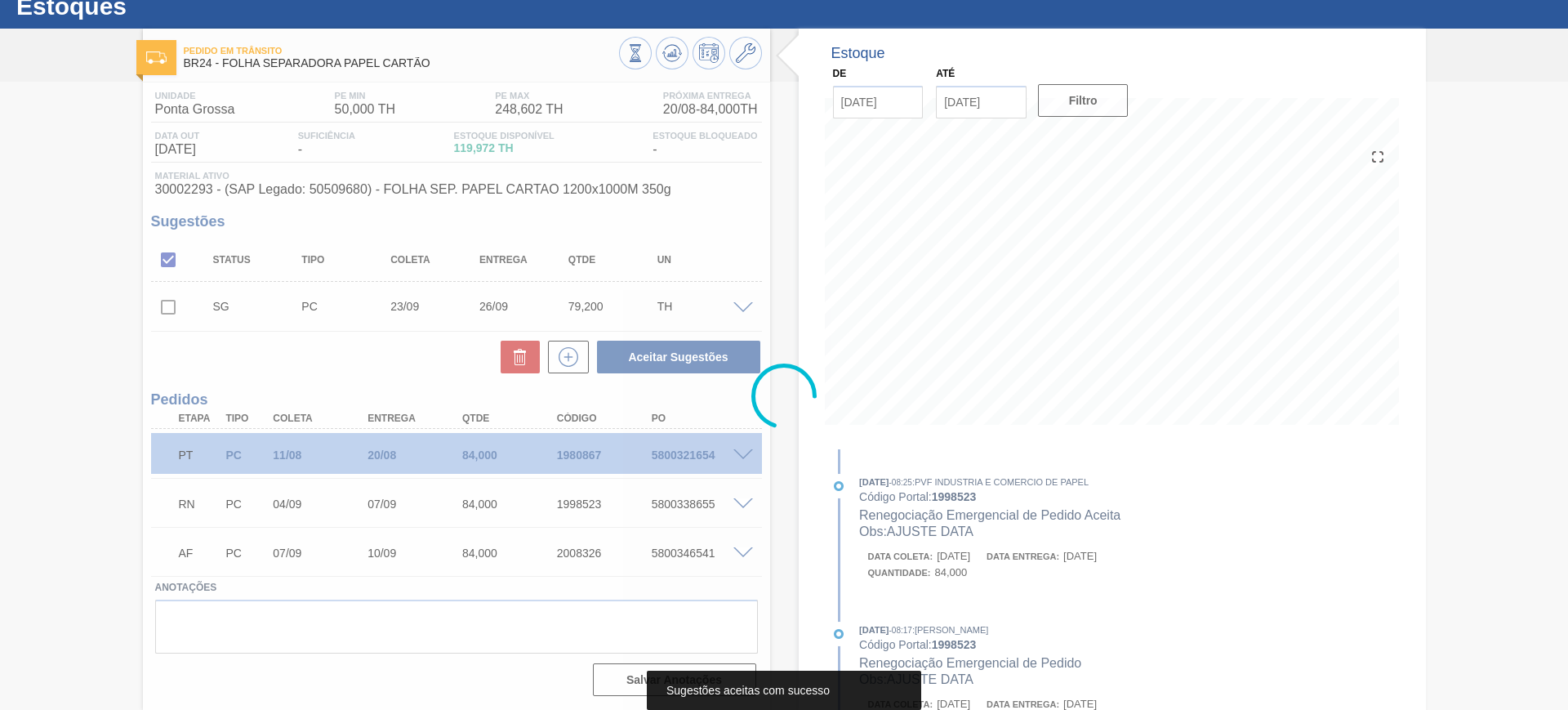
scroll to position [34, 0]
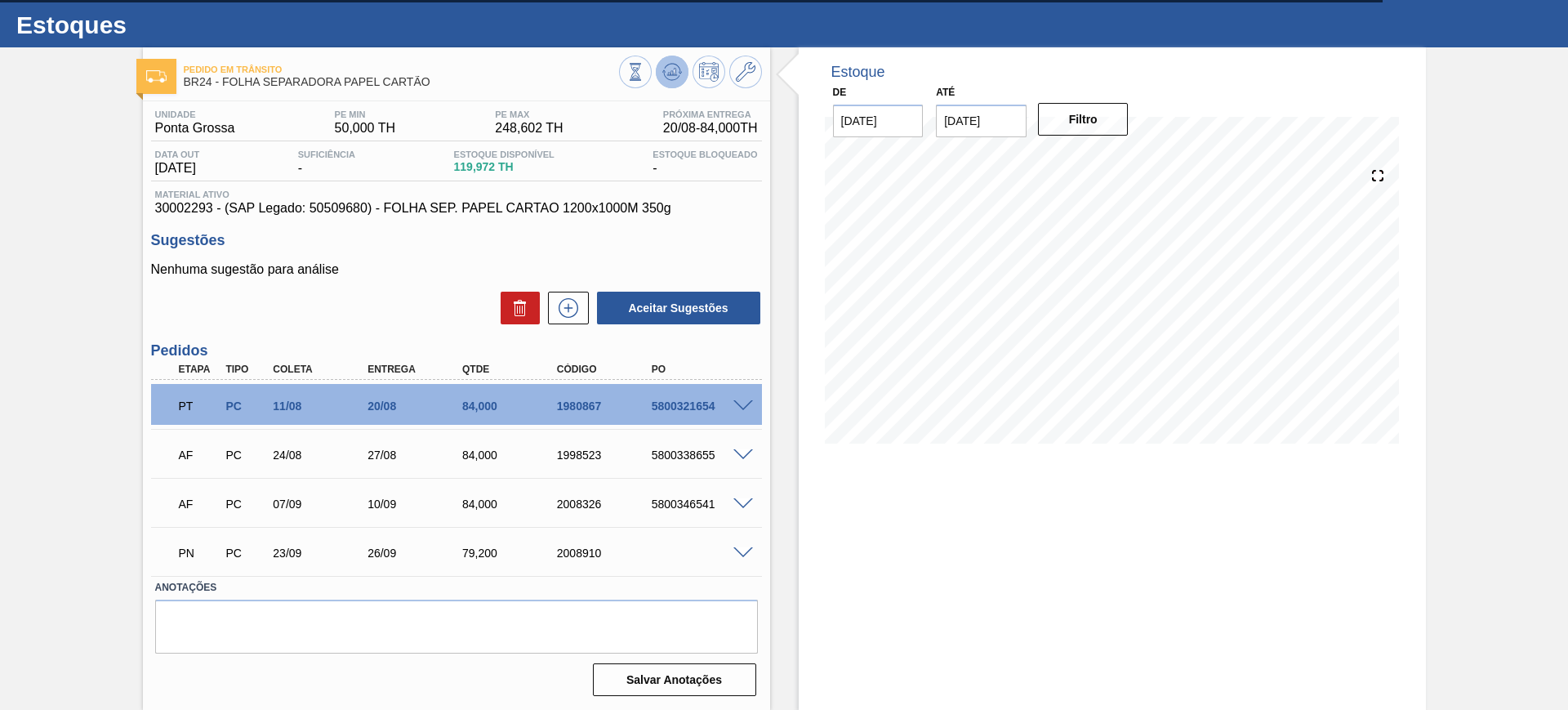
click at [644, 76] on icon at bounding box center [635, 72] width 18 height 18
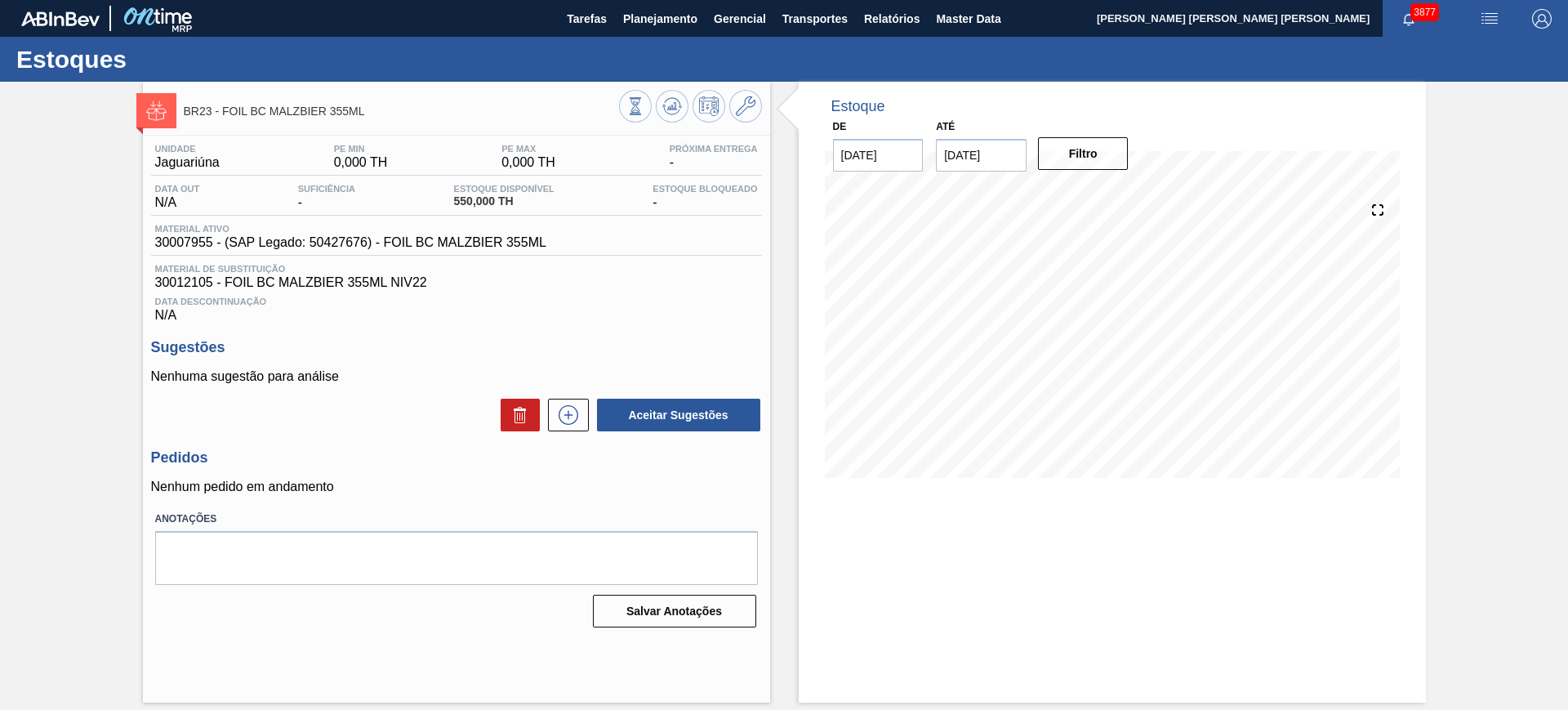
click at [355, 238] on span "30007955 - (SAP Legado: 50427676) - FOIL BC MALZBIER 355ML" at bounding box center [351, 242] width 391 height 14
copy span "30007955 - (SAP Legado: 50427676) - FOIL BC MALZBIER 355ML"
click at [634, 308] on div "Data Descontinuação N/A" at bounding box center [457, 306] width 611 height 32
